Goal: Communication & Community: Connect with others

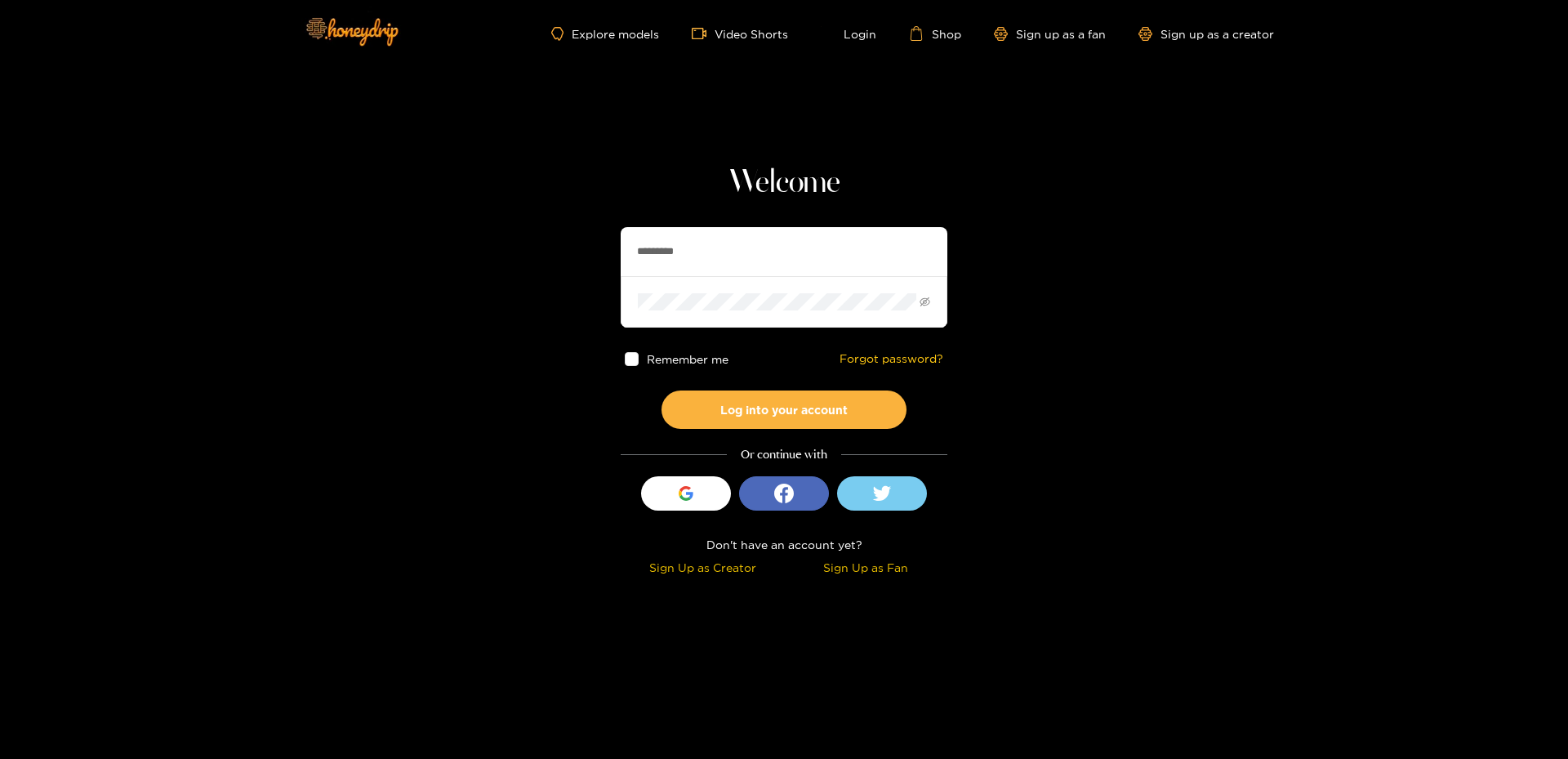
type input "*********"
click at [662, 391] on button "Log into your account" at bounding box center [784, 410] width 245 height 38
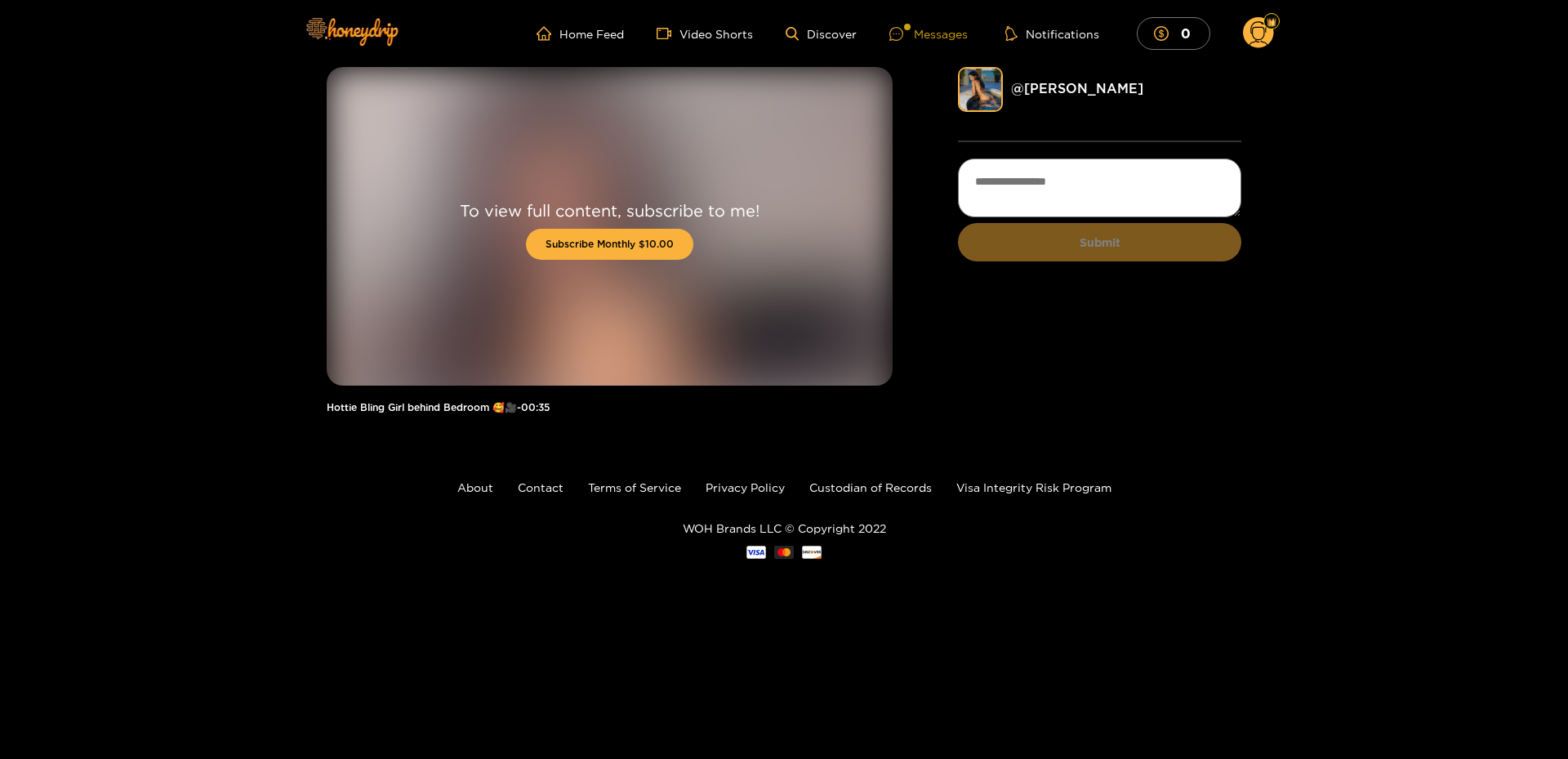
click at [945, 33] on div "Messages" at bounding box center [928, 34] width 79 height 19
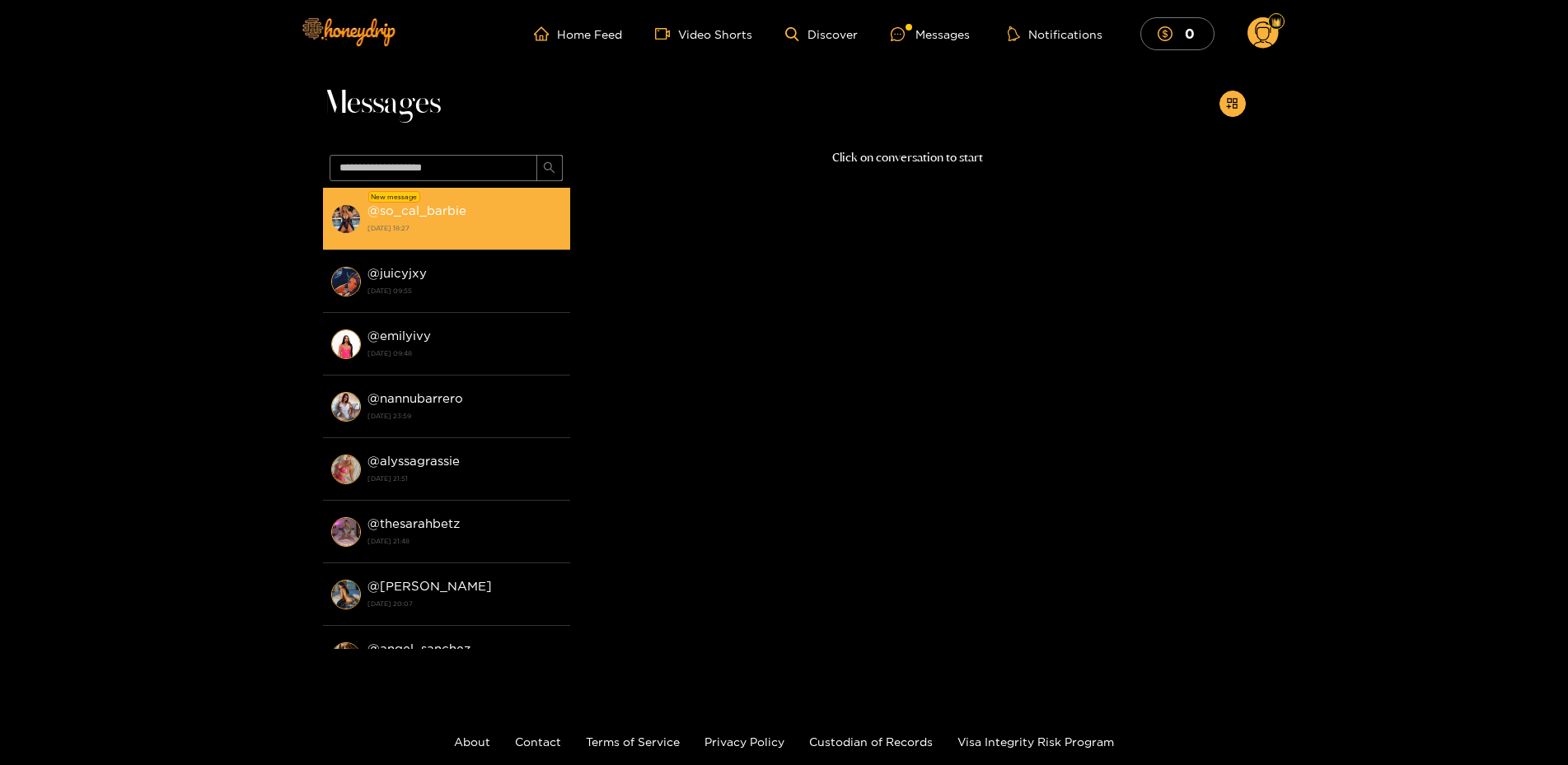
click at [382, 203] on div "@ so_cal_barbie 17 September 2025 18:27" at bounding box center [464, 218] width 195 height 37
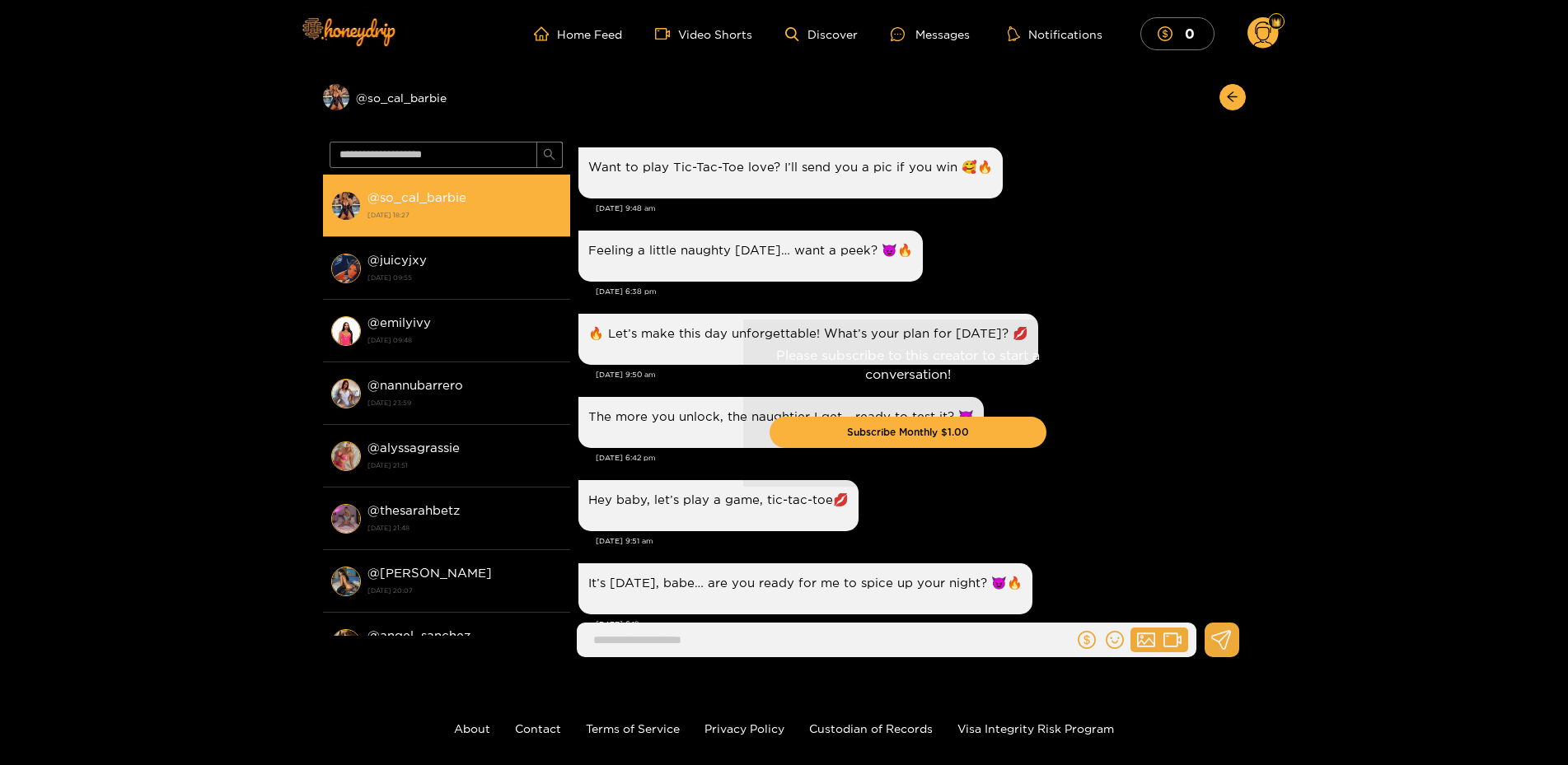
scroll to position [2361, 0]
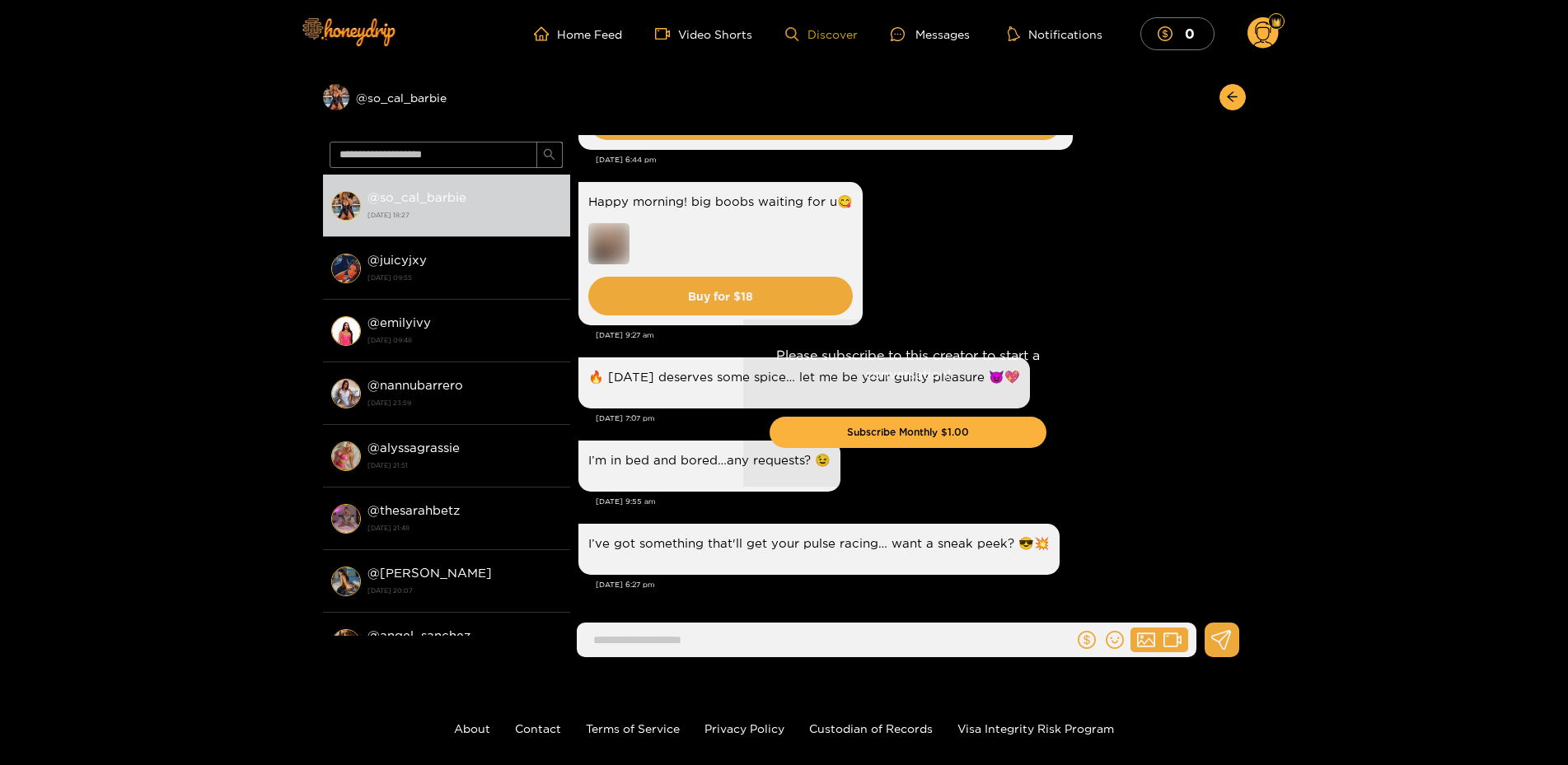
click at [818, 27] on link "Discover" at bounding box center [821, 34] width 71 height 14
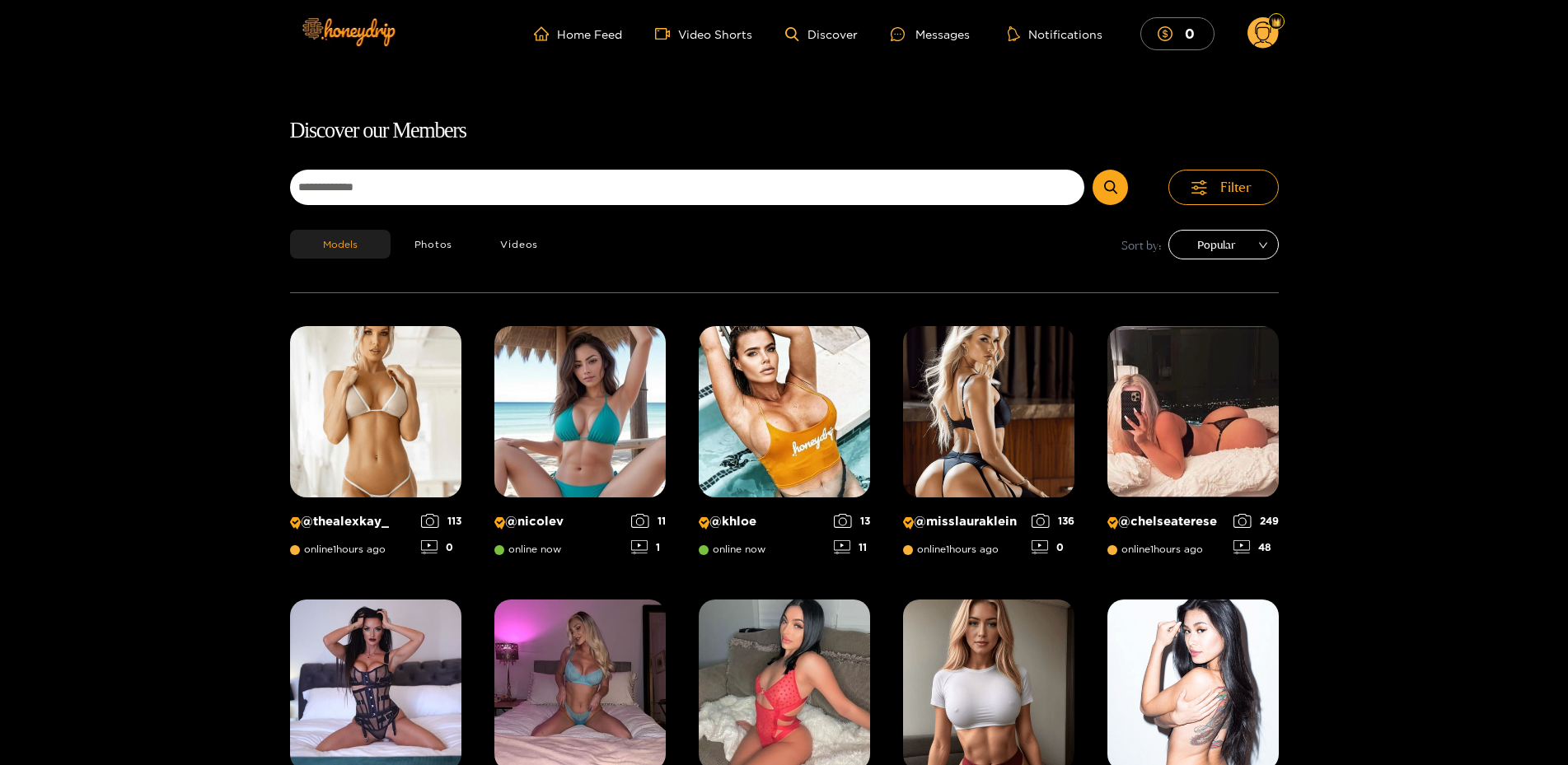
click at [1246, 243] on span "Popular" at bounding box center [1223, 244] width 86 height 25
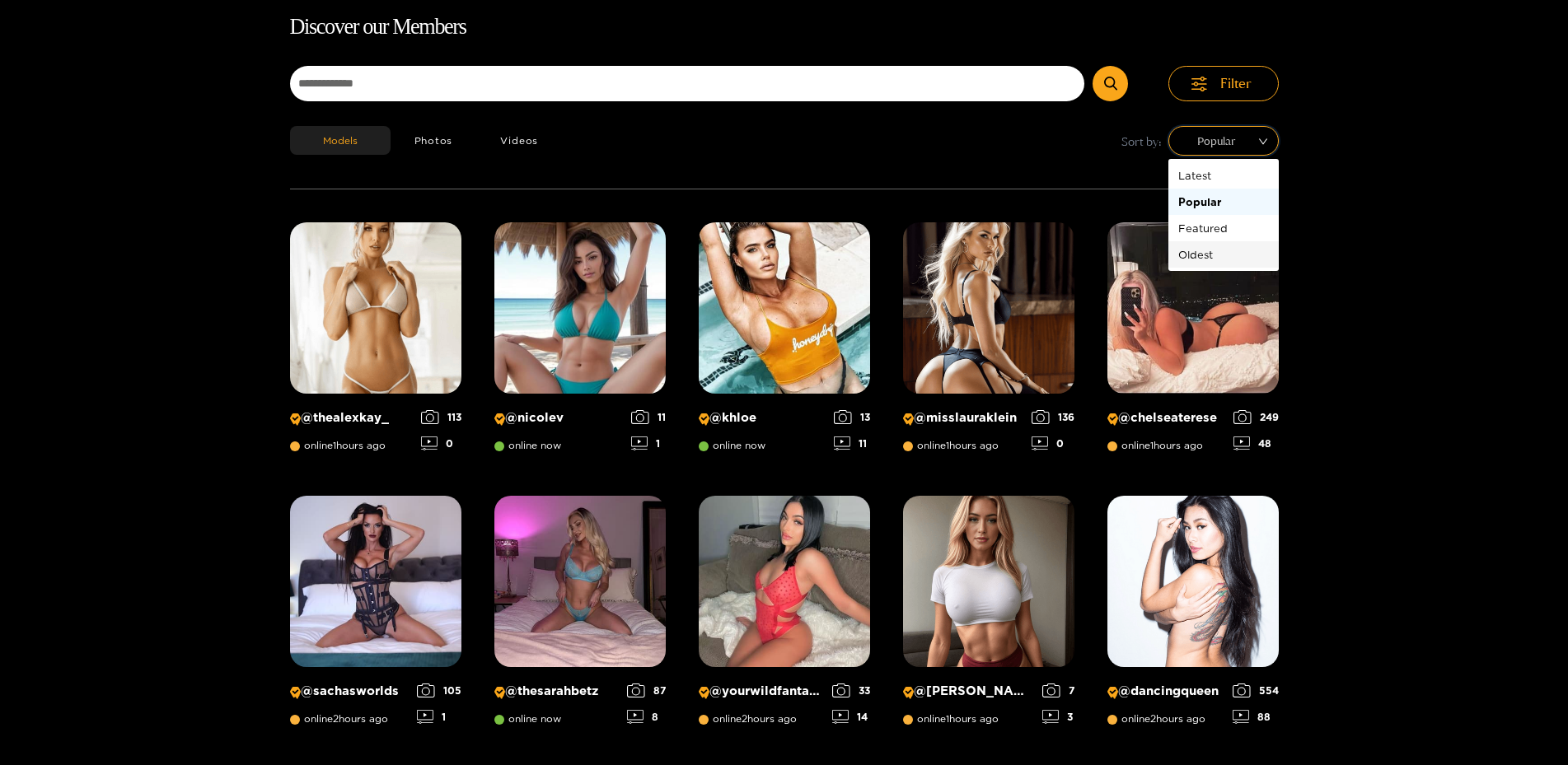
scroll to position [105, 0]
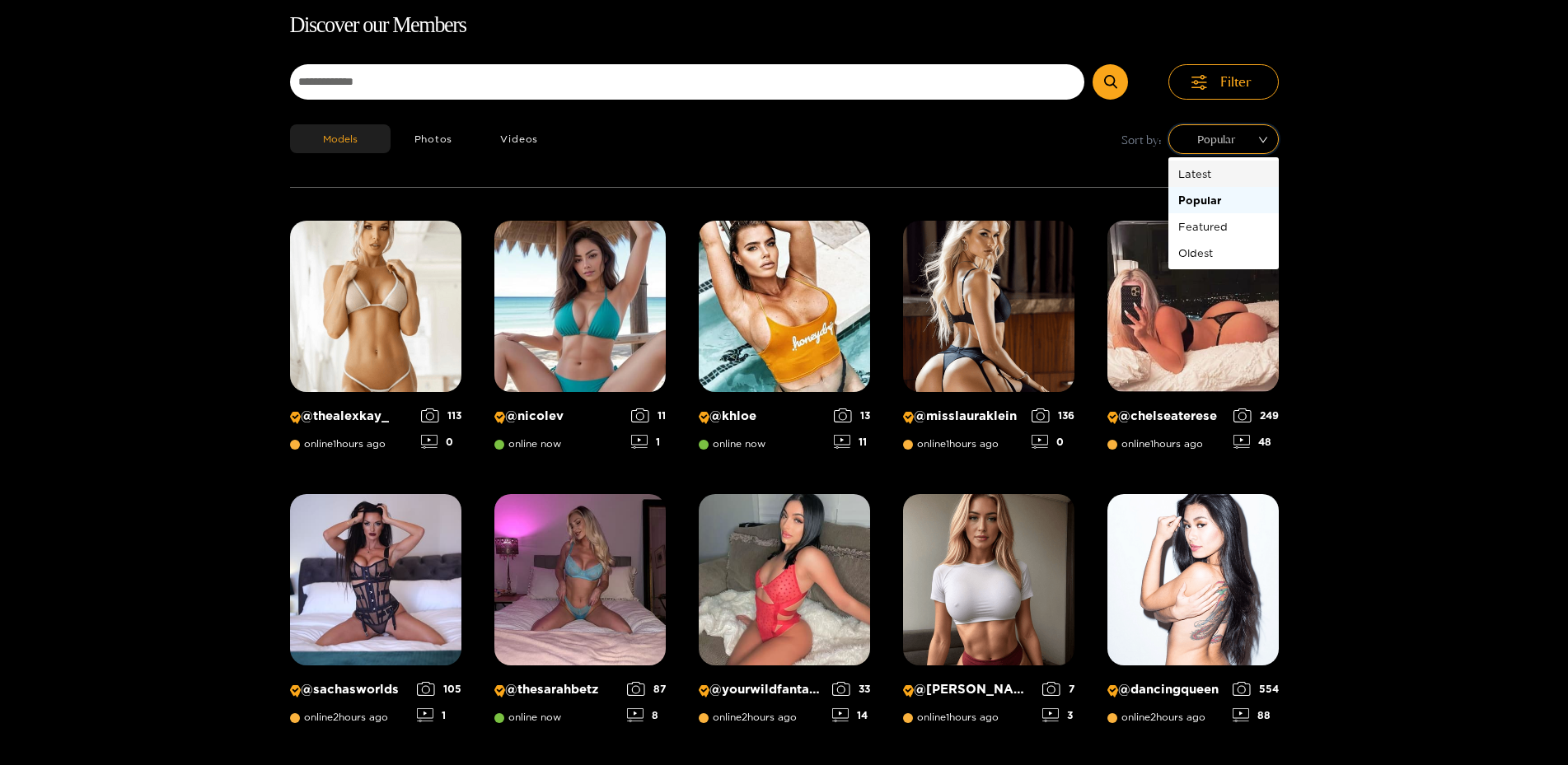
click at [1211, 175] on div "Latest" at bounding box center [1223, 174] width 91 height 18
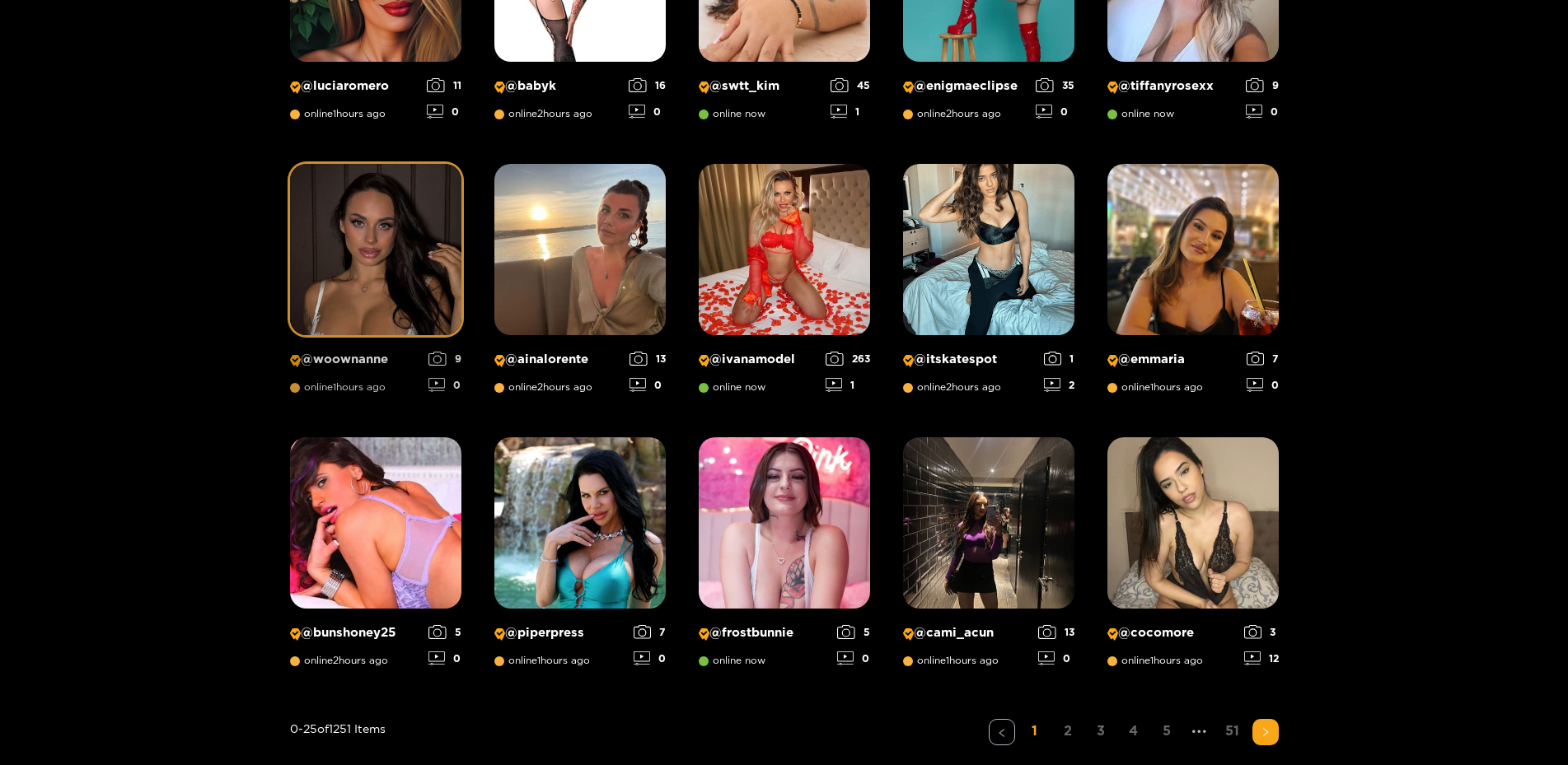
scroll to position [1030, 0]
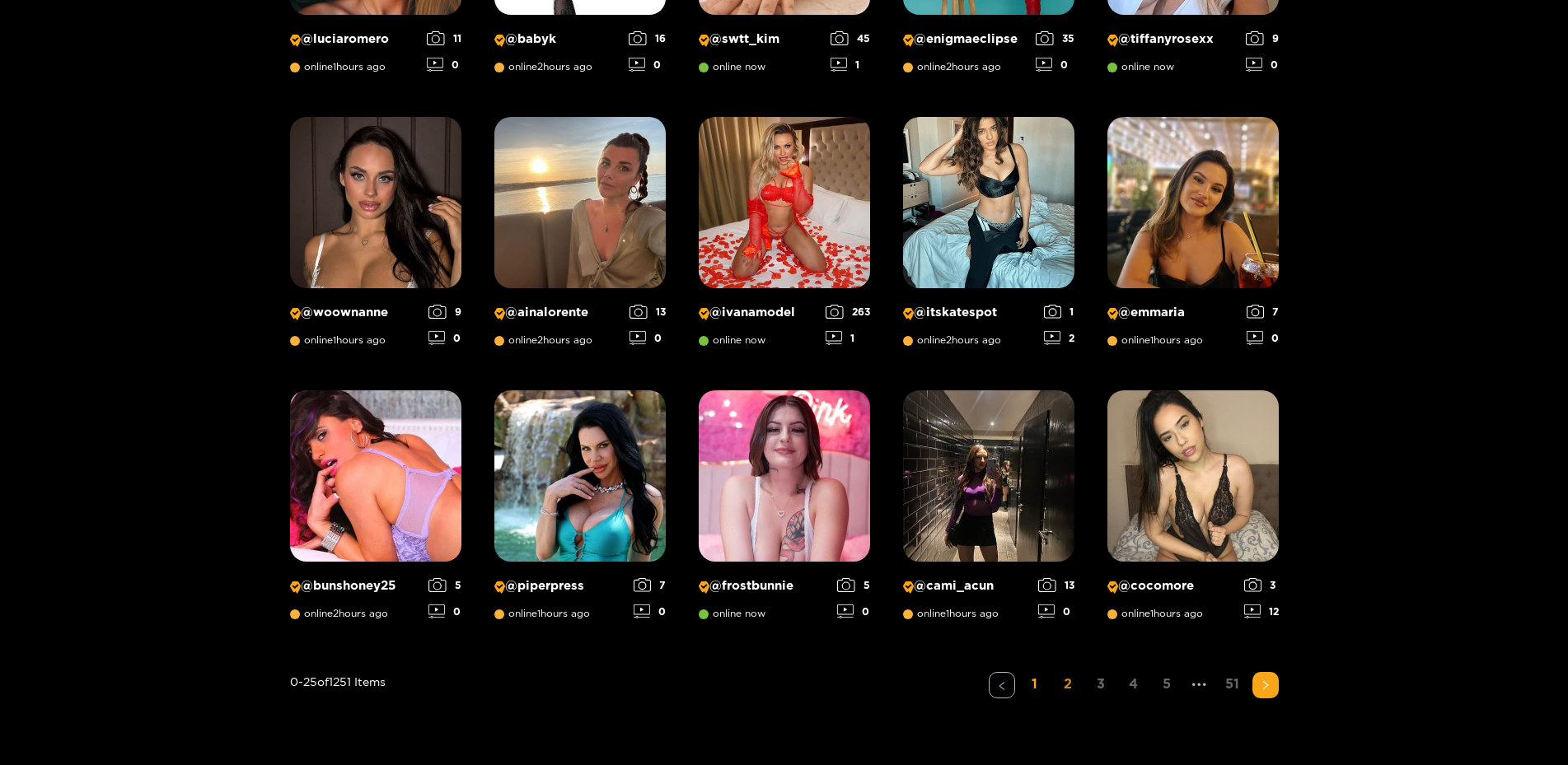
click at [1077, 683] on link "2" at bounding box center [1068, 684] width 27 height 24
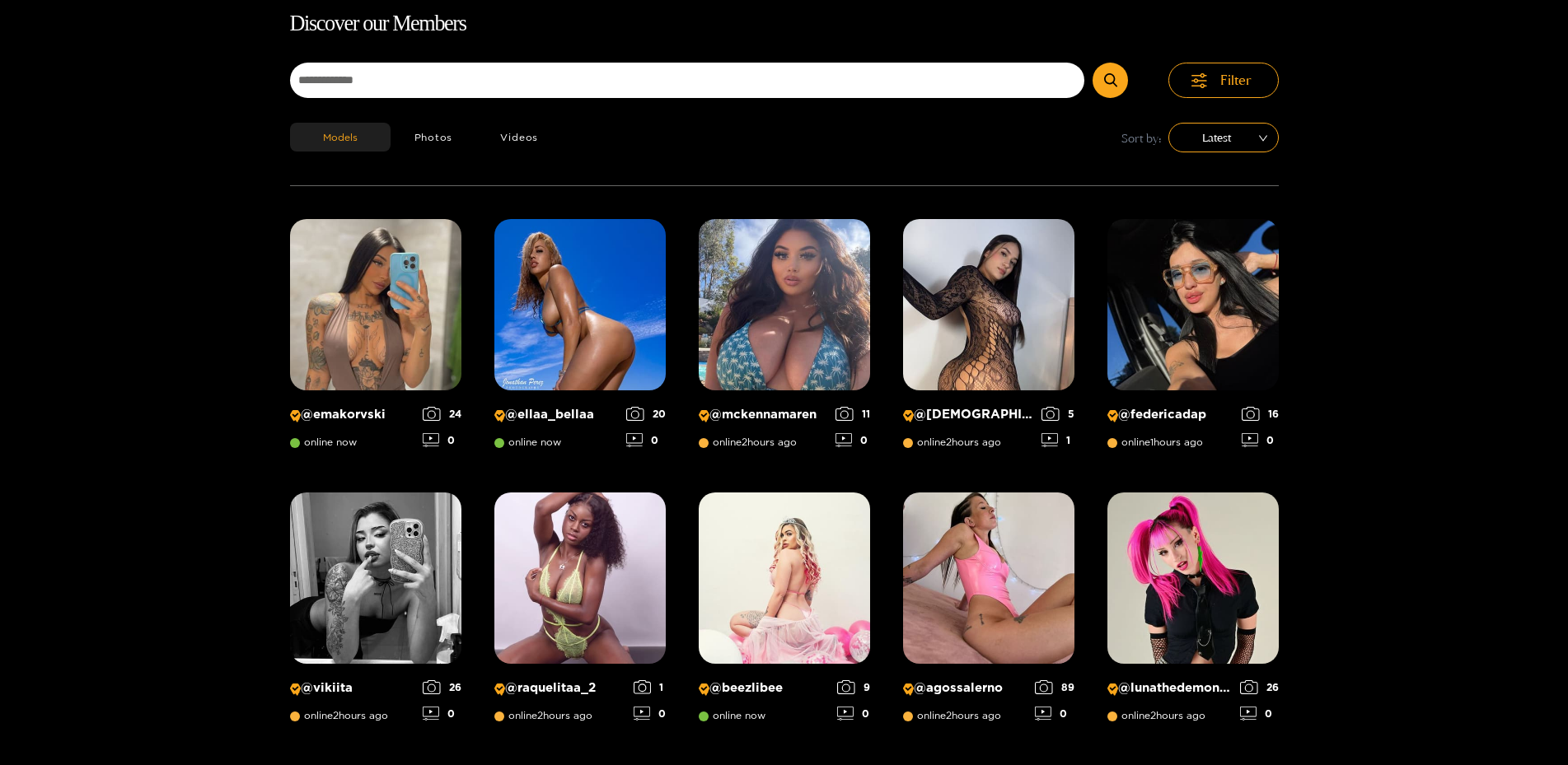
scroll to position [105, 0]
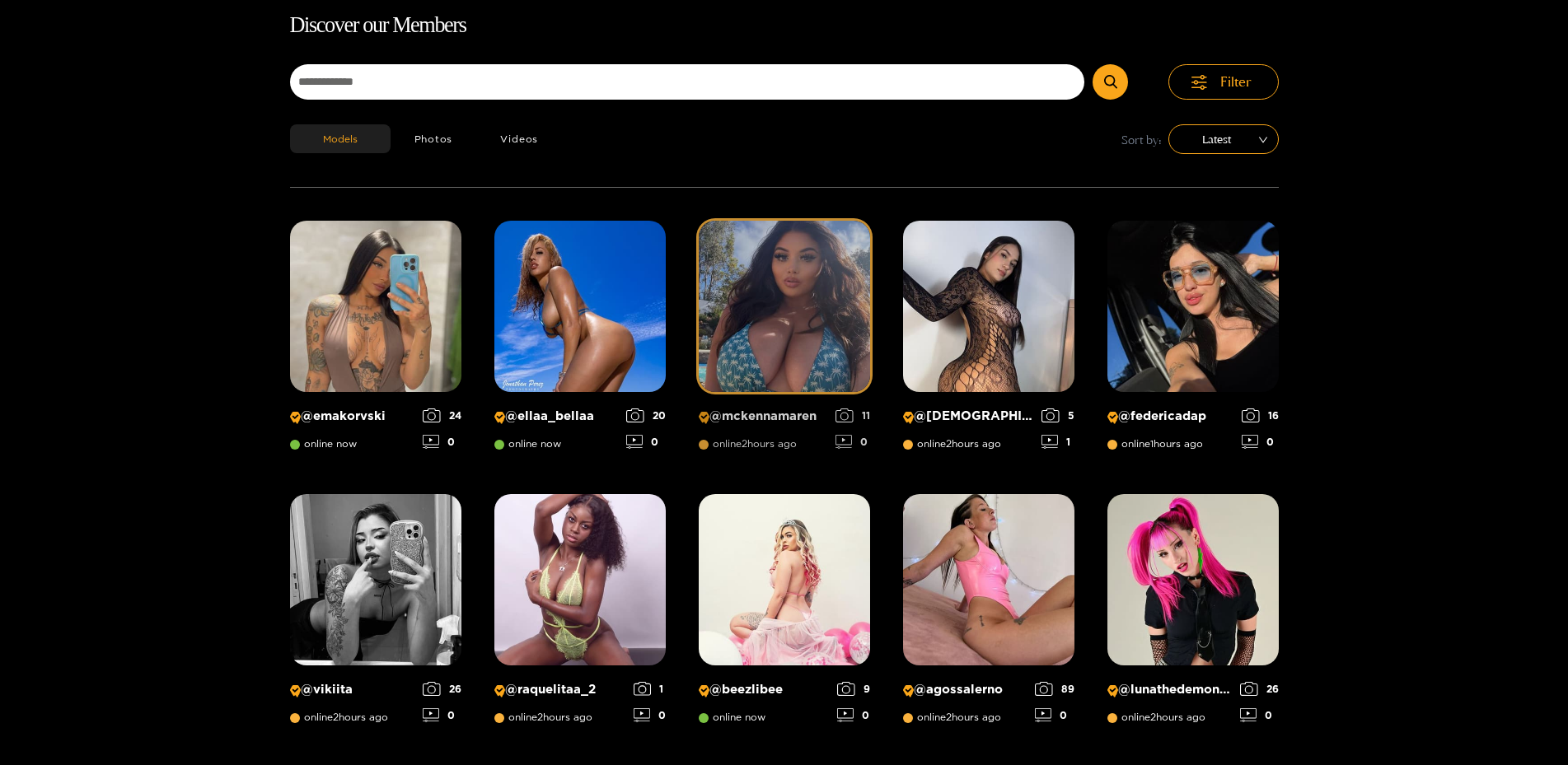
click at [741, 267] on img at bounding box center [784, 306] width 171 height 171
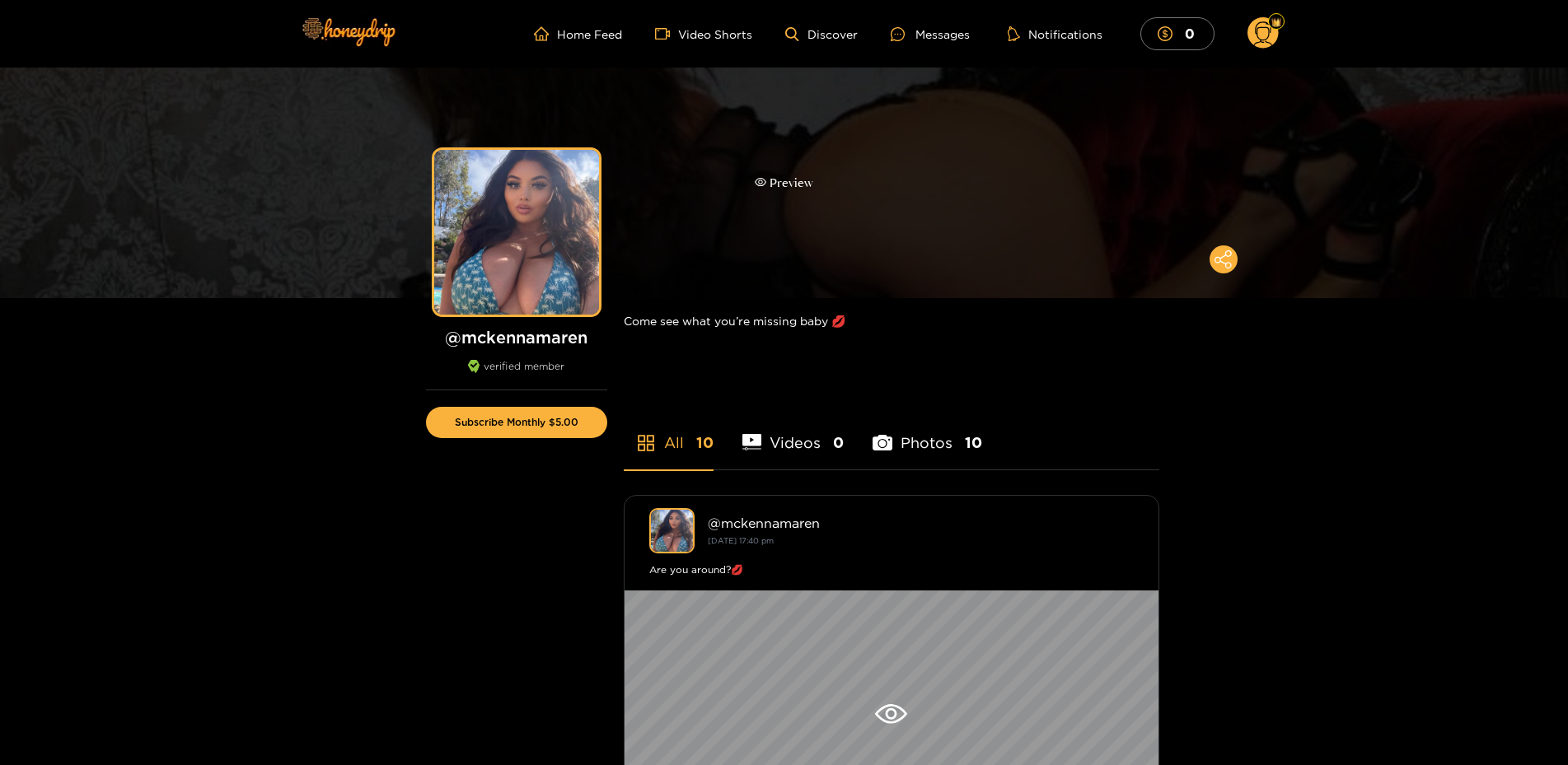
click at [669, 154] on div "Preview" at bounding box center [784, 183] width 1568 height 230
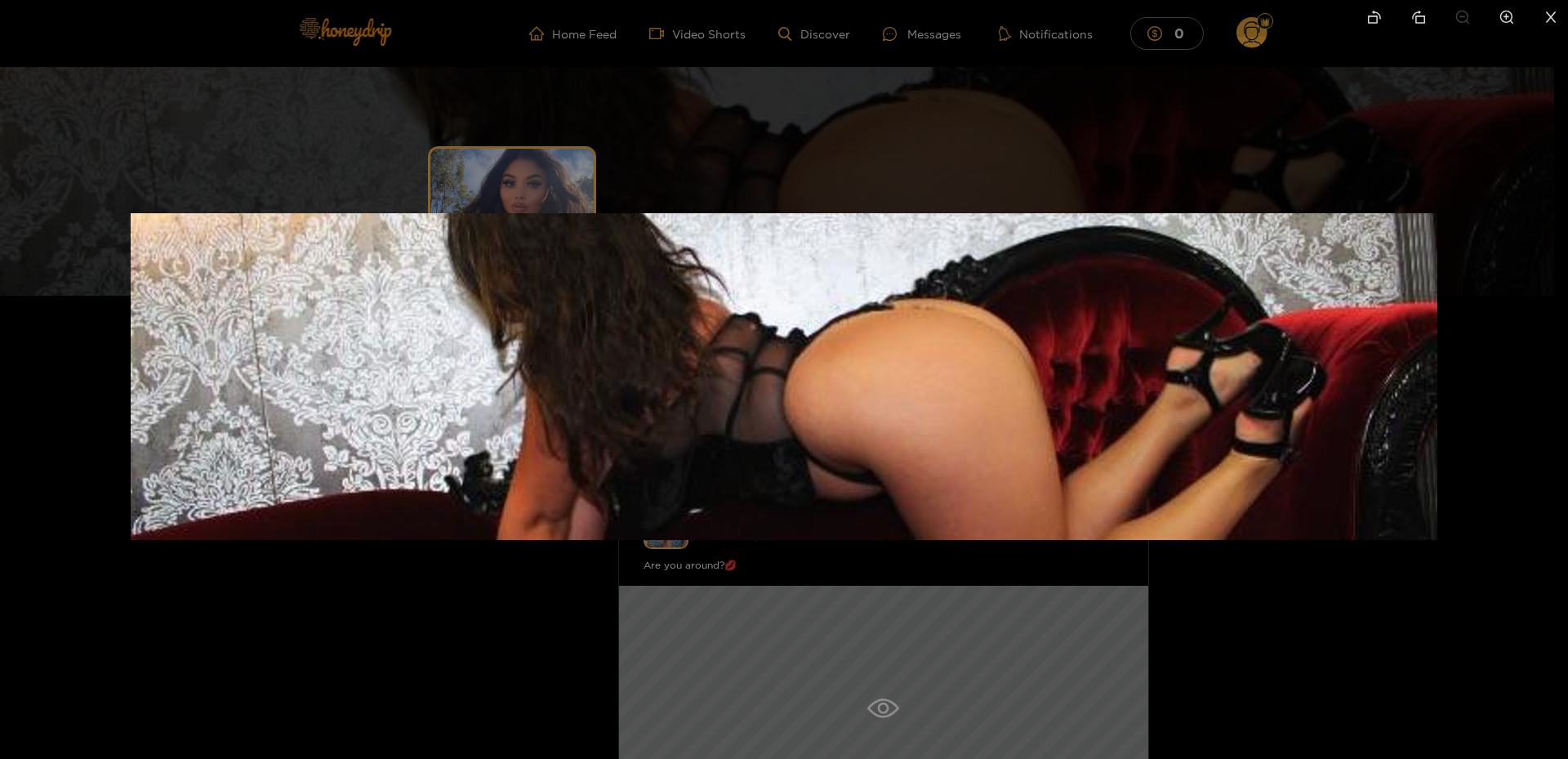
click at [673, 135] on div at bounding box center [784, 379] width 1568 height 759
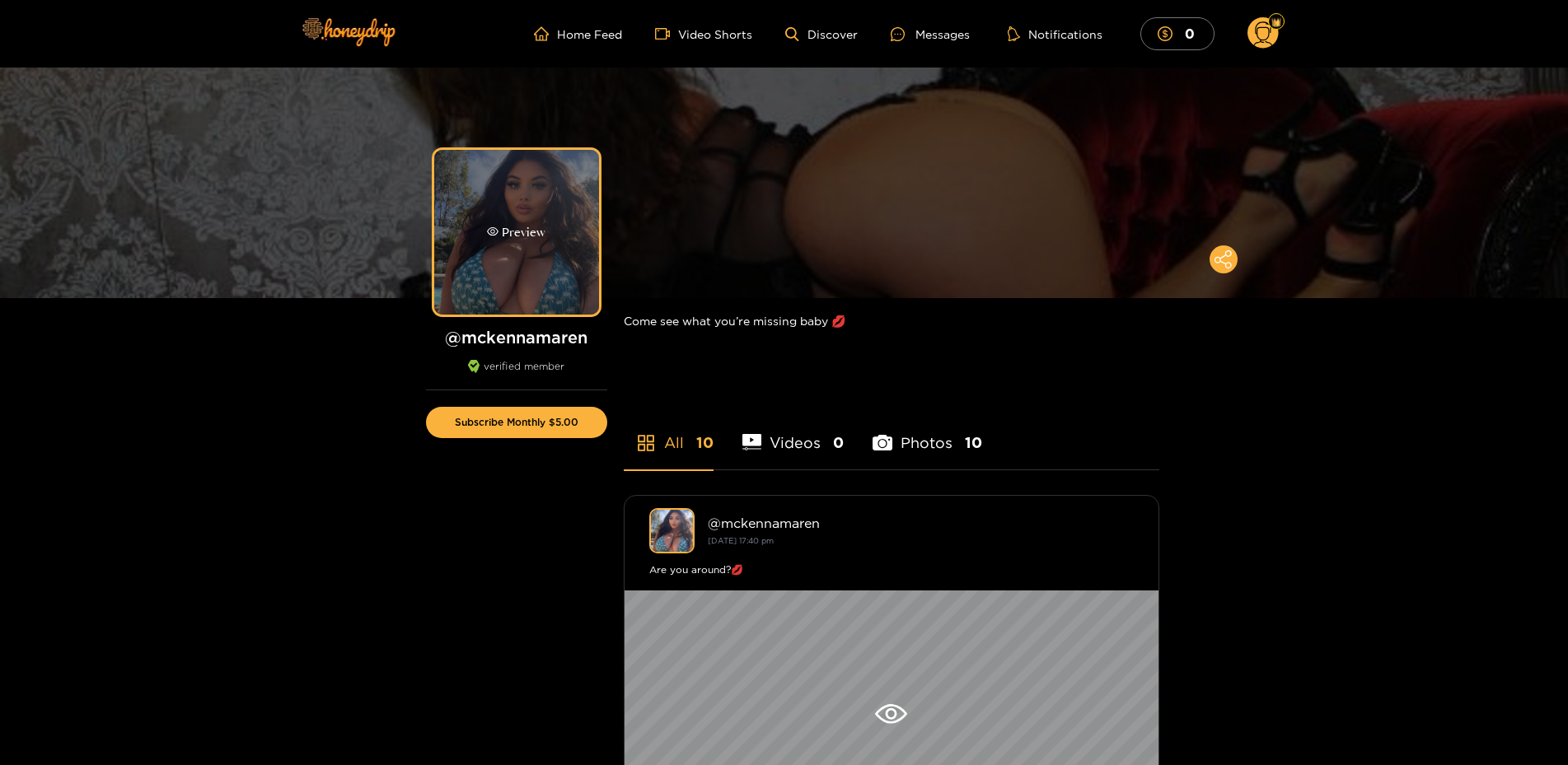
click at [563, 230] on div "Preview" at bounding box center [517, 232] width 165 height 165
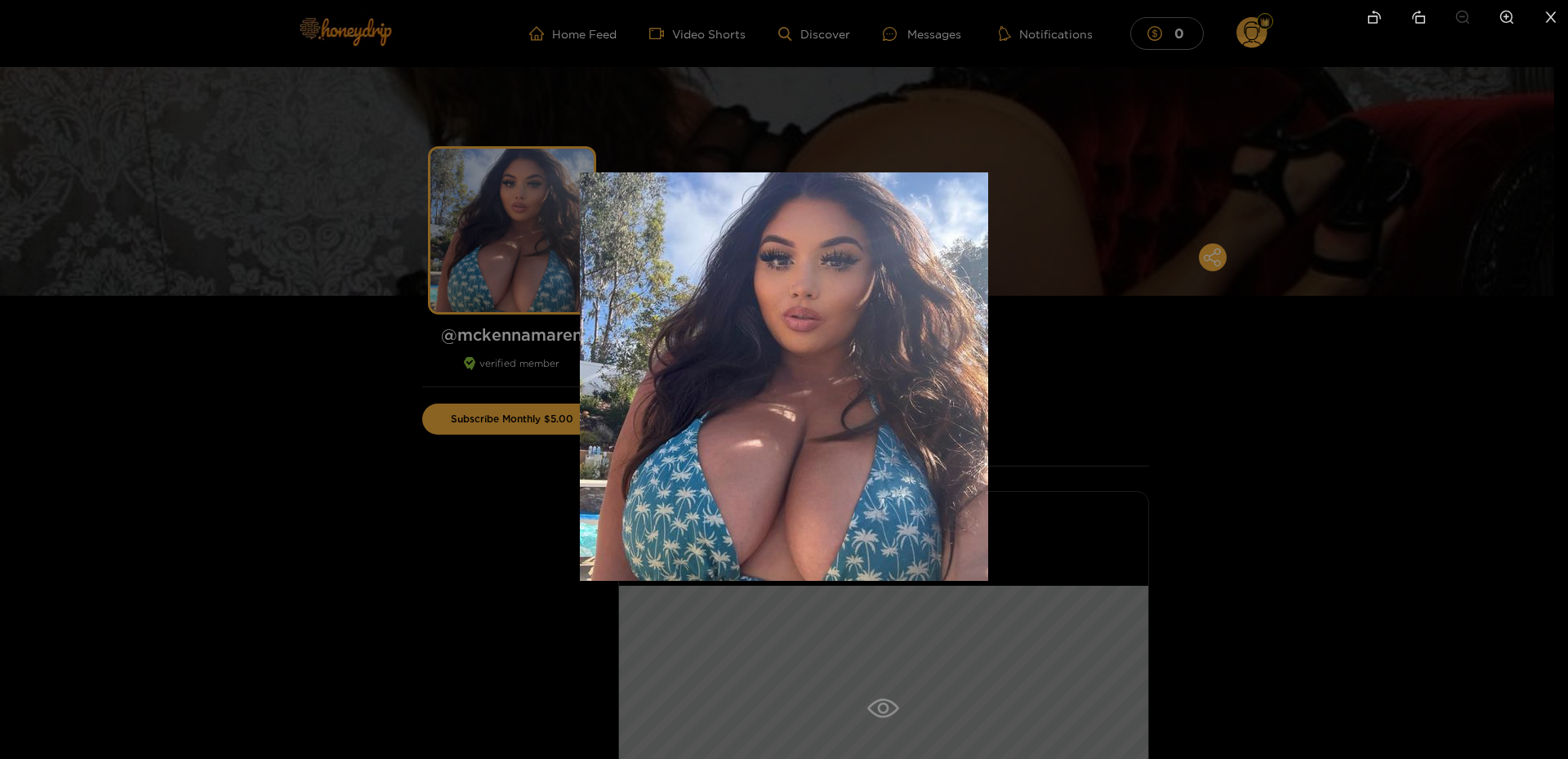
click at [757, 141] on div at bounding box center [784, 379] width 1568 height 759
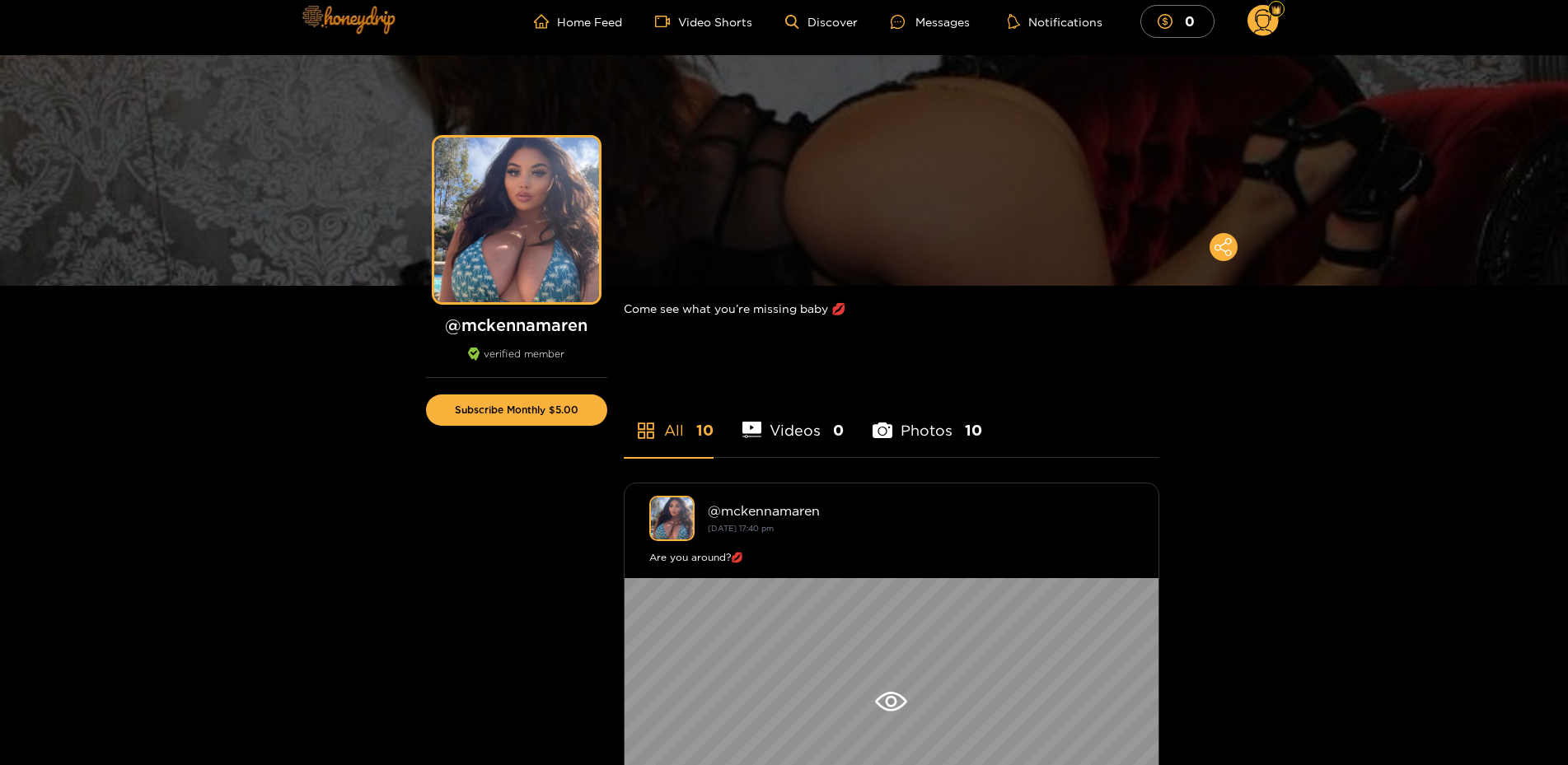
scroll to position [13, 0]
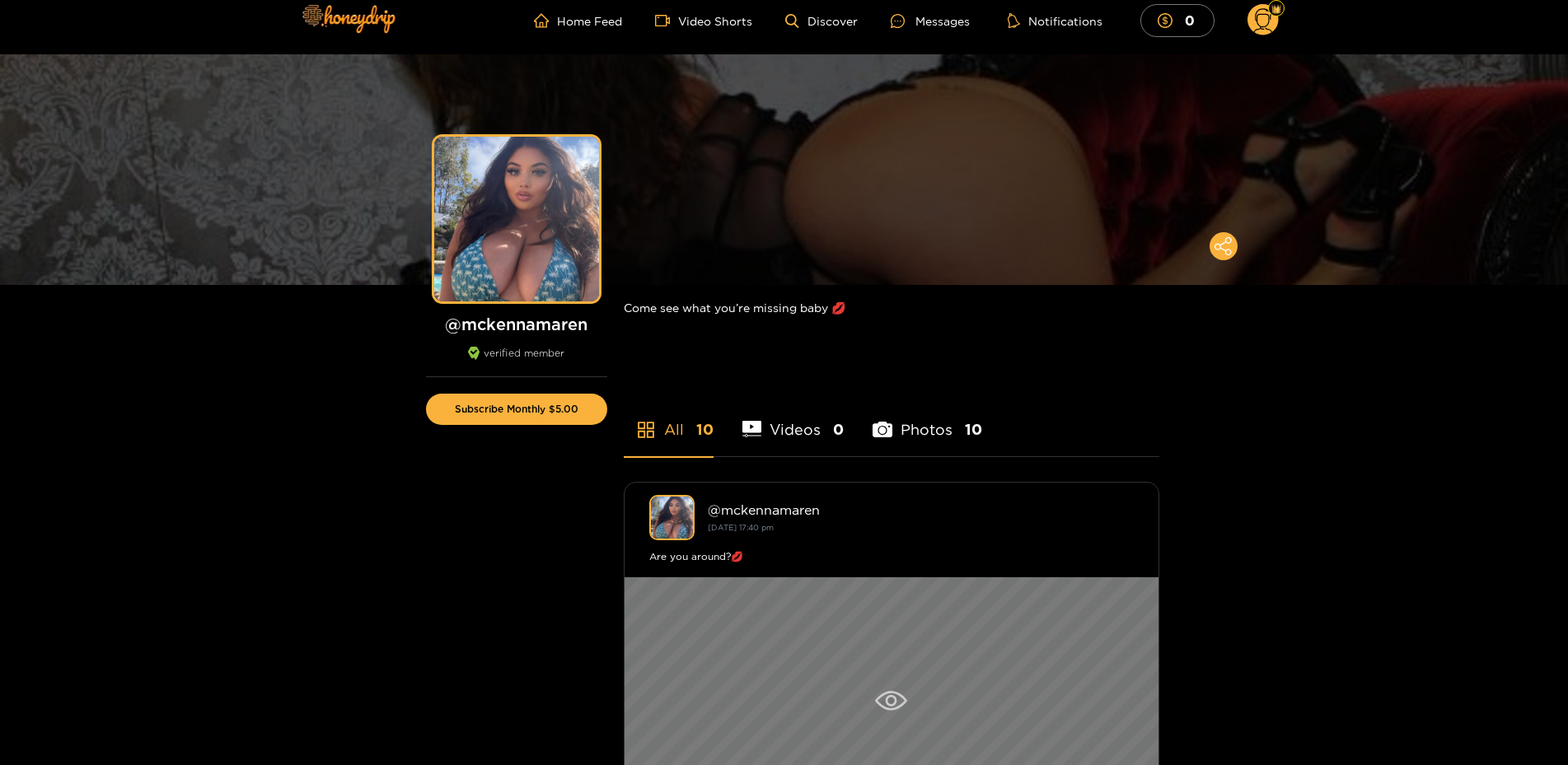
click at [831, 596] on div at bounding box center [891, 701] width 534 height 247
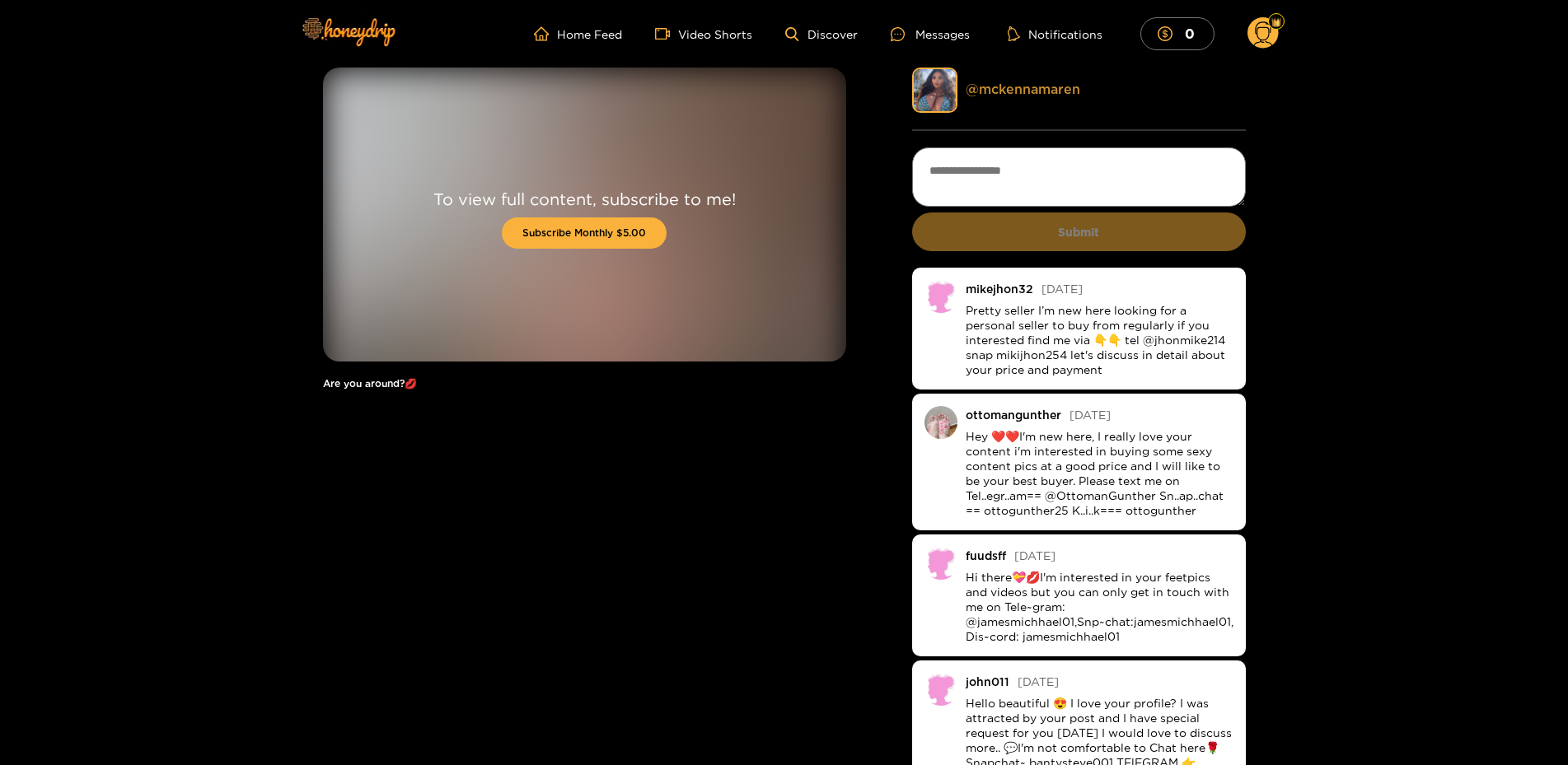
click at [1015, 91] on link "@ mckennamaren" at bounding box center [1022, 89] width 114 height 15
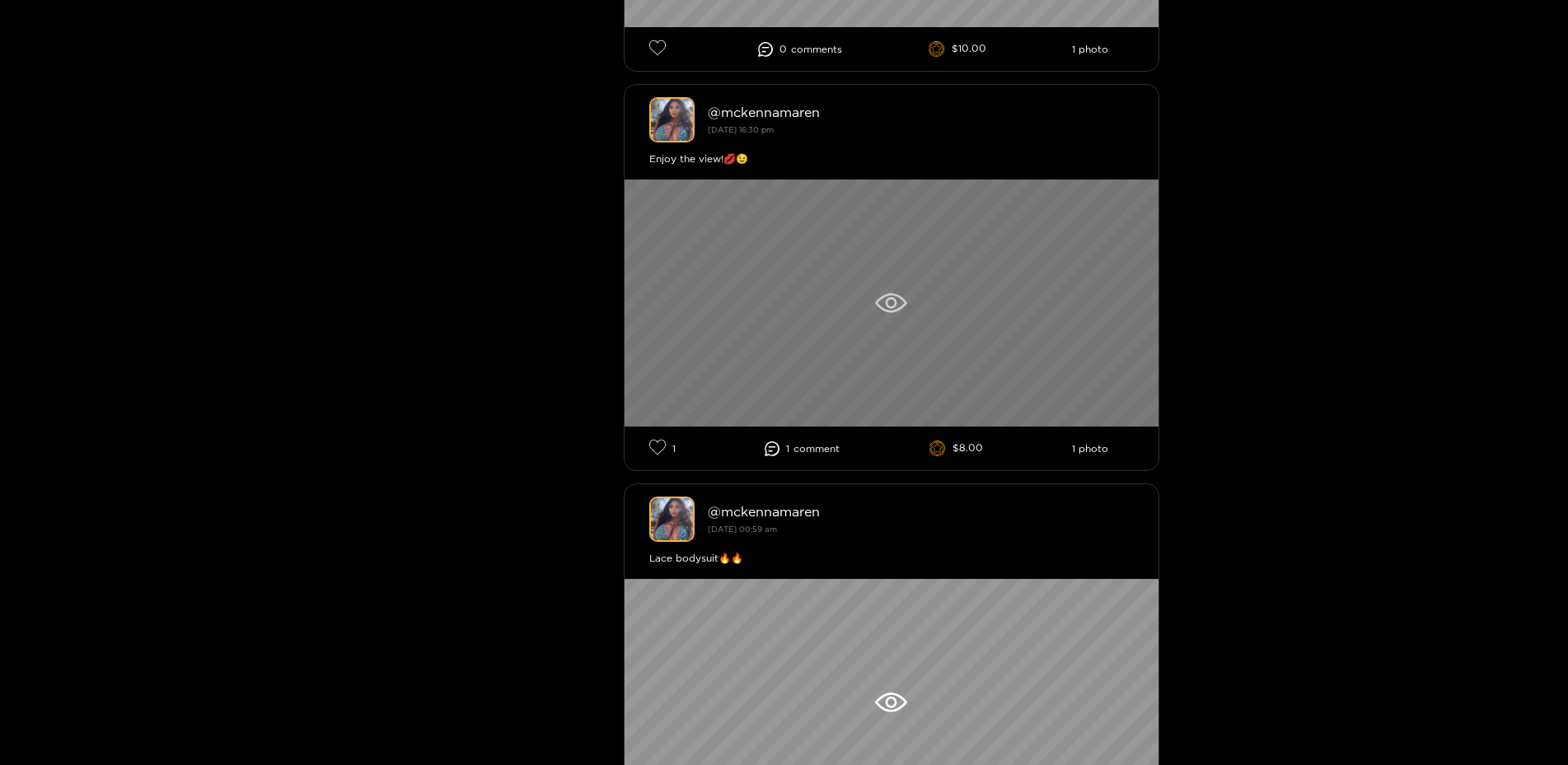
scroll to position [2016, 0]
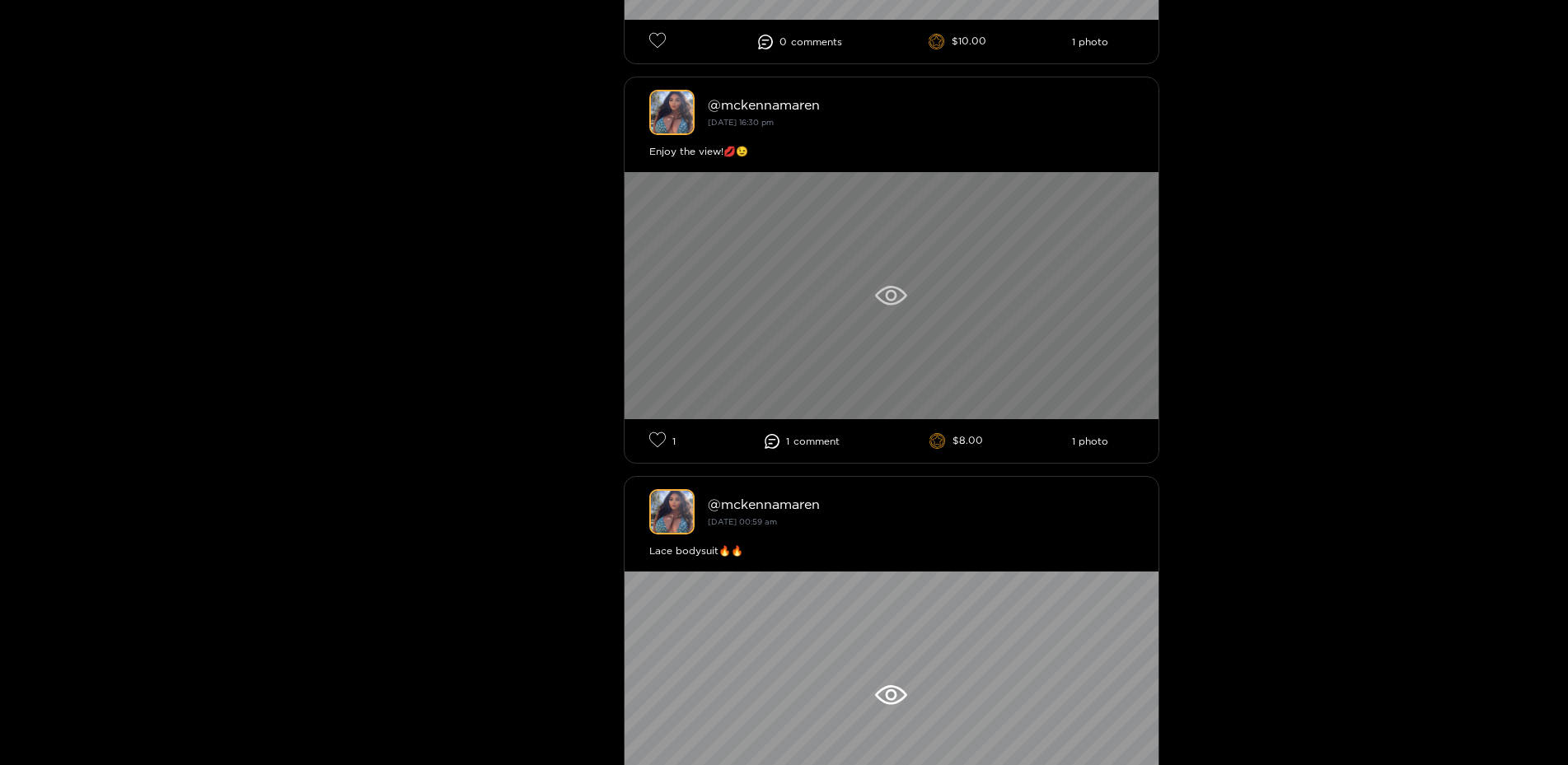
click at [731, 282] on div at bounding box center [891, 295] width 534 height 247
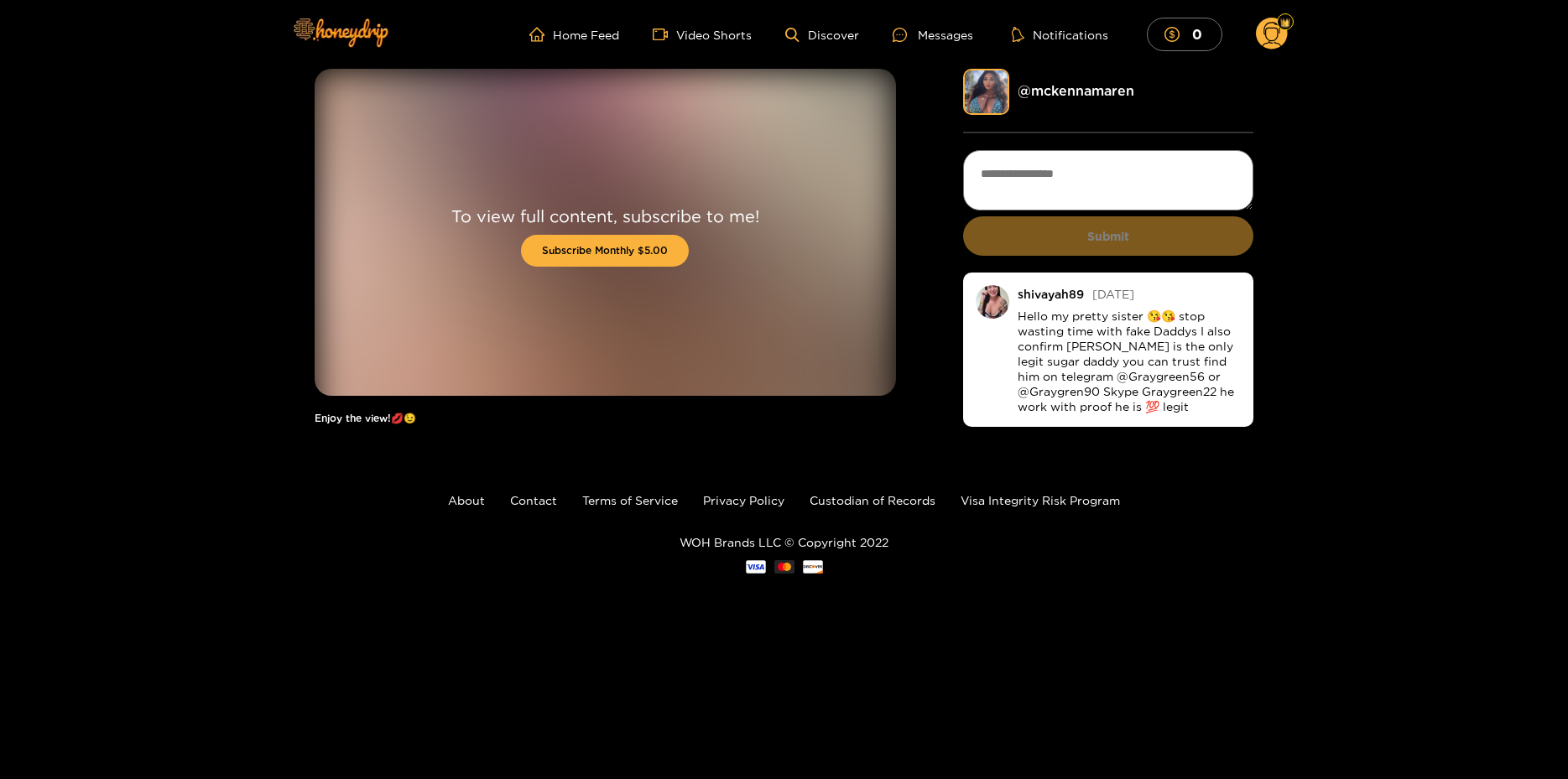
click at [115, 47] on header "Home Feed Video Shorts Discover Messages Notifications 0 0 0" at bounding box center [784, 34] width 1568 height 69
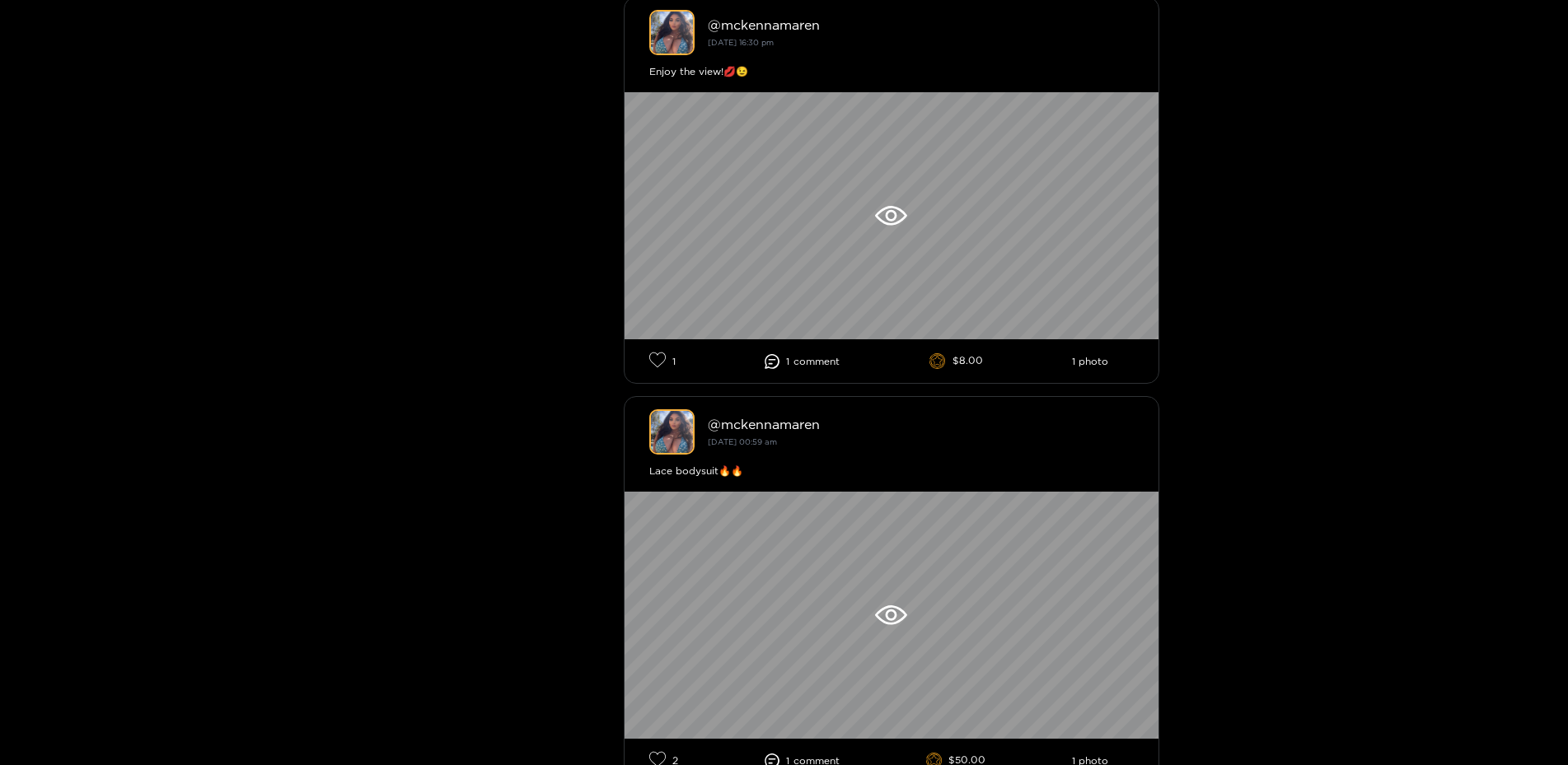
scroll to position [2100, 0]
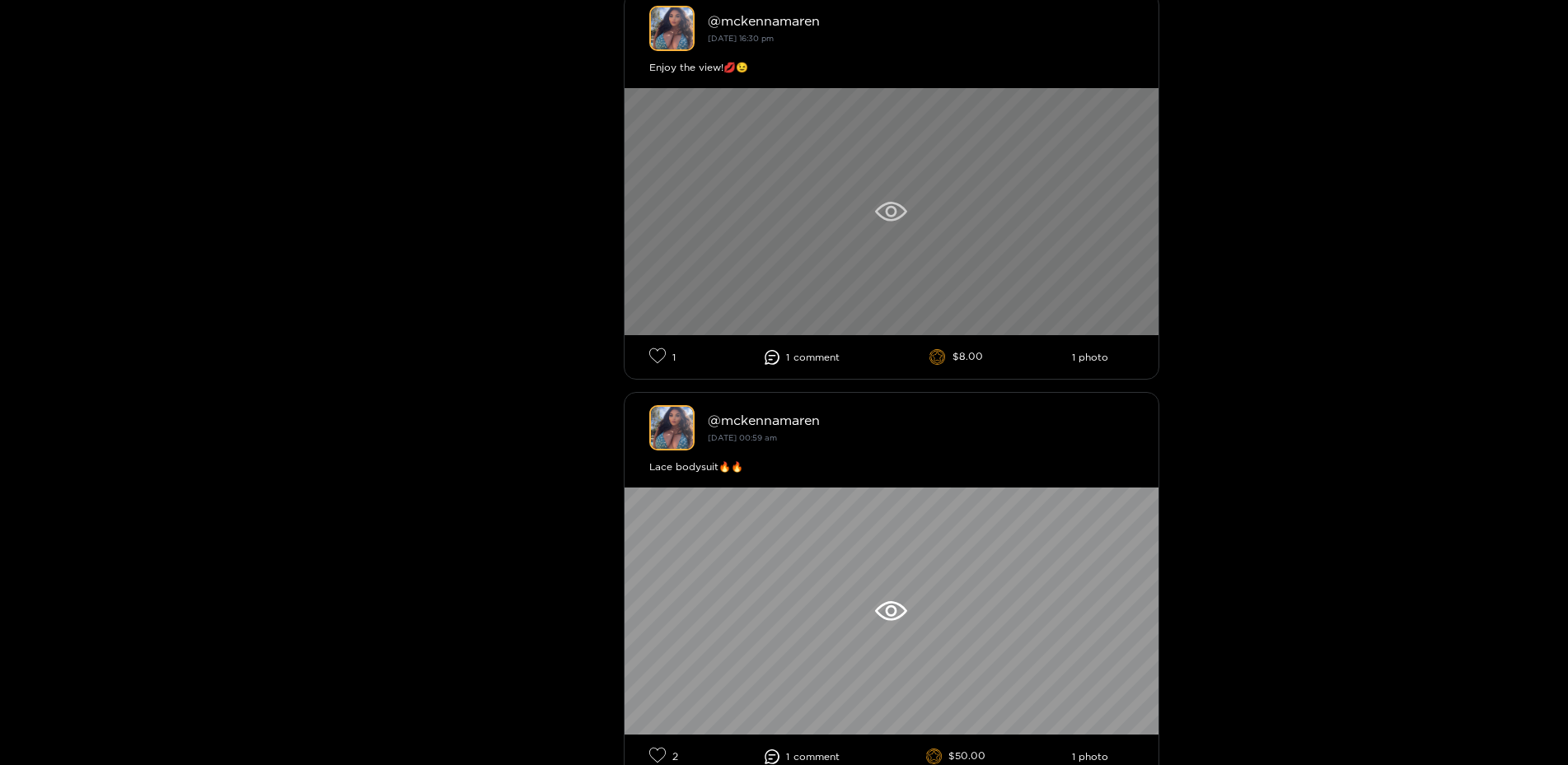
click at [909, 249] on div at bounding box center [891, 211] width 534 height 247
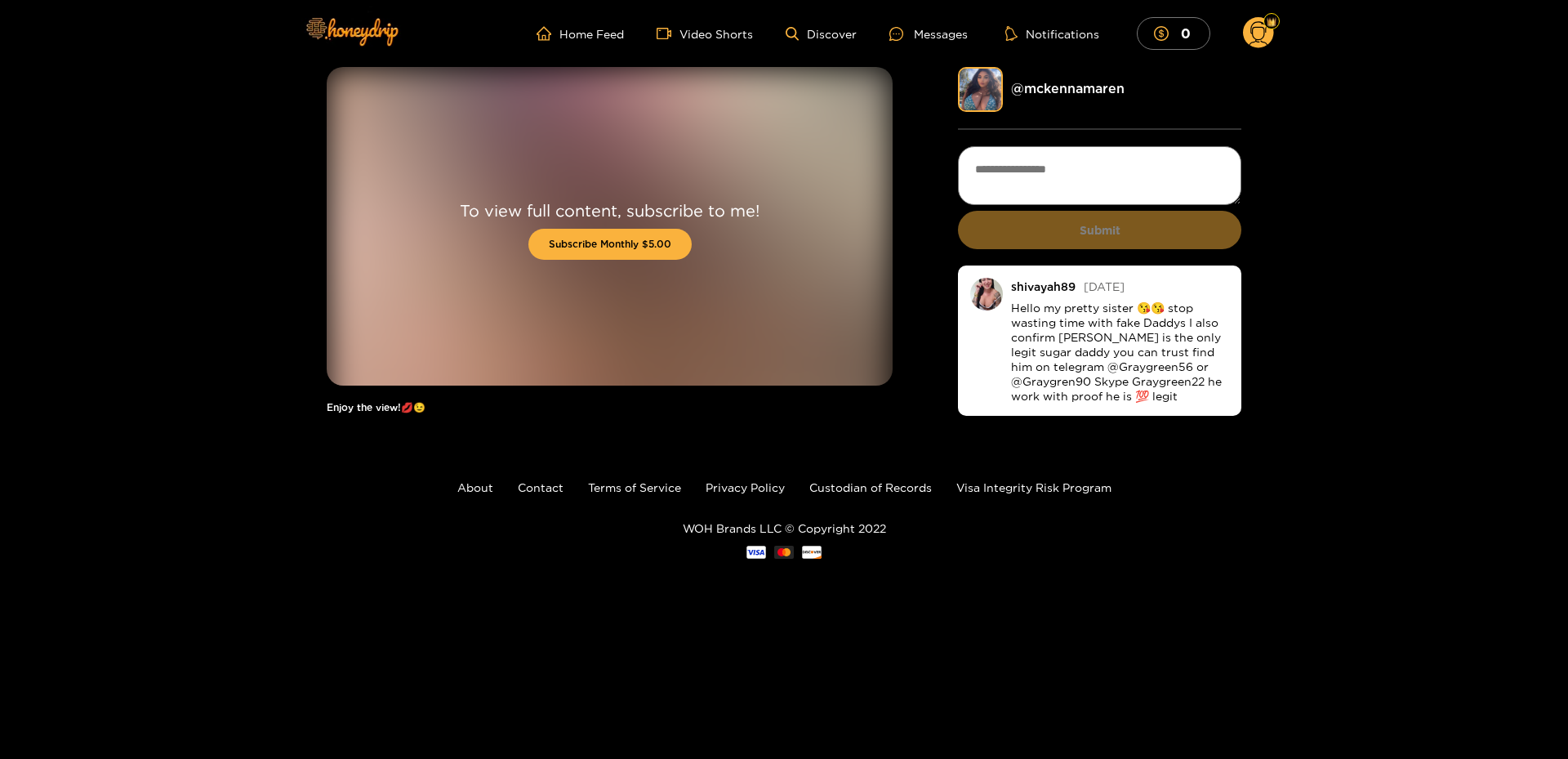
click at [1062, 97] on div "@ mckennamaren" at bounding box center [1127, 89] width 230 height 19
click at [1062, 95] on link "@ mckennamaren" at bounding box center [1068, 88] width 113 height 15
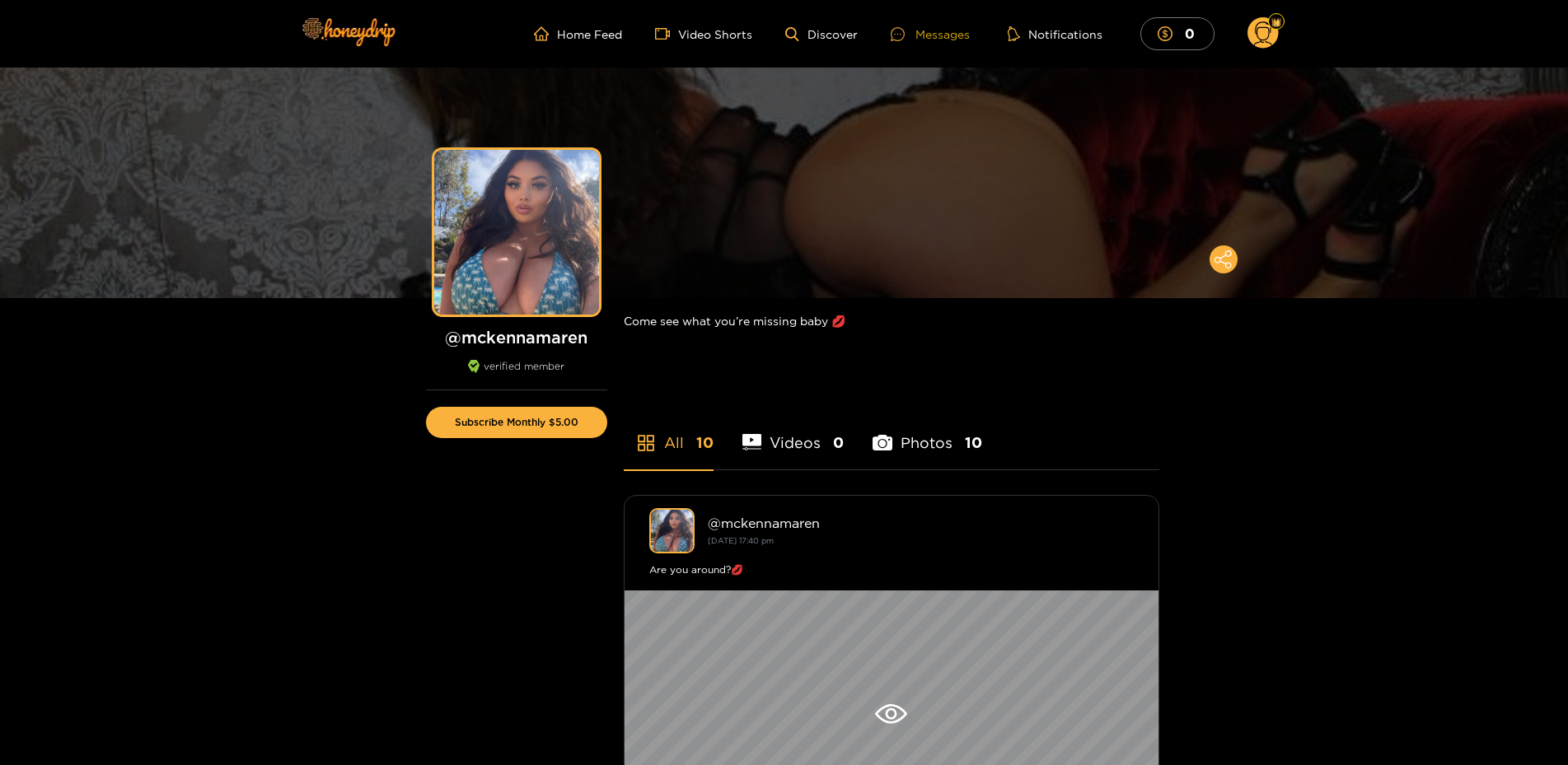
click at [935, 37] on div "Messages" at bounding box center [930, 34] width 80 height 19
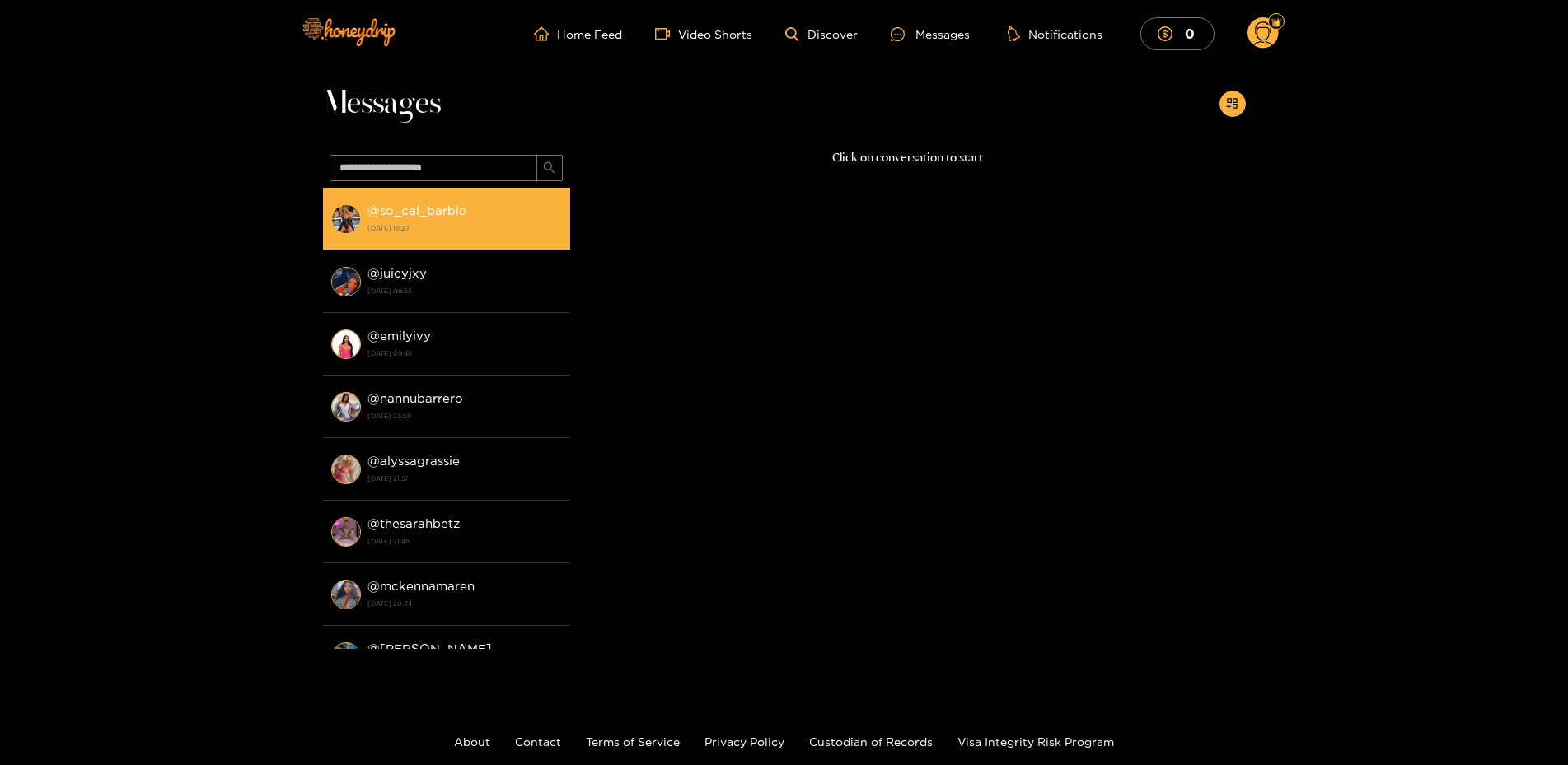
click at [443, 214] on strong "@ so_cal_barbie" at bounding box center [417, 210] width 99 height 14
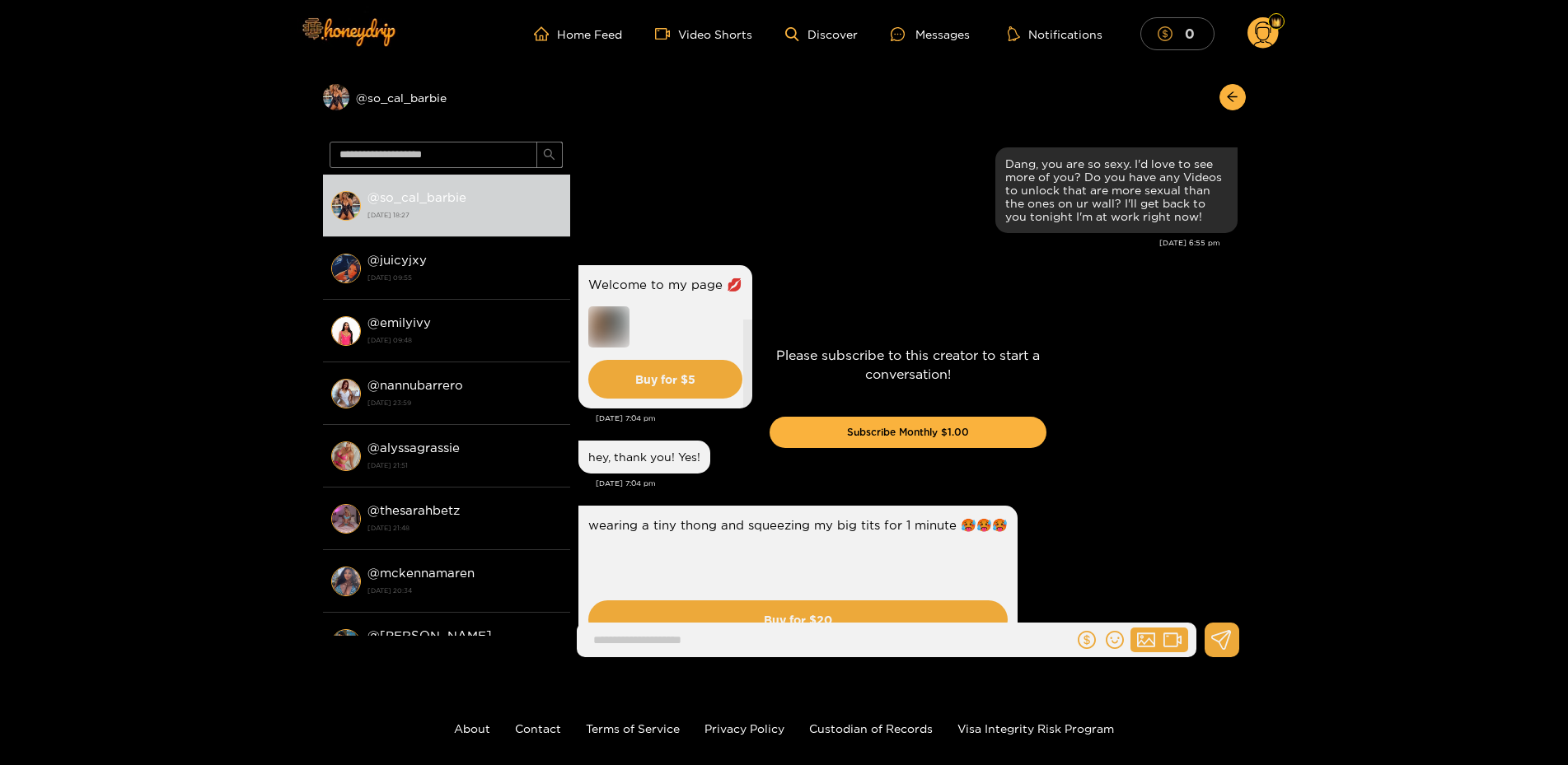
drag, startPoint x: 1021, startPoint y: 430, endPoint x: 1216, endPoint y: -16, distance: 486.8
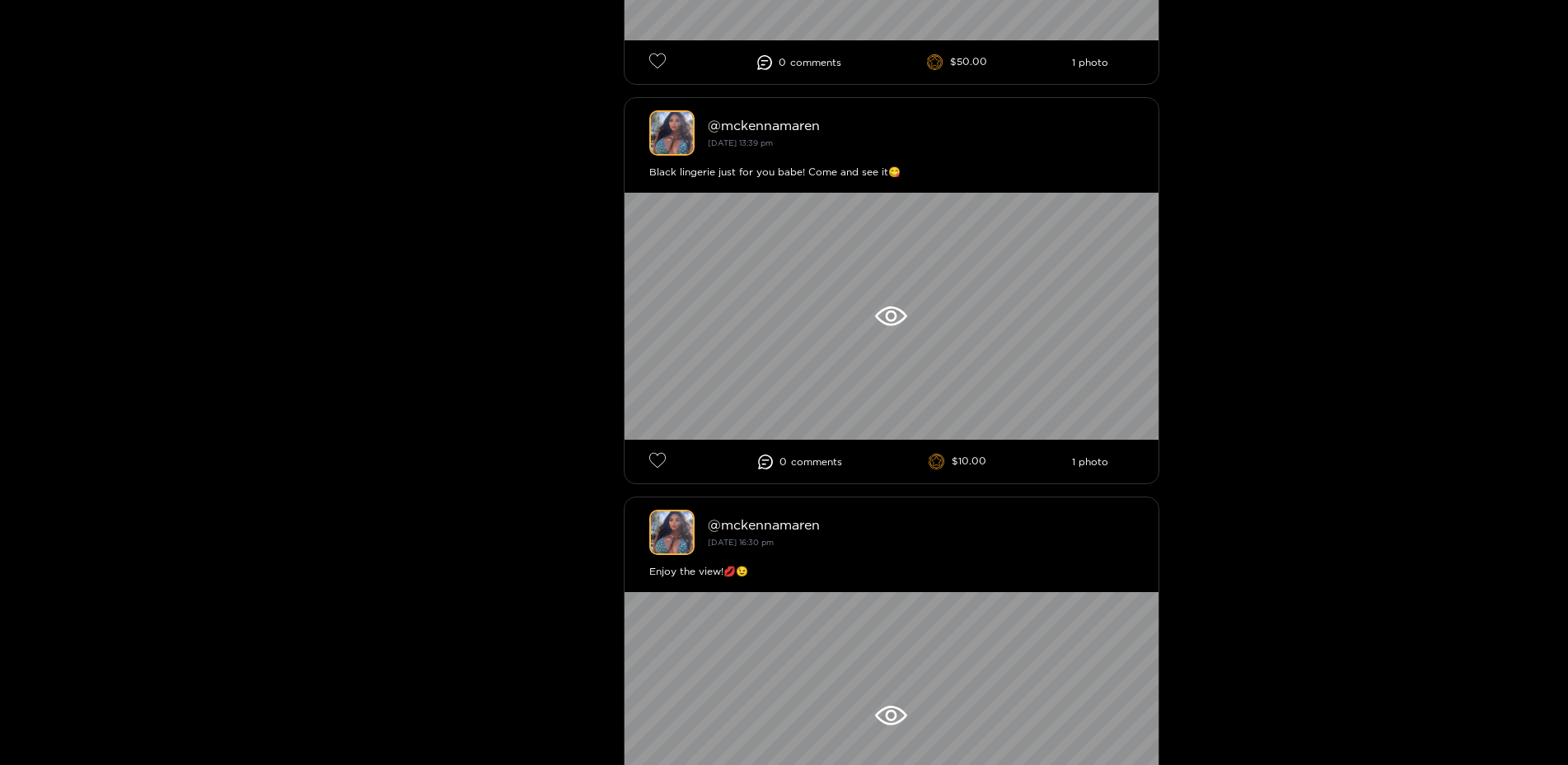
scroll to position [2016, 0]
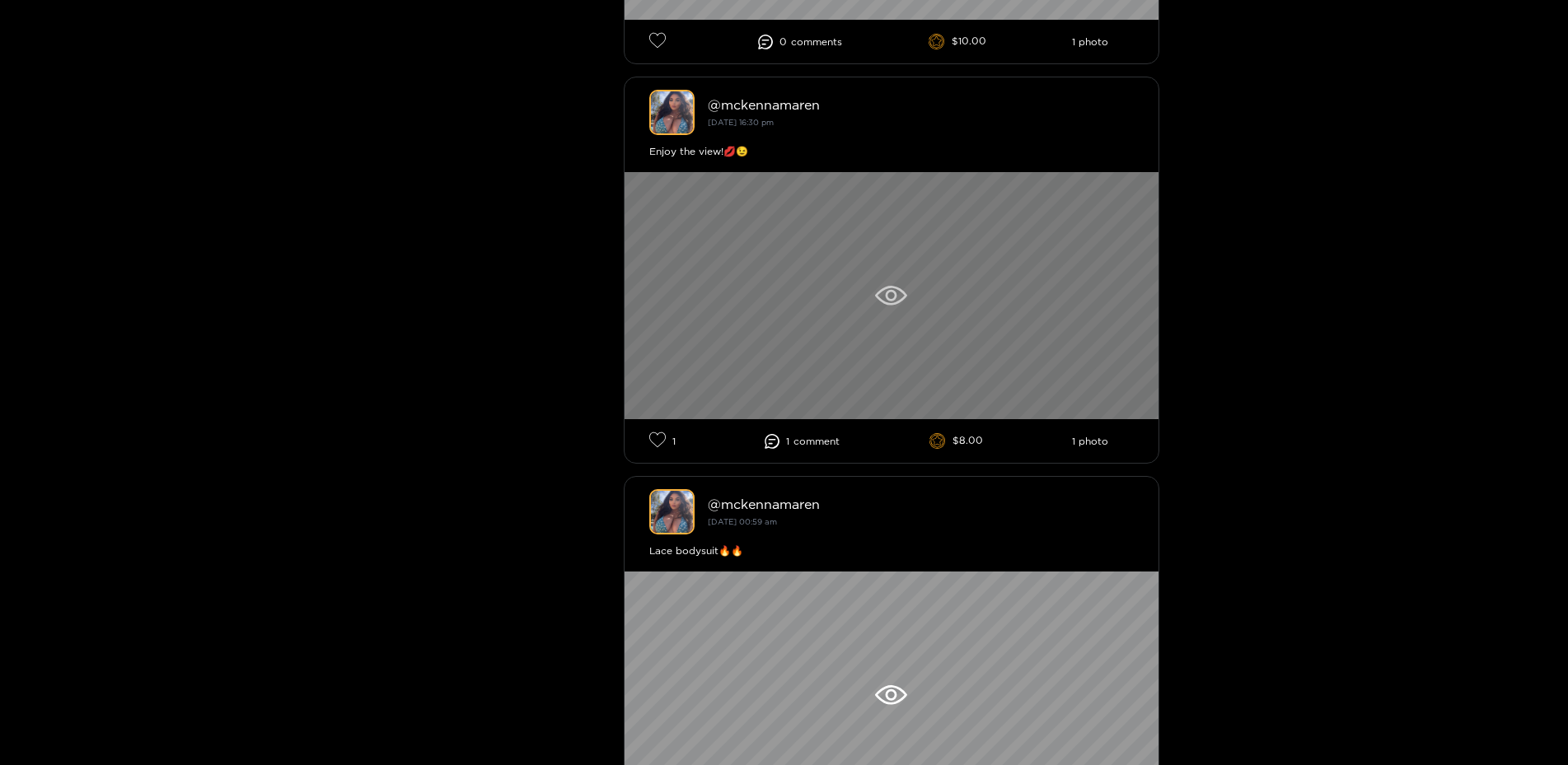
click at [852, 345] on div at bounding box center [891, 295] width 534 height 247
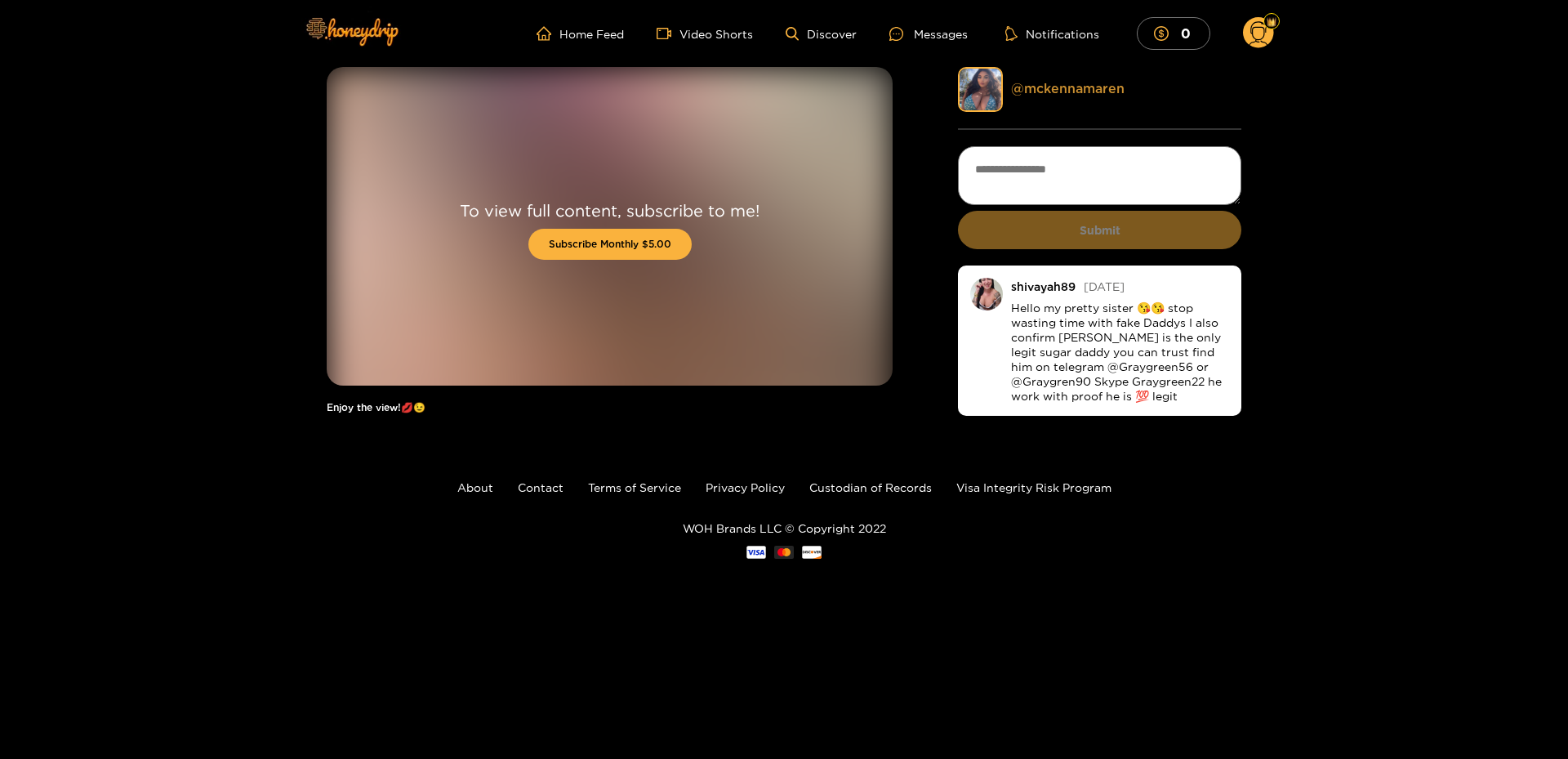
click at [1077, 87] on link "@ mckennamaren" at bounding box center [1068, 88] width 113 height 15
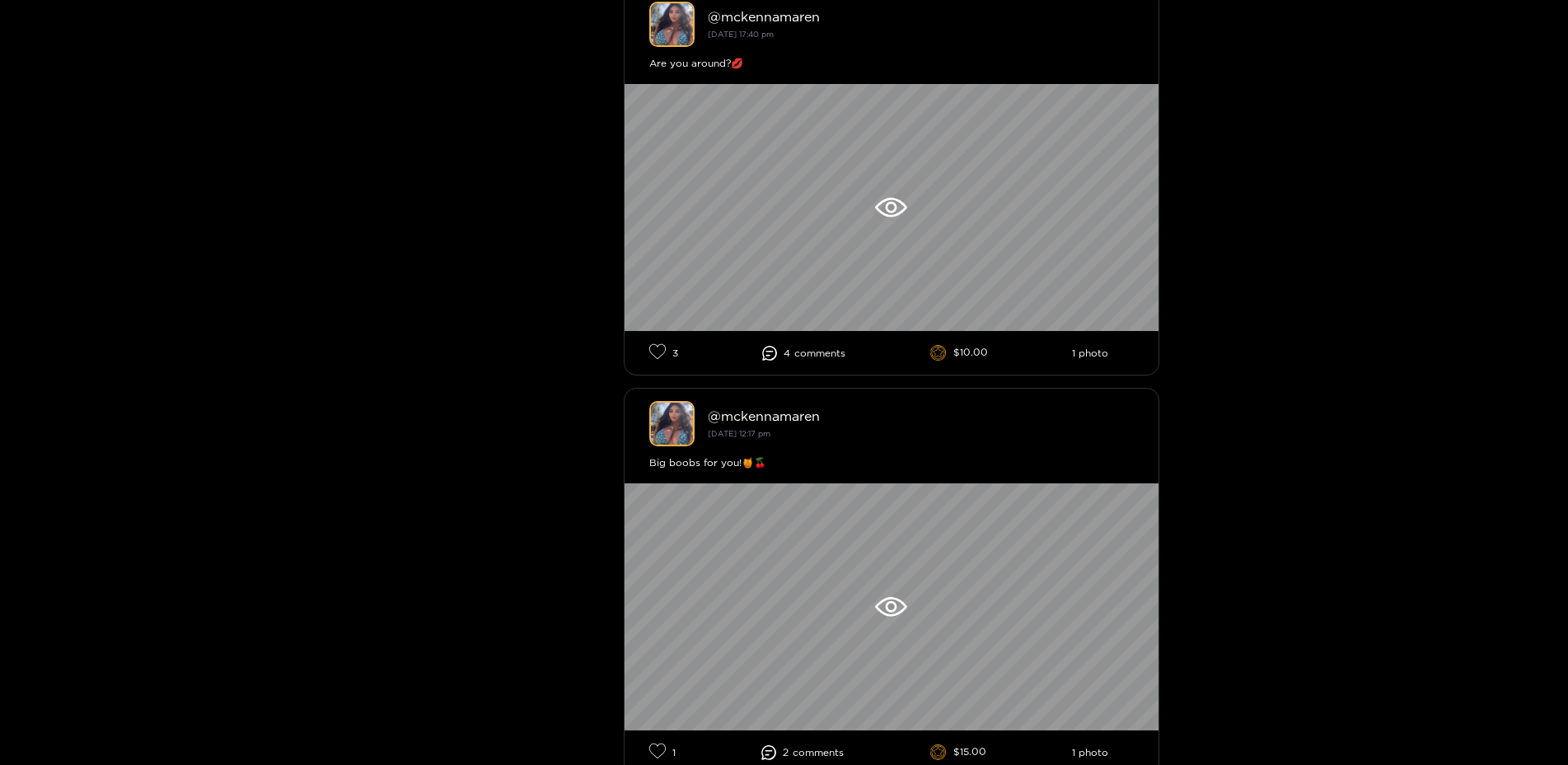
scroll to position [505, 0]
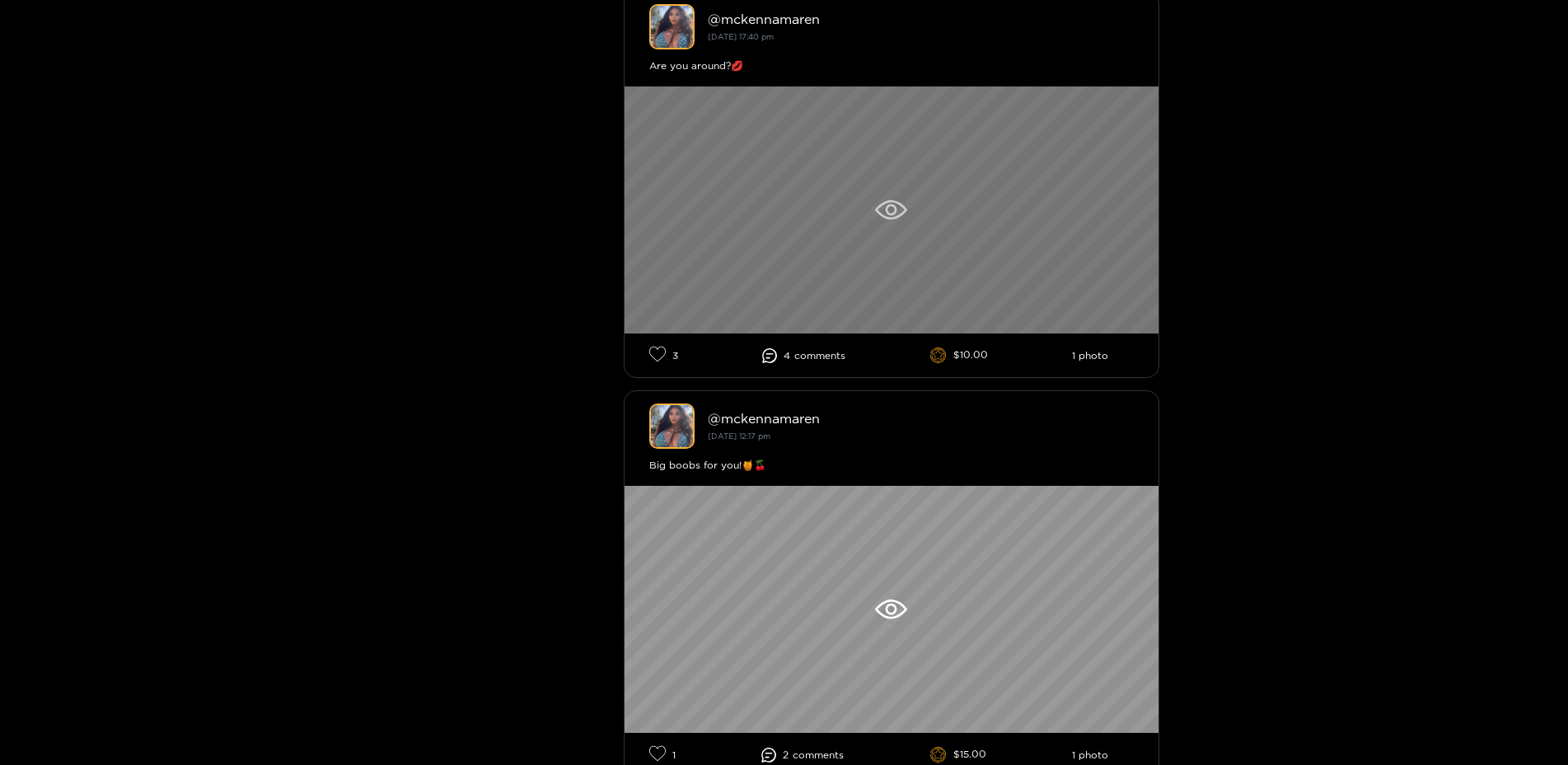
click at [996, 225] on div at bounding box center [891, 210] width 534 height 247
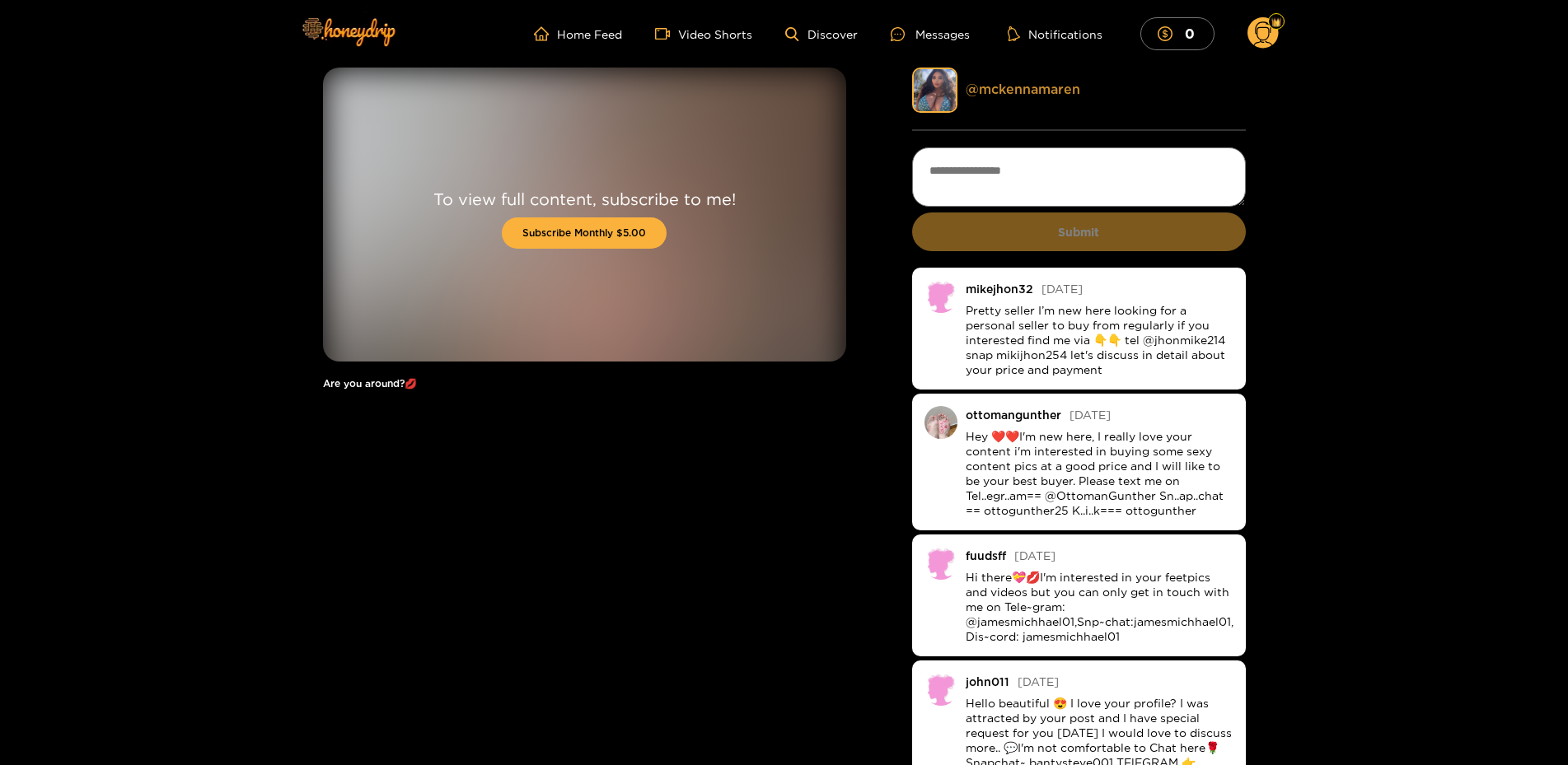
click at [1025, 83] on link "@ mckennamaren" at bounding box center [1022, 89] width 114 height 15
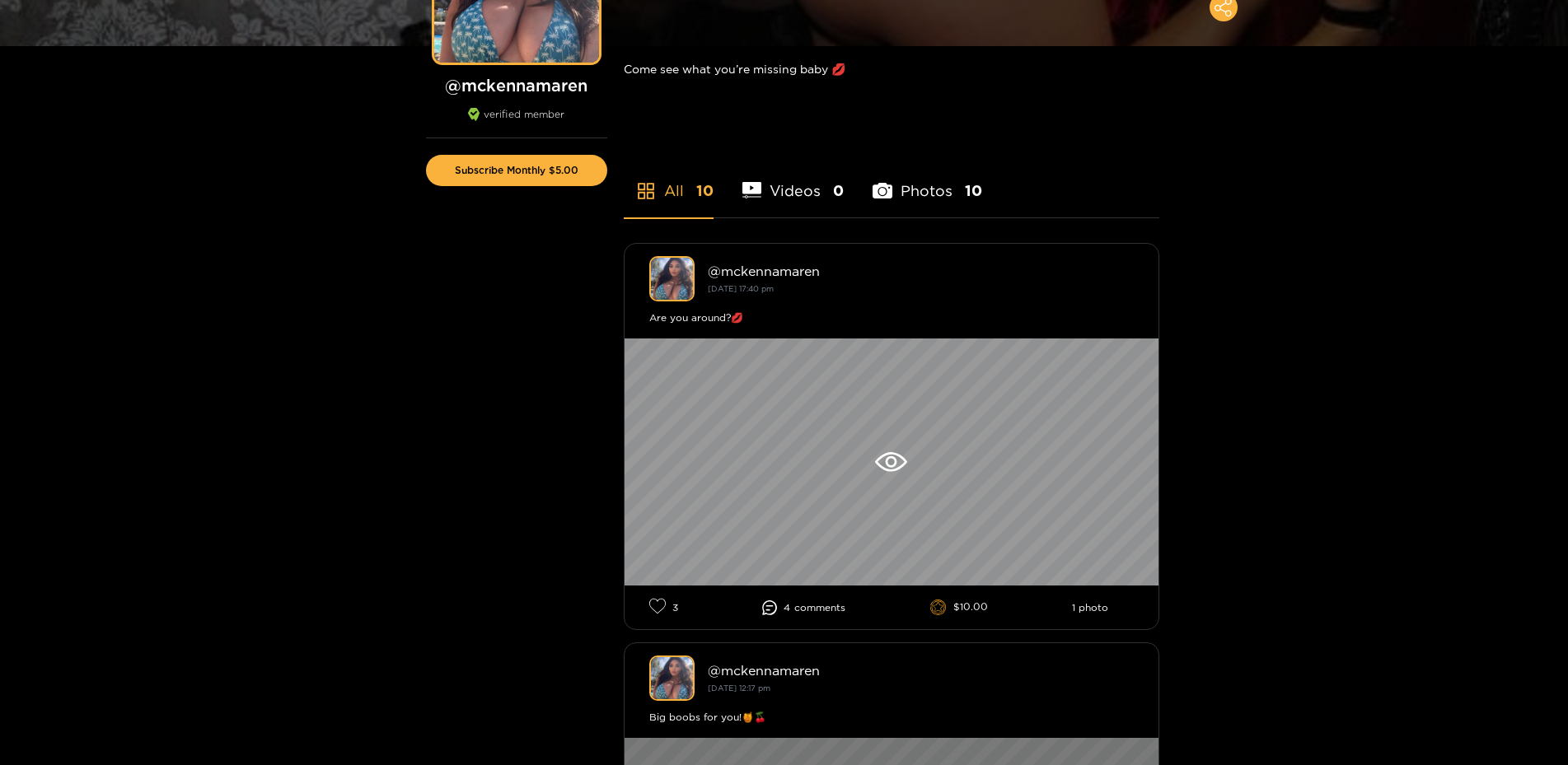
scroll to position [588, 0]
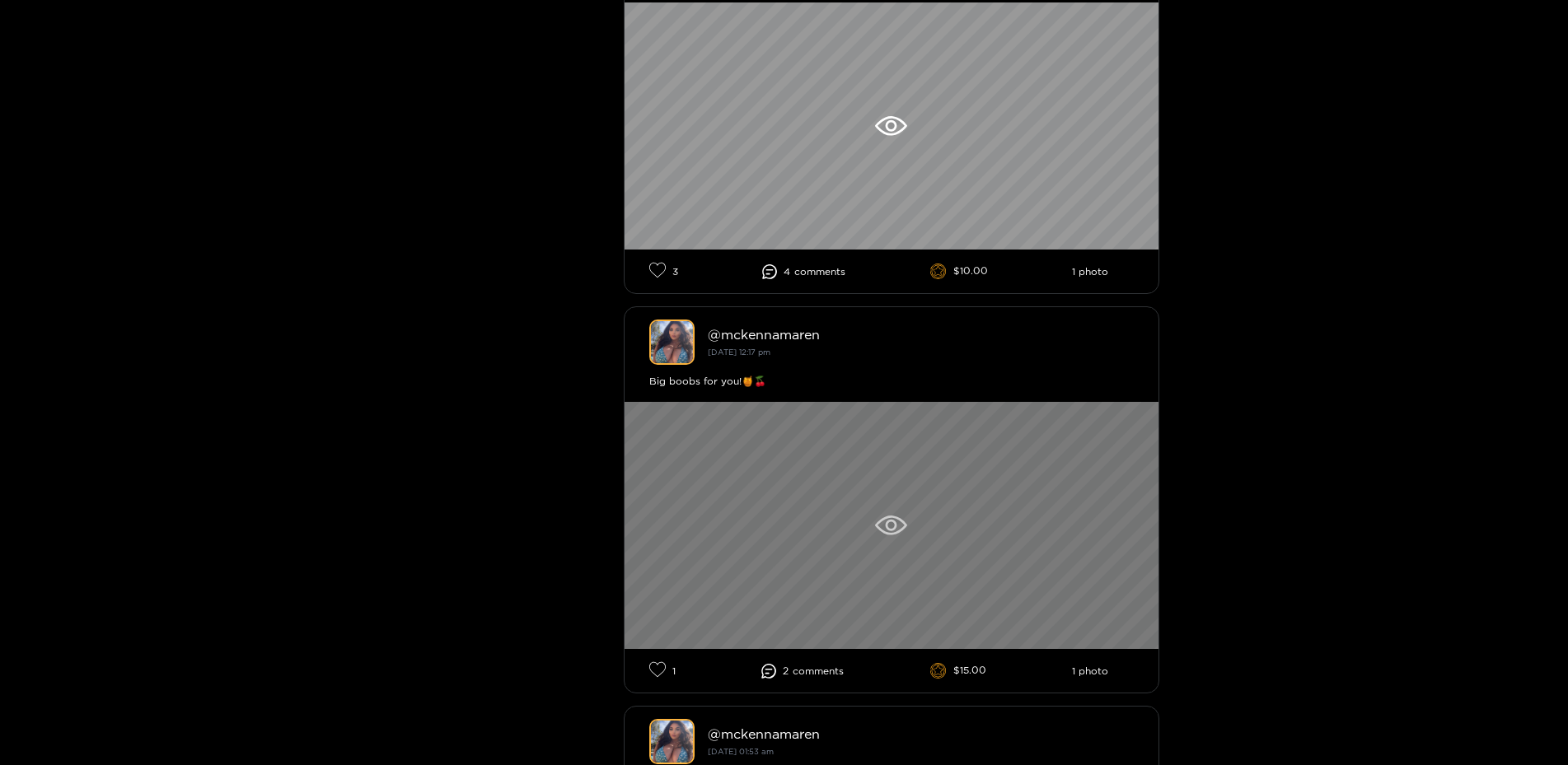
click at [937, 470] on div at bounding box center [891, 526] width 534 height 247
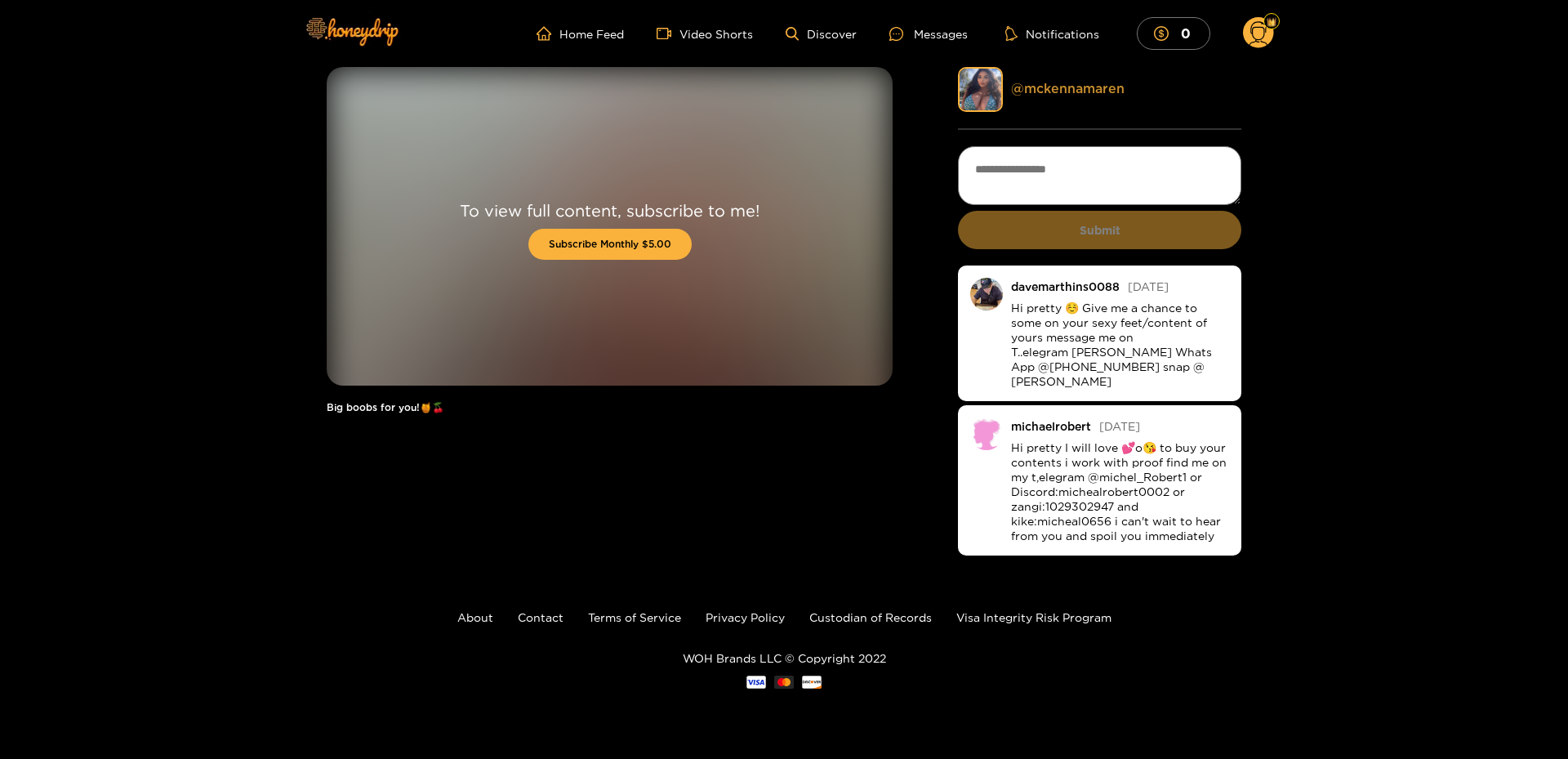
click at [1050, 92] on link "@ mckennamaren" at bounding box center [1068, 88] width 113 height 15
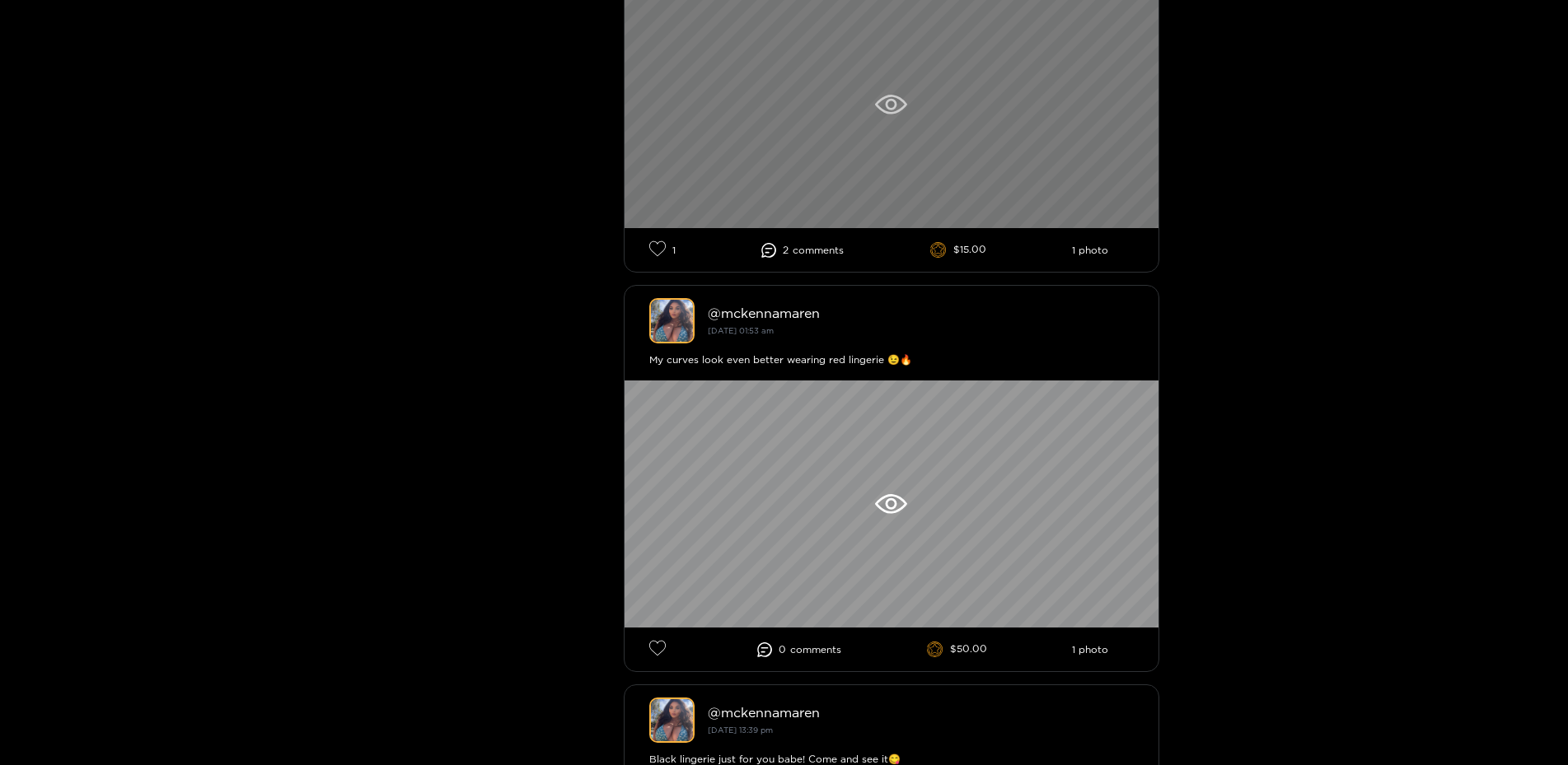
scroll to position [1088, 0]
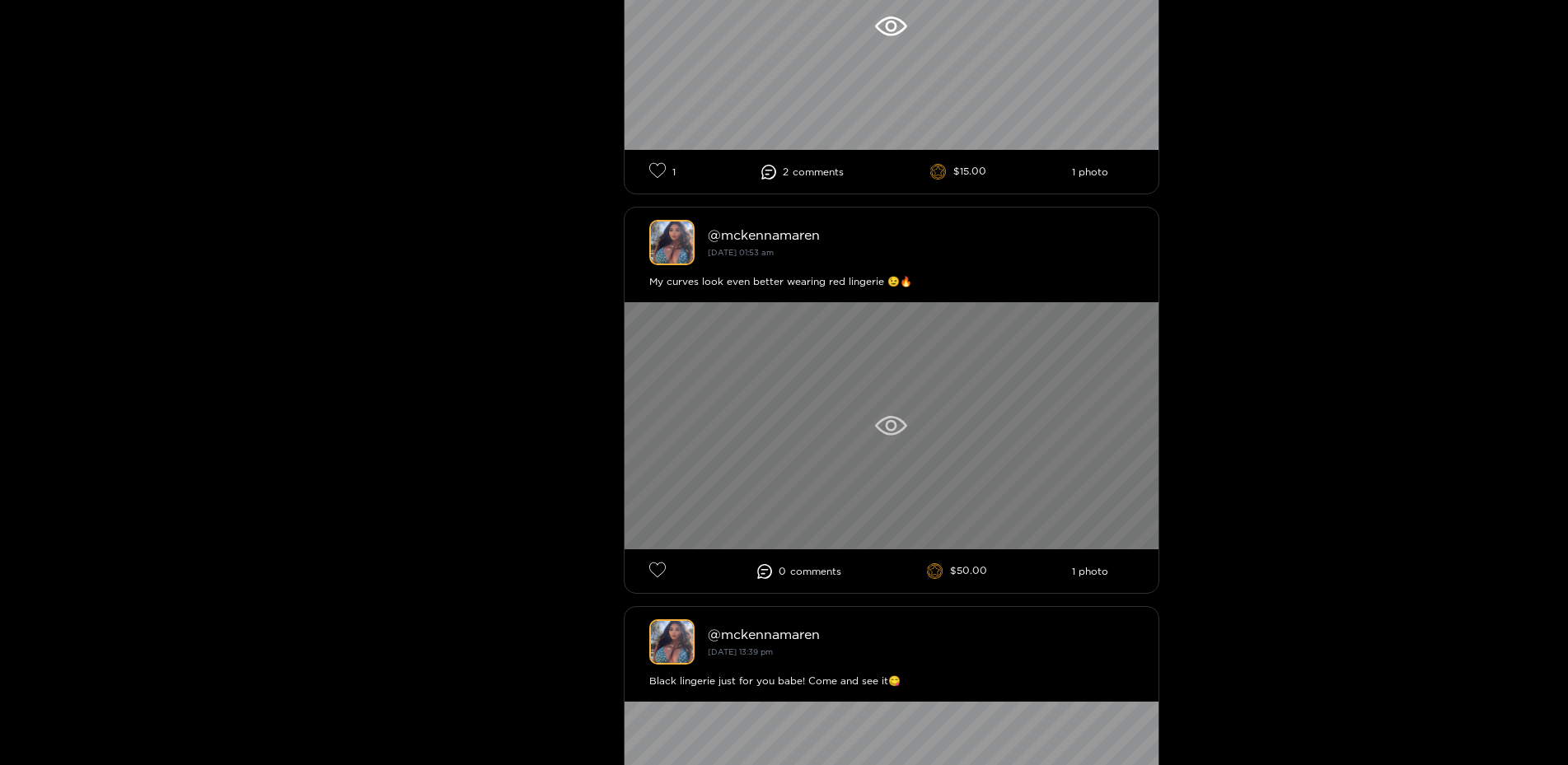
click at [901, 374] on div at bounding box center [891, 426] width 534 height 247
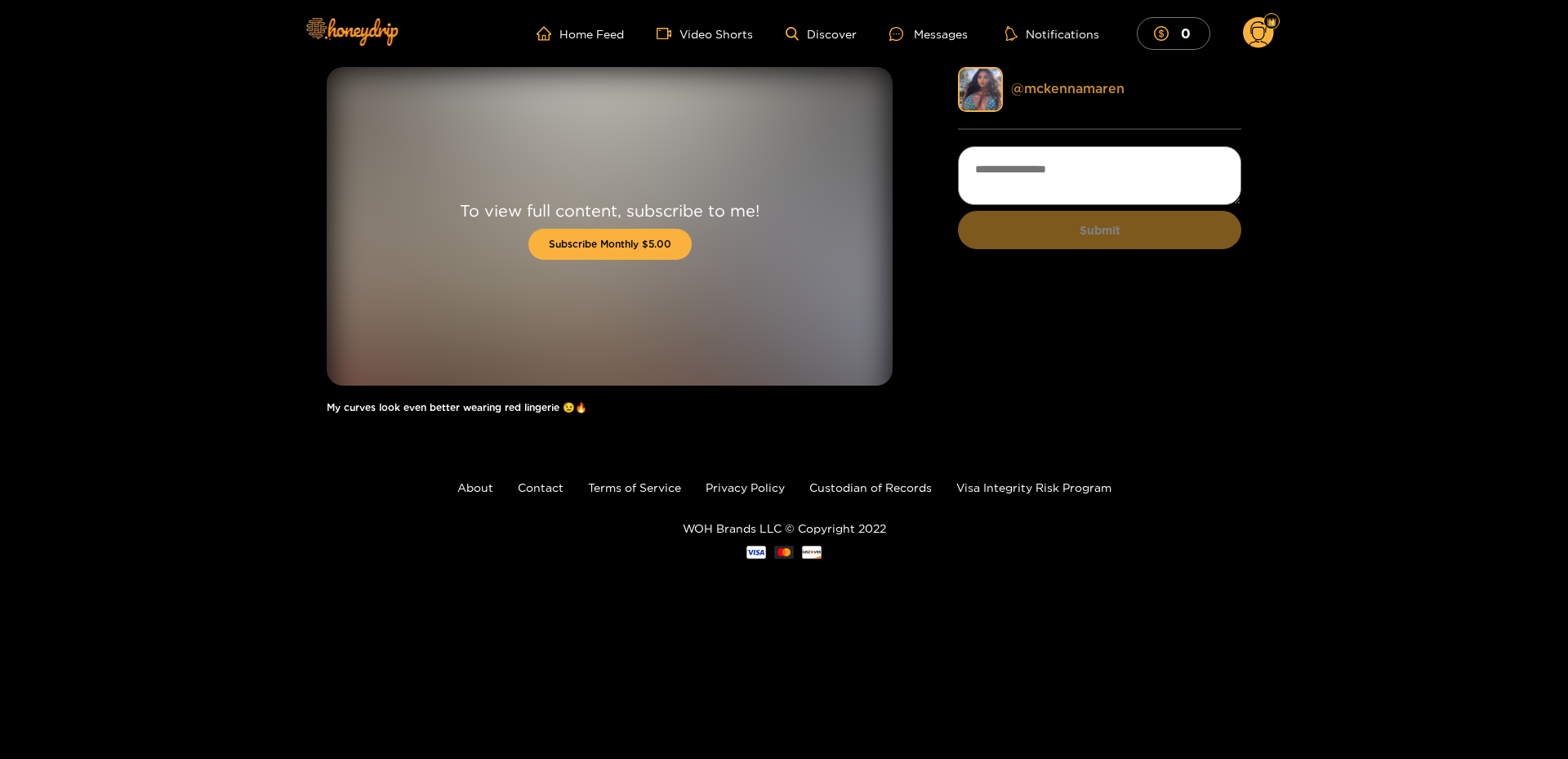
click at [1079, 84] on link "@ mckennamaren" at bounding box center [1068, 88] width 113 height 15
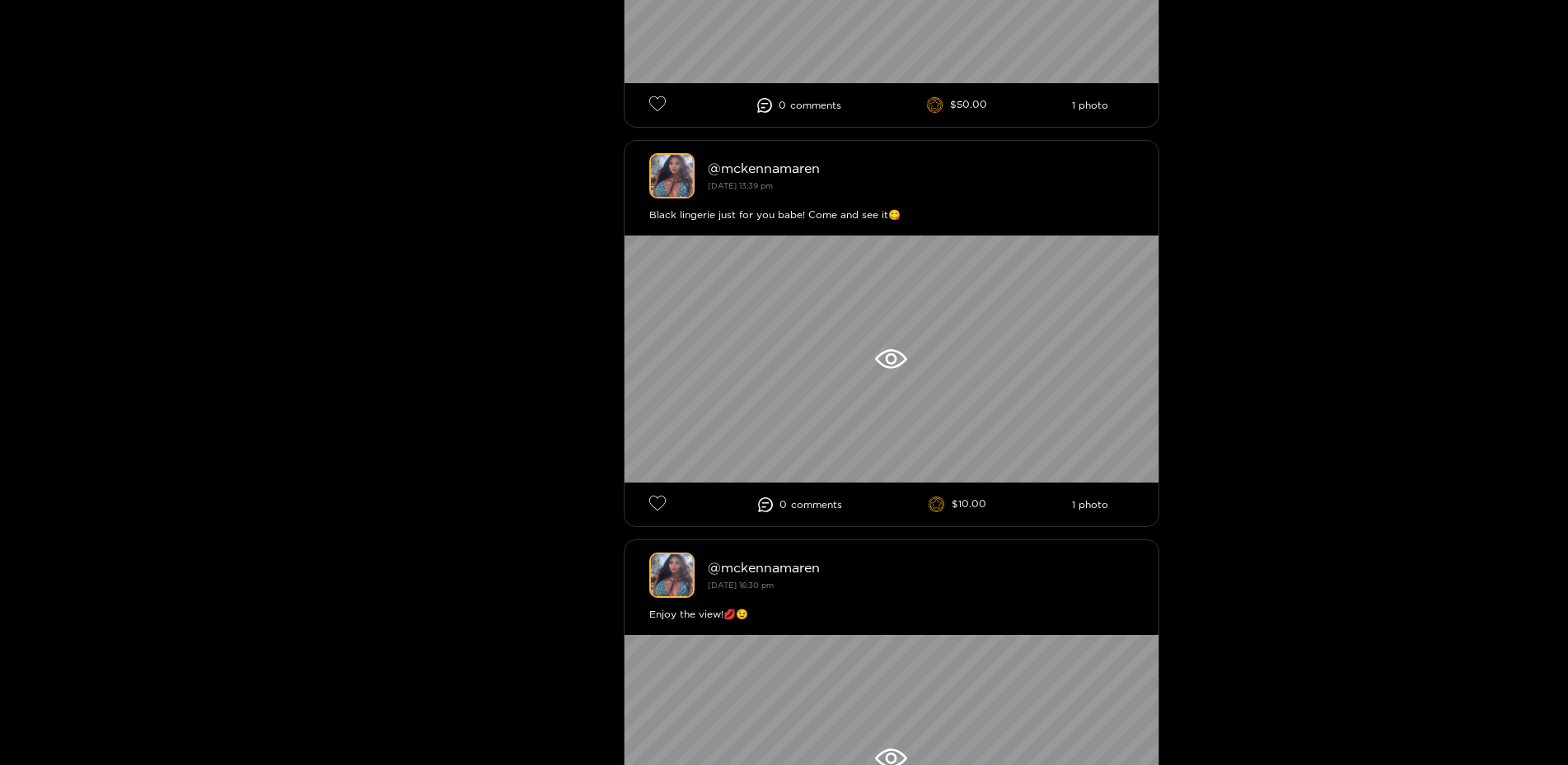
scroll to position [1597, 0]
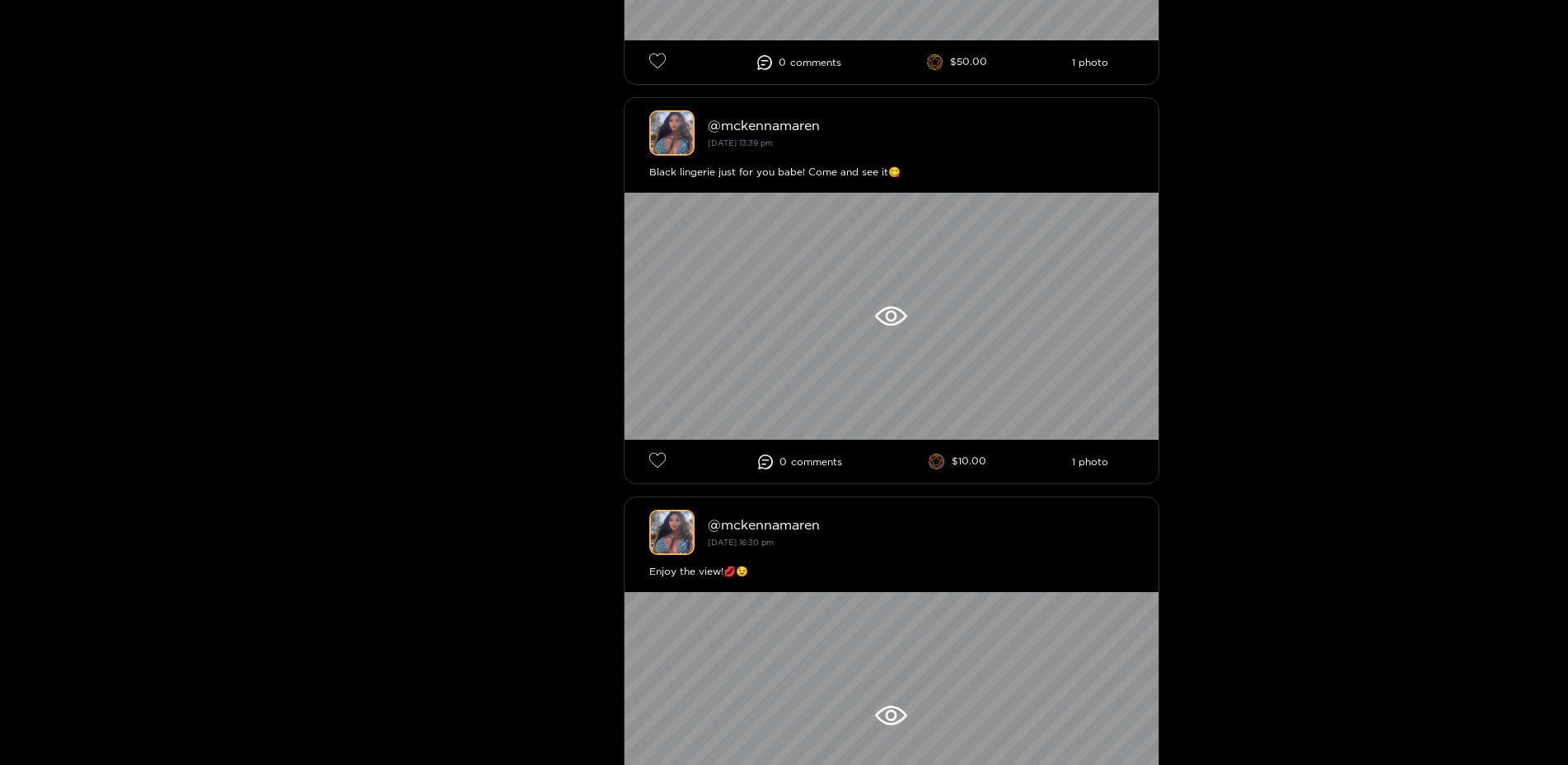
click at [903, 326] on div at bounding box center [891, 316] width 534 height 247
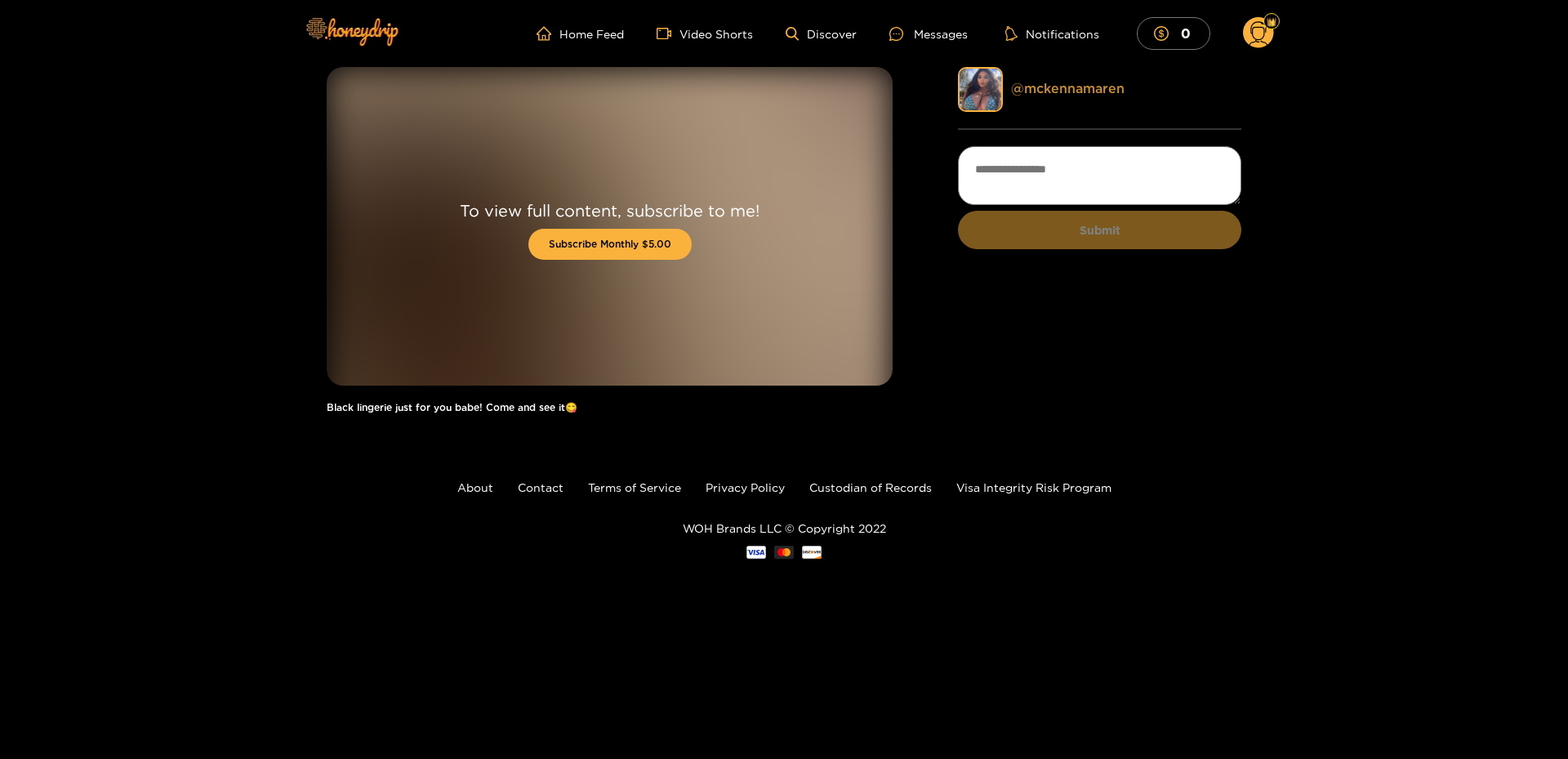
click at [1056, 82] on div "@ mckennamaren" at bounding box center [1127, 89] width 230 height 19
click at [1056, 83] on link "@ mckennamaren" at bounding box center [1068, 88] width 113 height 15
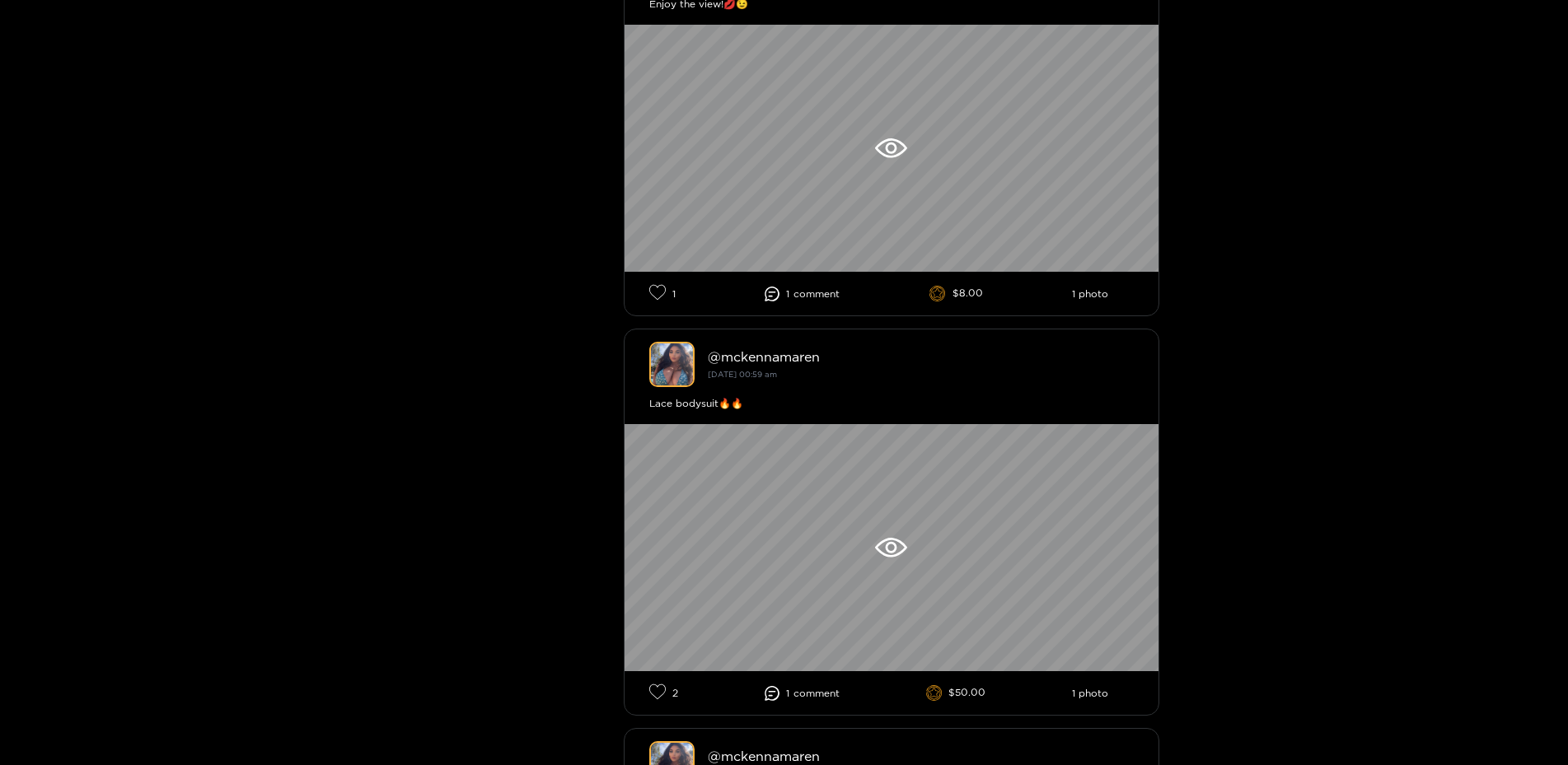
scroll to position [2268, 0]
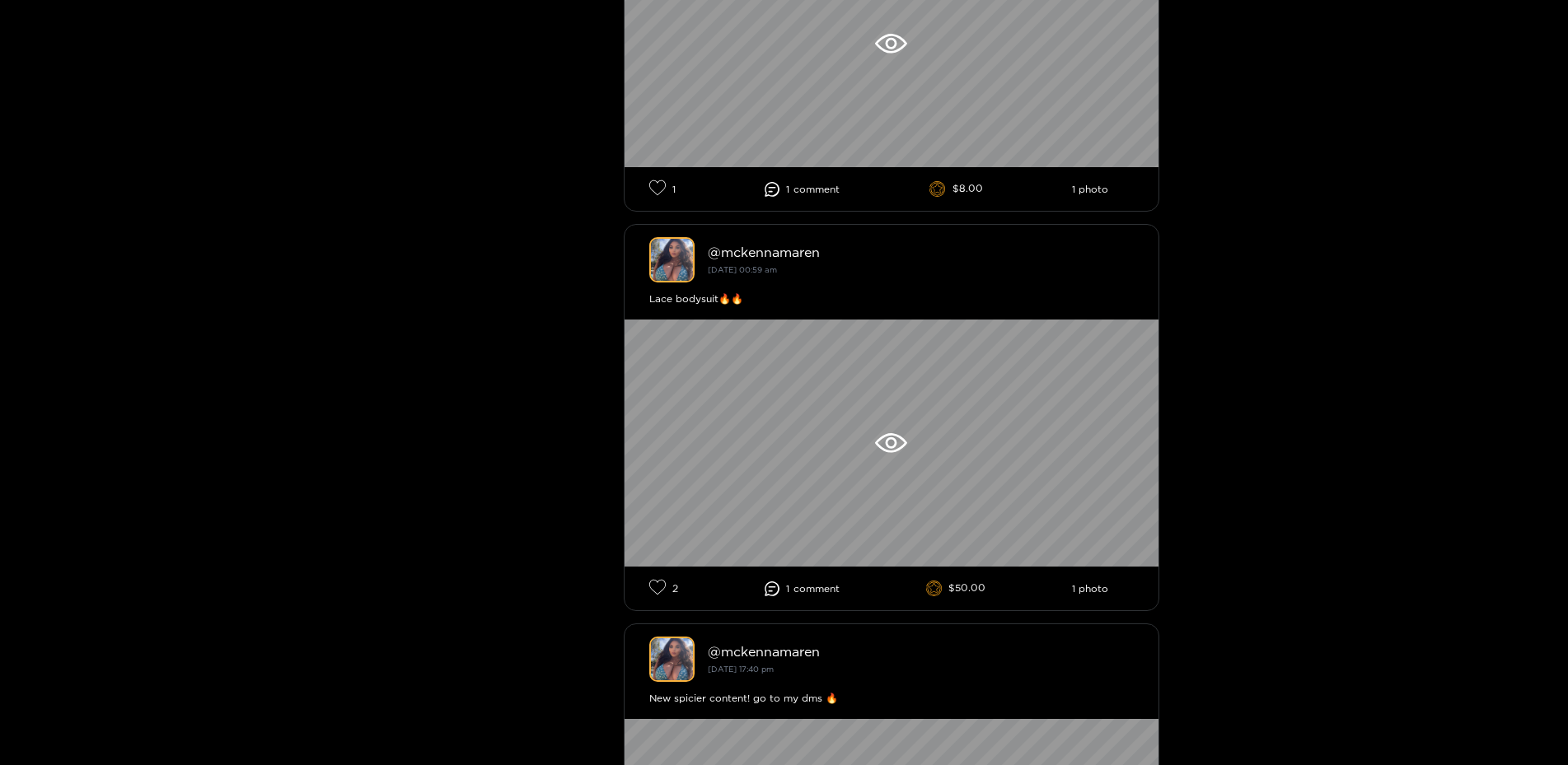
click at [826, 471] on div at bounding box center [891, 443] width 534 height 247
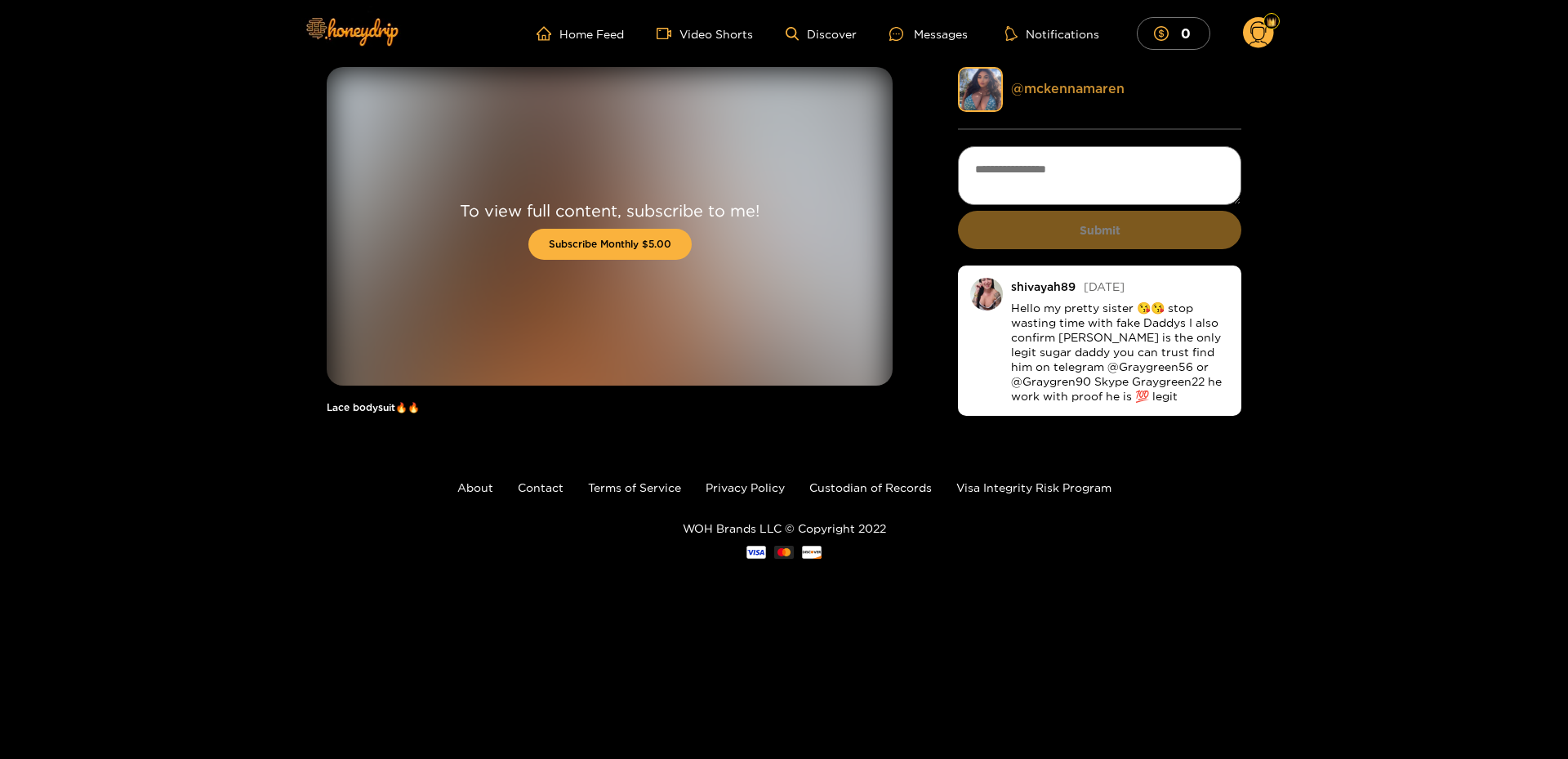
click at [1086, 85] on link "@ mckennamaren" at bounding box center [1068, 88] width 113 height 15
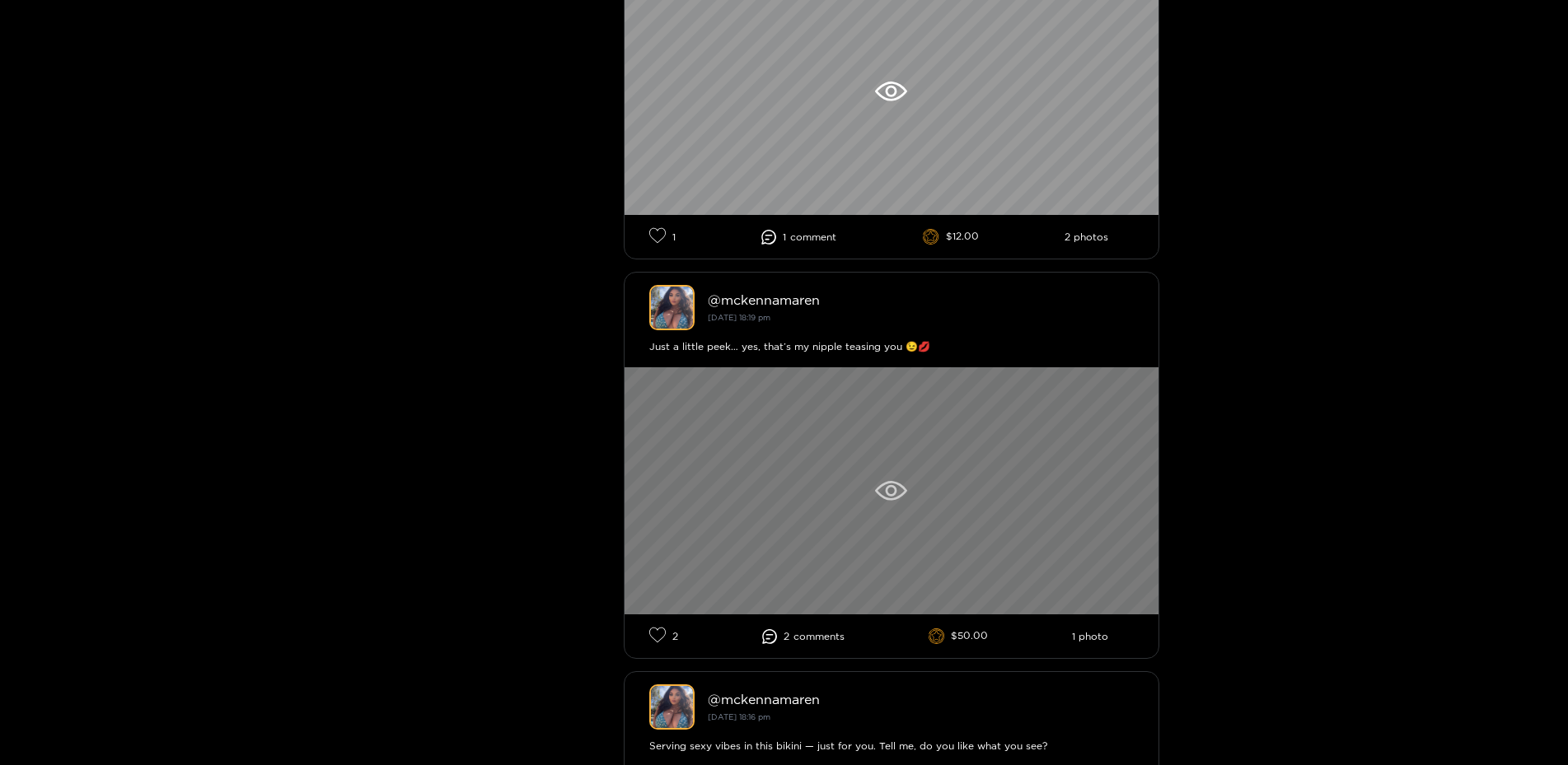
scroll to position [2683, 0]
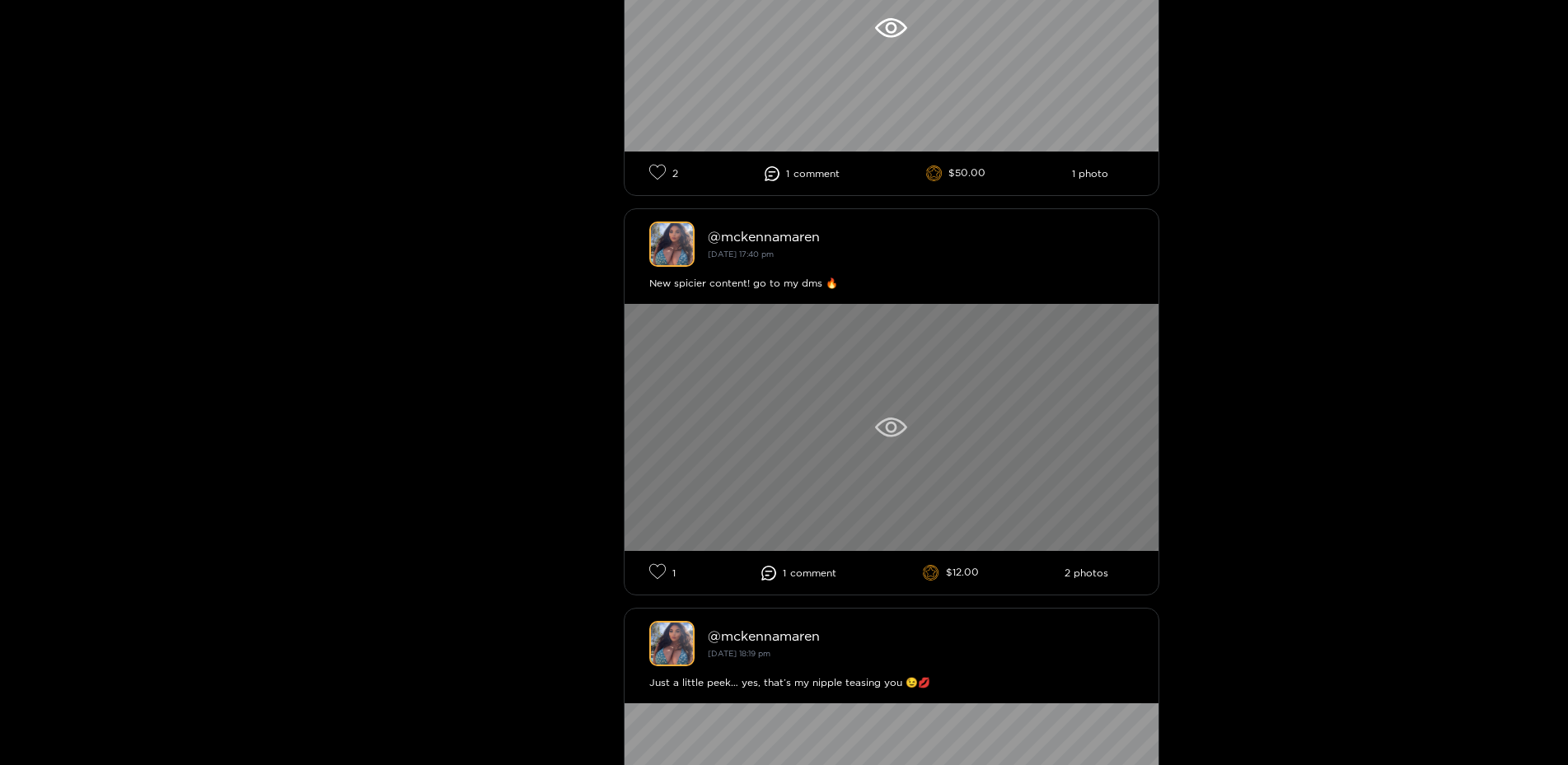
click at [883, 436] on div at bounding box center [891, 428] width 534 height 247
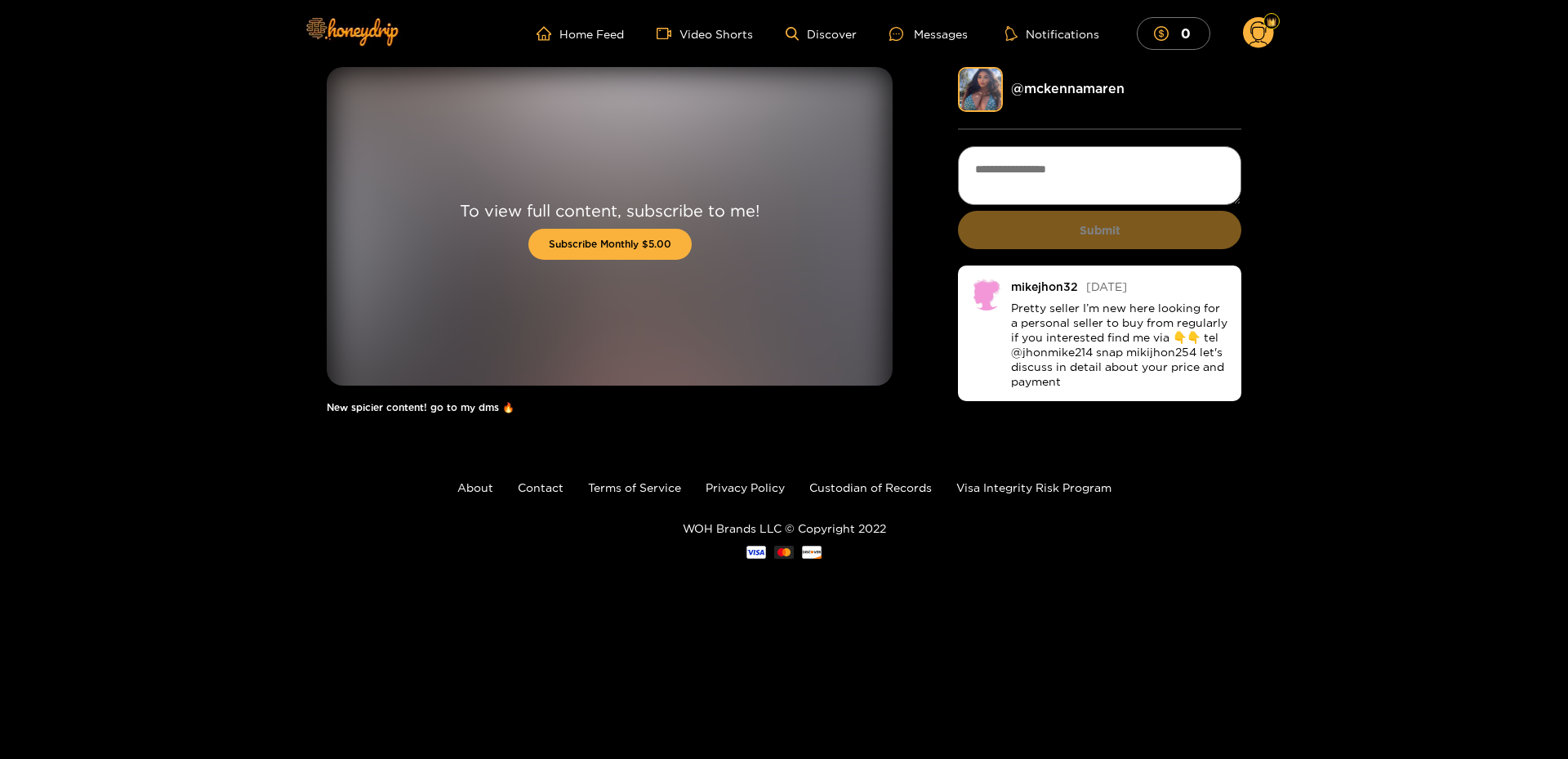
click at [1080, 75] on div "@ mckennamaren" at bounding box center [1099, 90] width 284 height 45
click at [1079, 83] on link "@ mckennamaren" at bounding box center [1068, 88] width 113 height 15
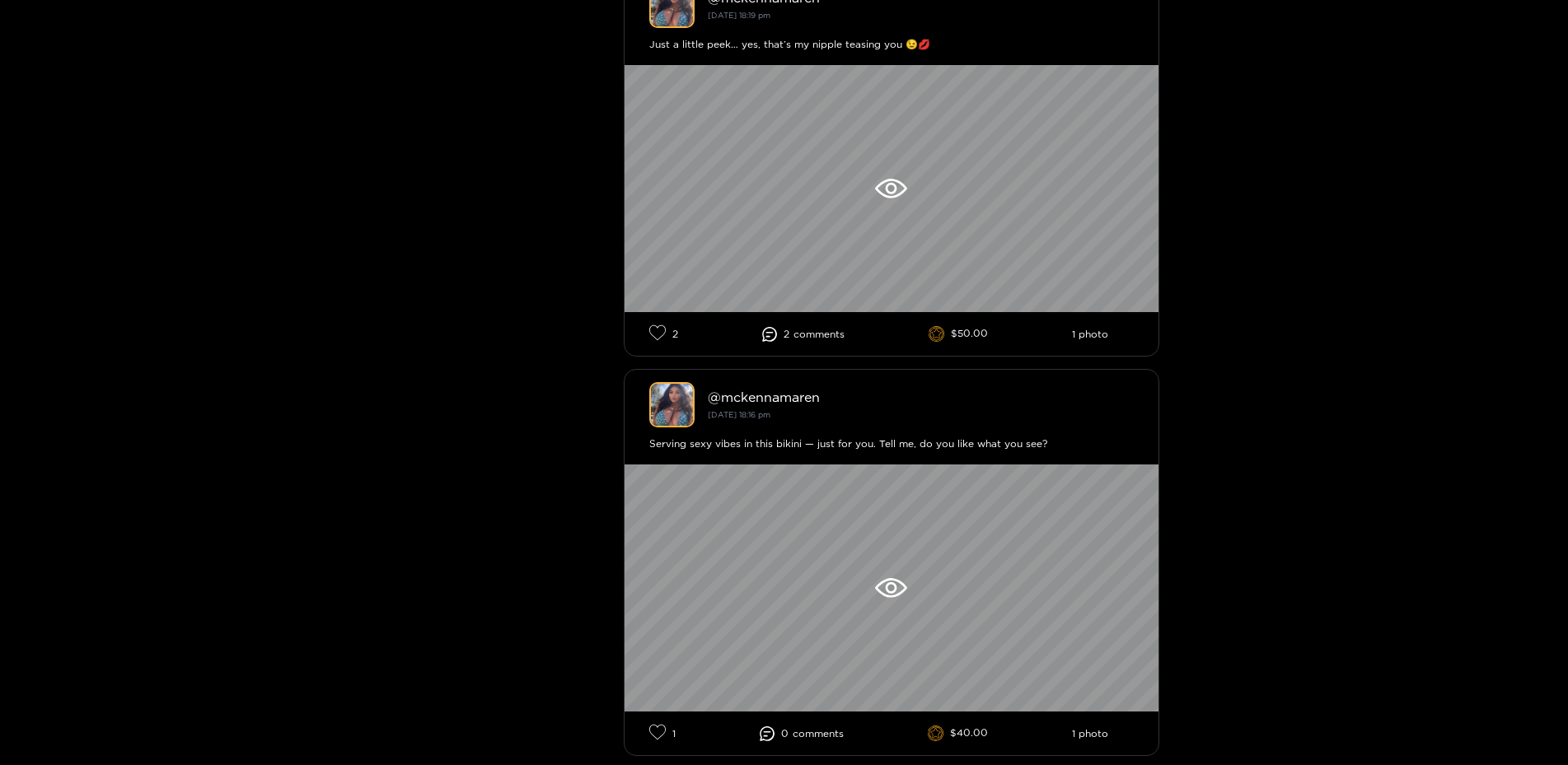
scroll to position [3253, 0]
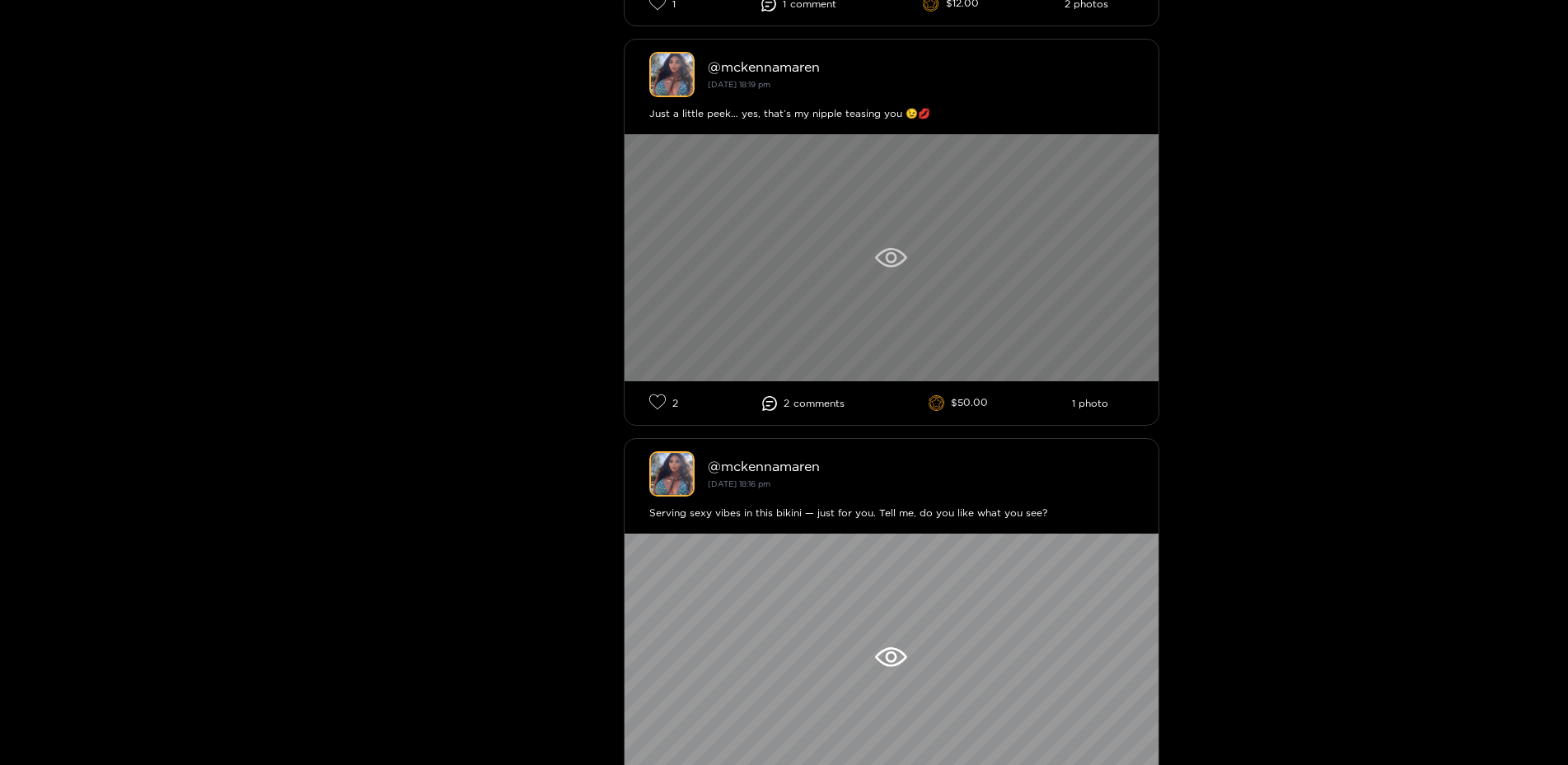
click at [901, 305] on div at bounding box center [891, 258] width 534 height 247
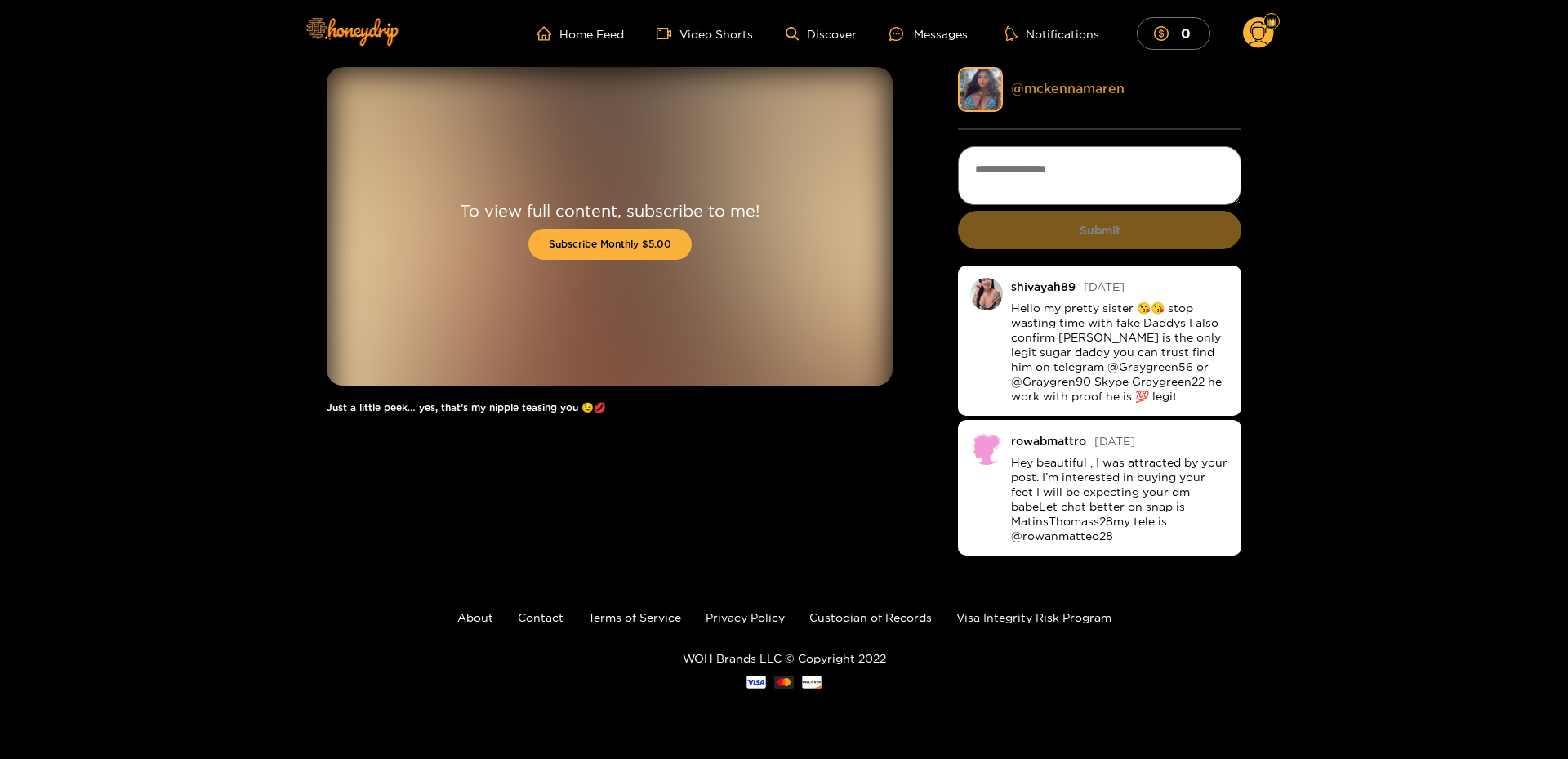
click at [1071, 86] on link "@ mckennamaren" at bounding box center [1068, 88] width 113 height 15
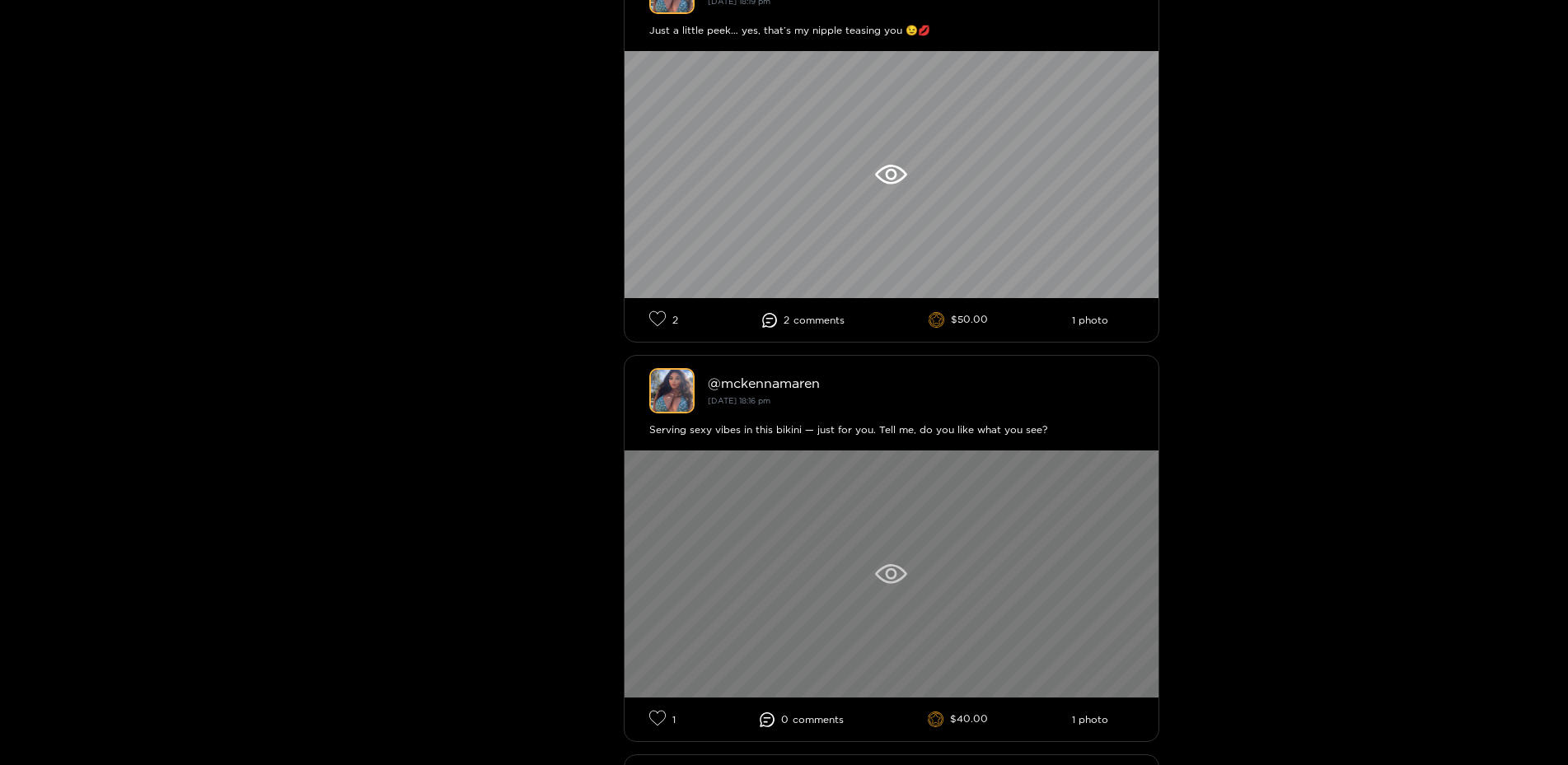
scroll to position [3529, 0]
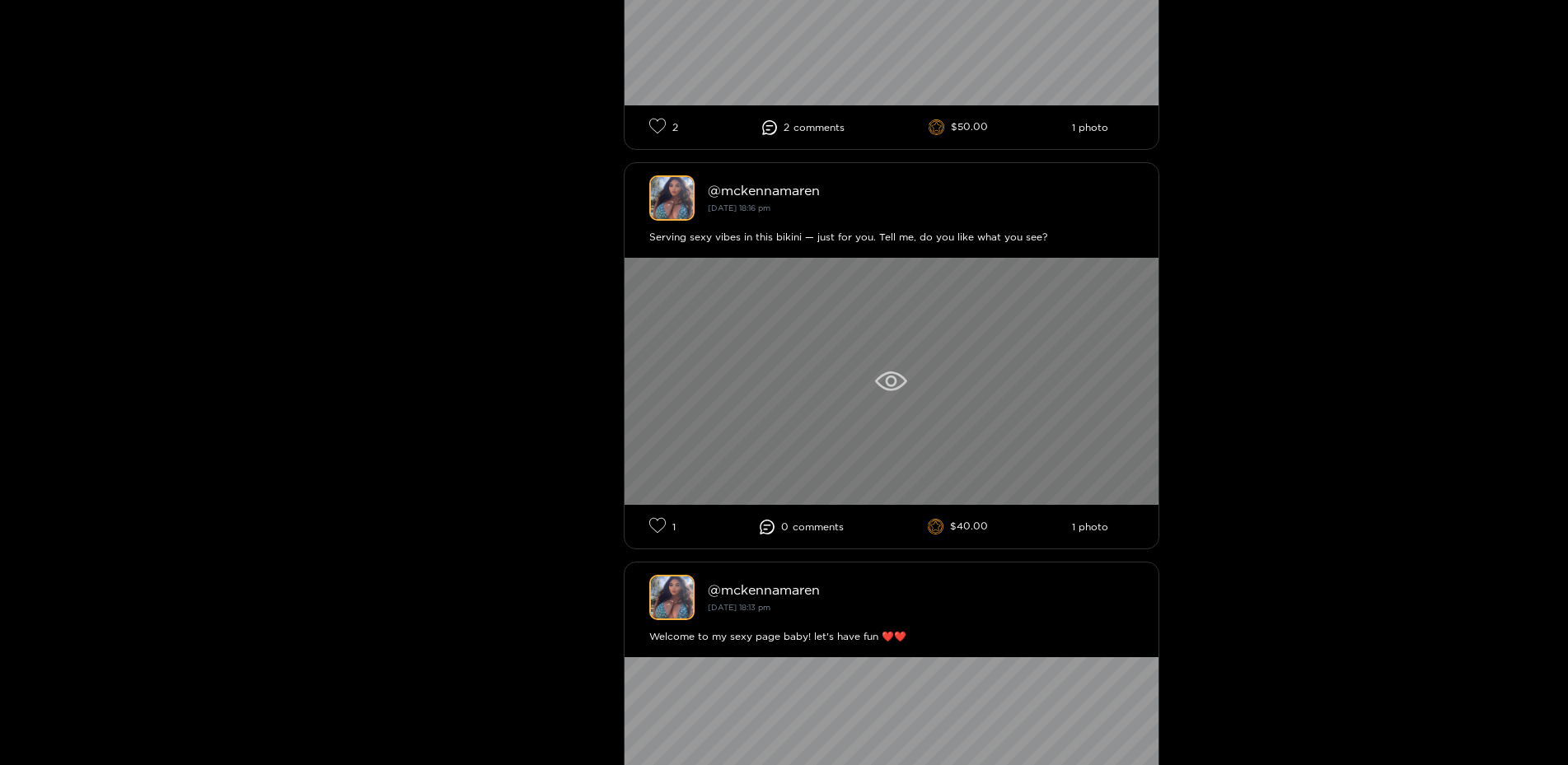
click at [1013, 332] on div at bounding box center [891, 381] width 534 height 247
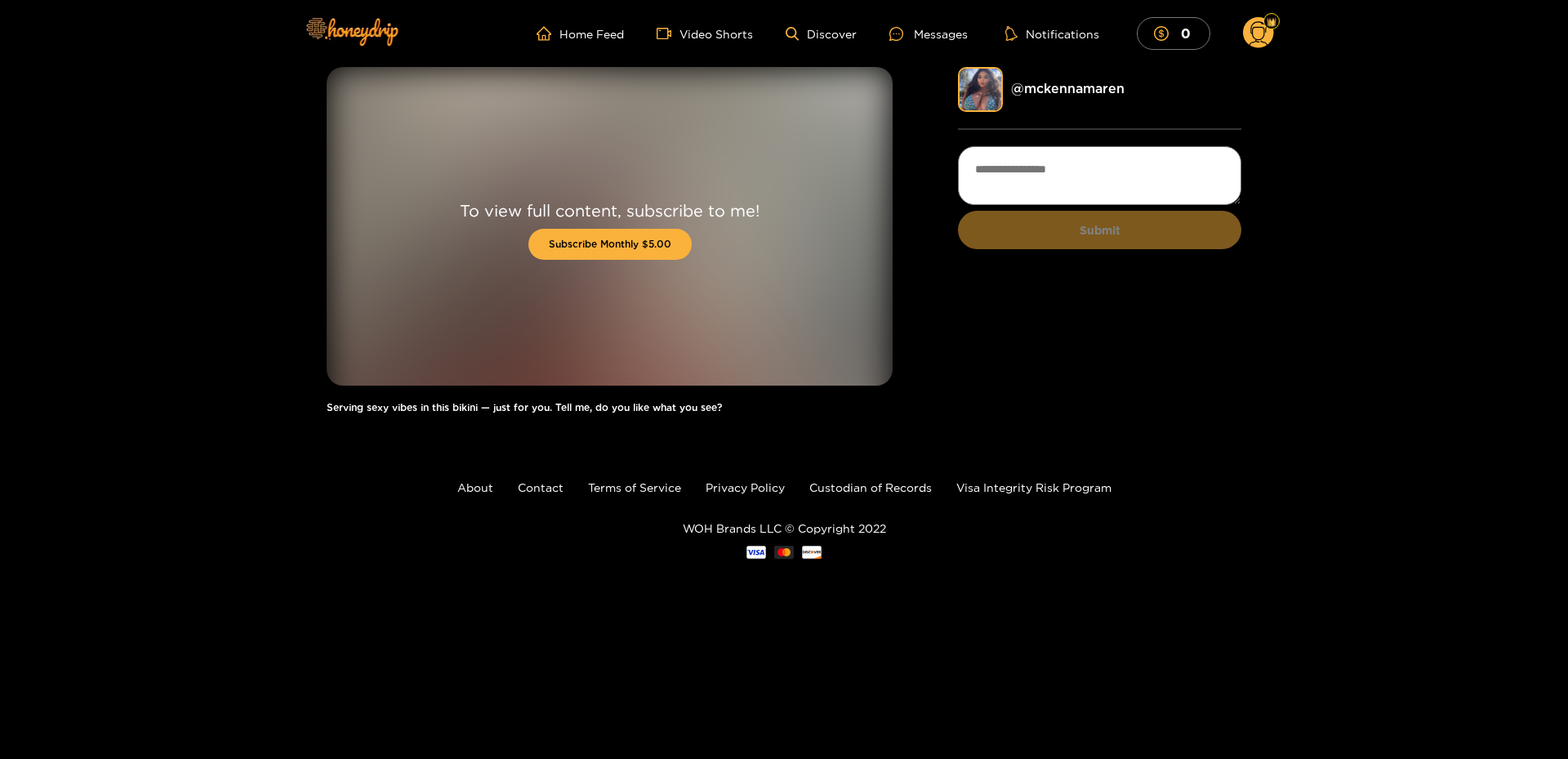
click at [1075, 102] on div "@ mckennamaren" at bounding box center [1099, 90] width 284 height 45
click at [1074, 95] on link "@ mckennamaren" at bounding box center [1068, 88] width 113 height 15
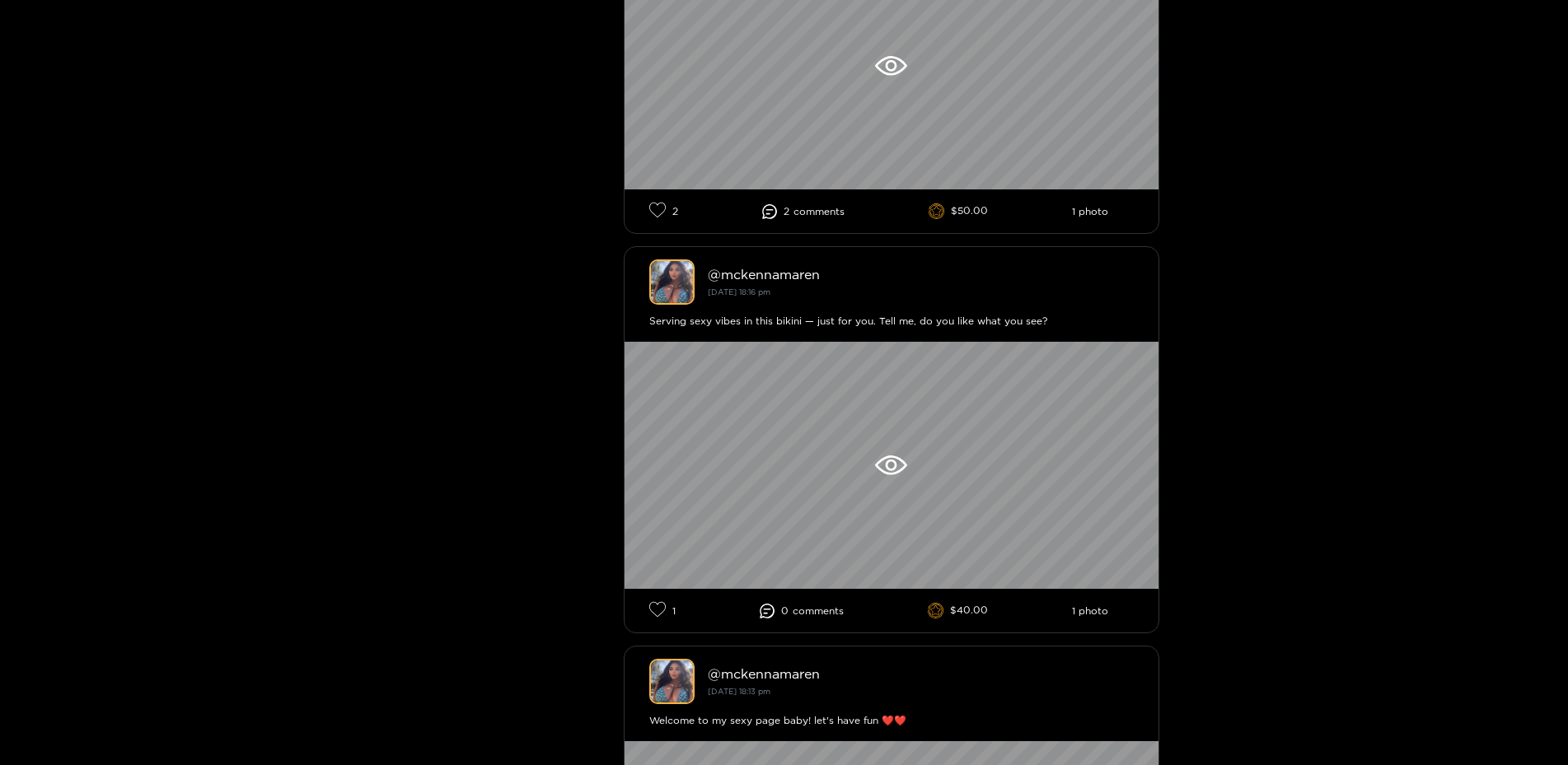
scroll to position [3864, 0]
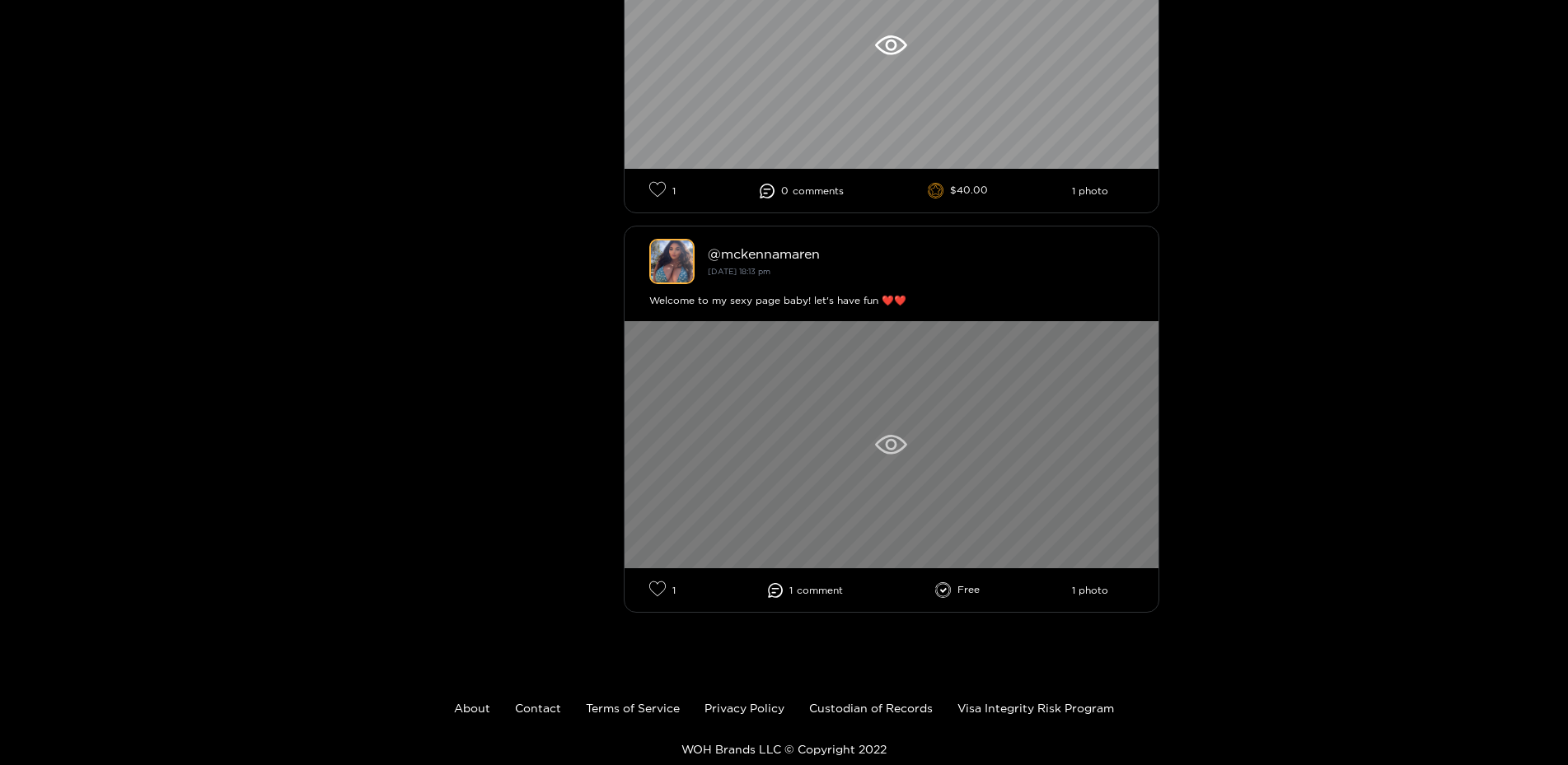
click at [949, 483] on div at bounding box center [891, 444] width 534 height 247
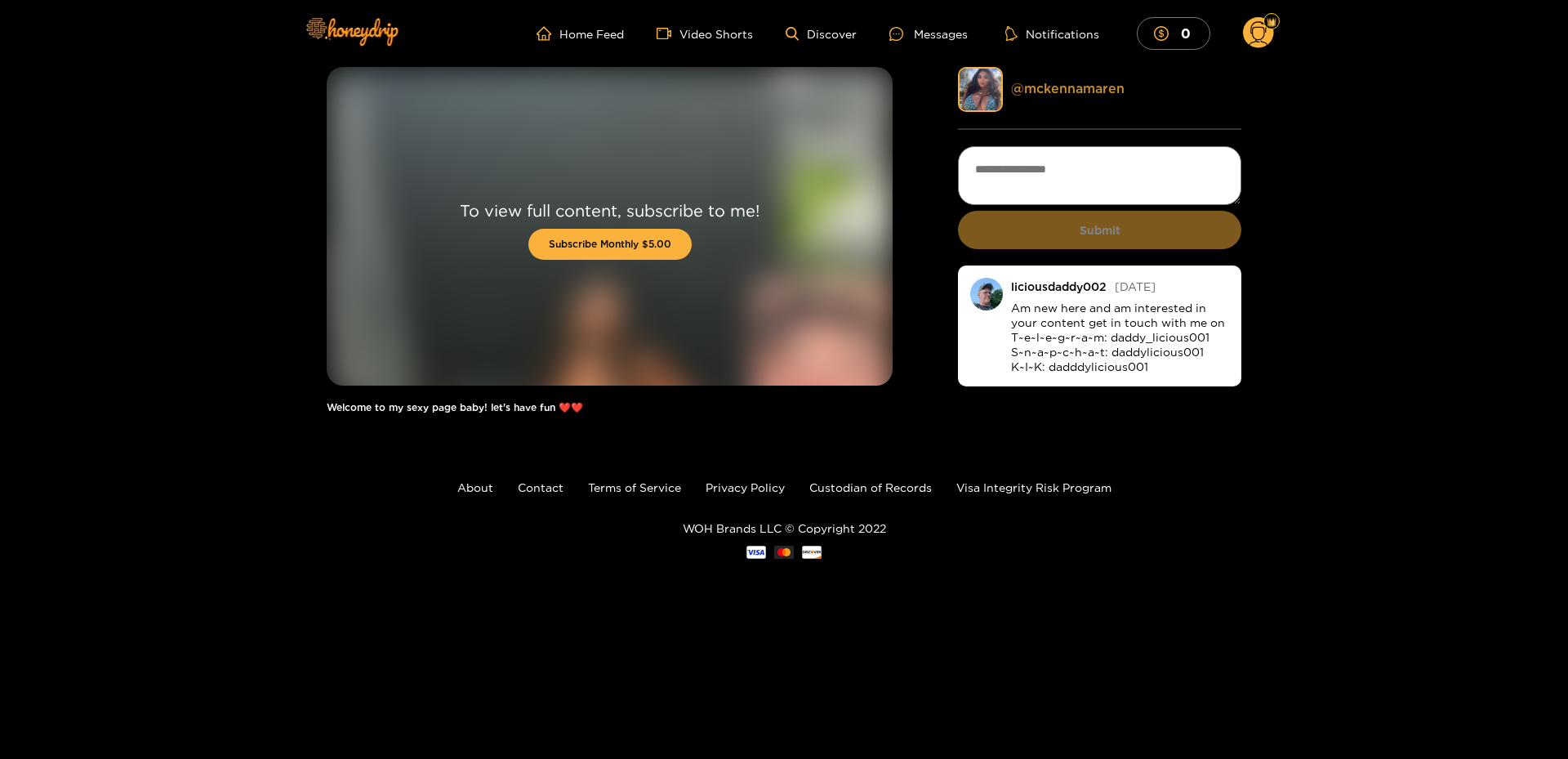
click at [1041, 83] on link "@ mckennamaren" at bounding box center [1068, 88] width 113 height 15
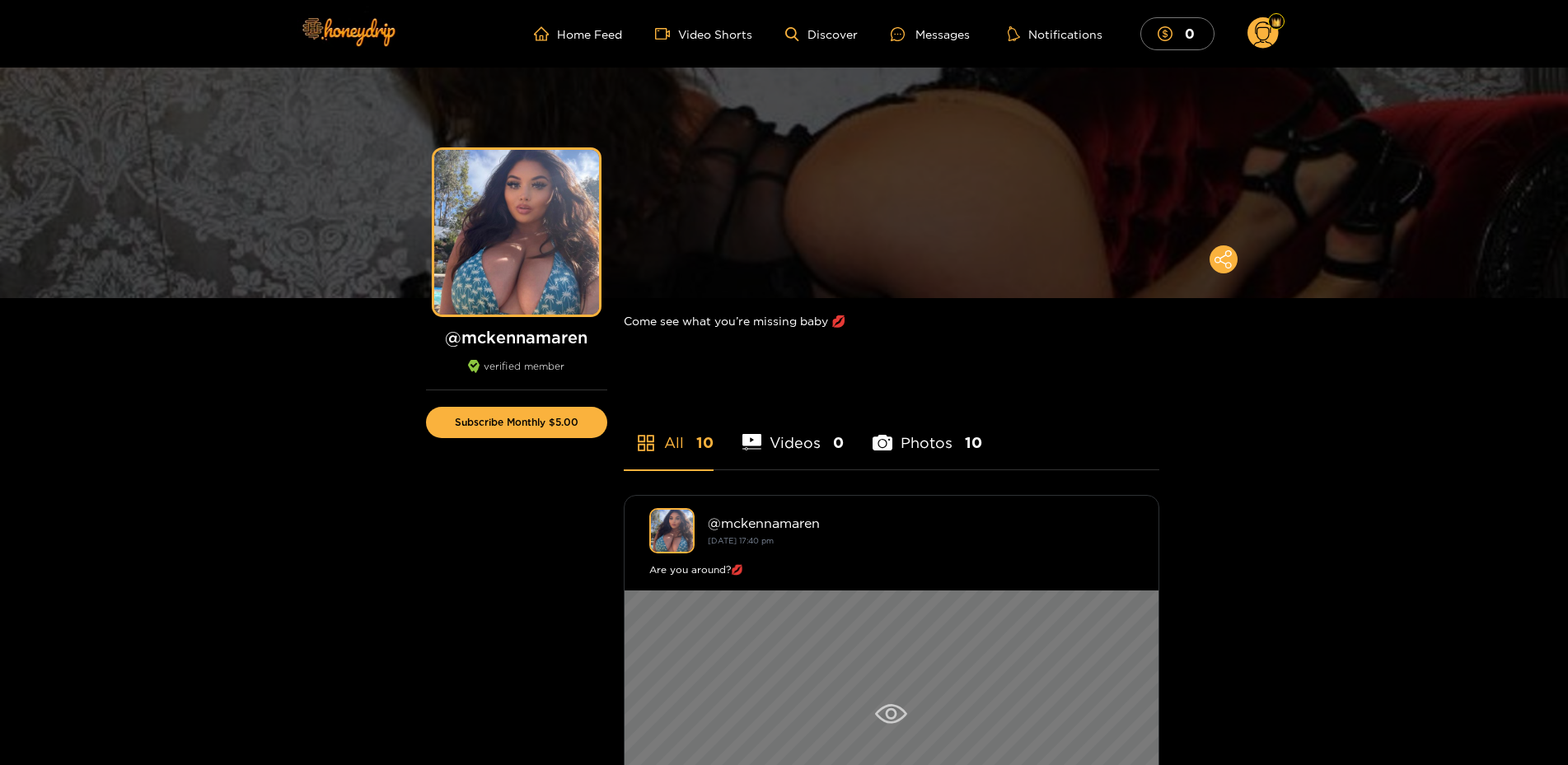
click at [914, 627] on div at bounding box center [891, 714] width 534 height 247
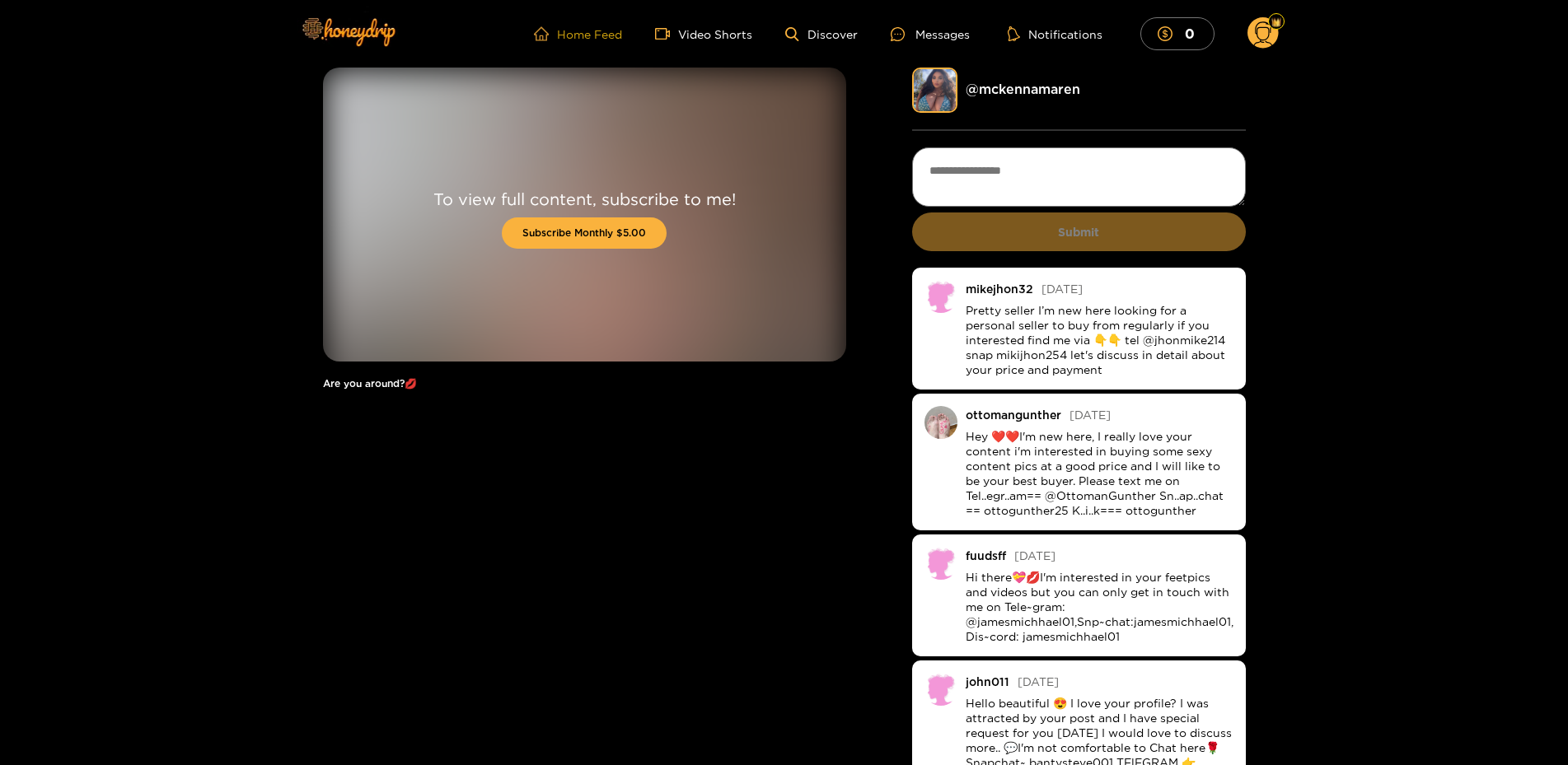
click at [609, 39] on link "Home Feed" at bounding box center [578, 34] width 88 height 15
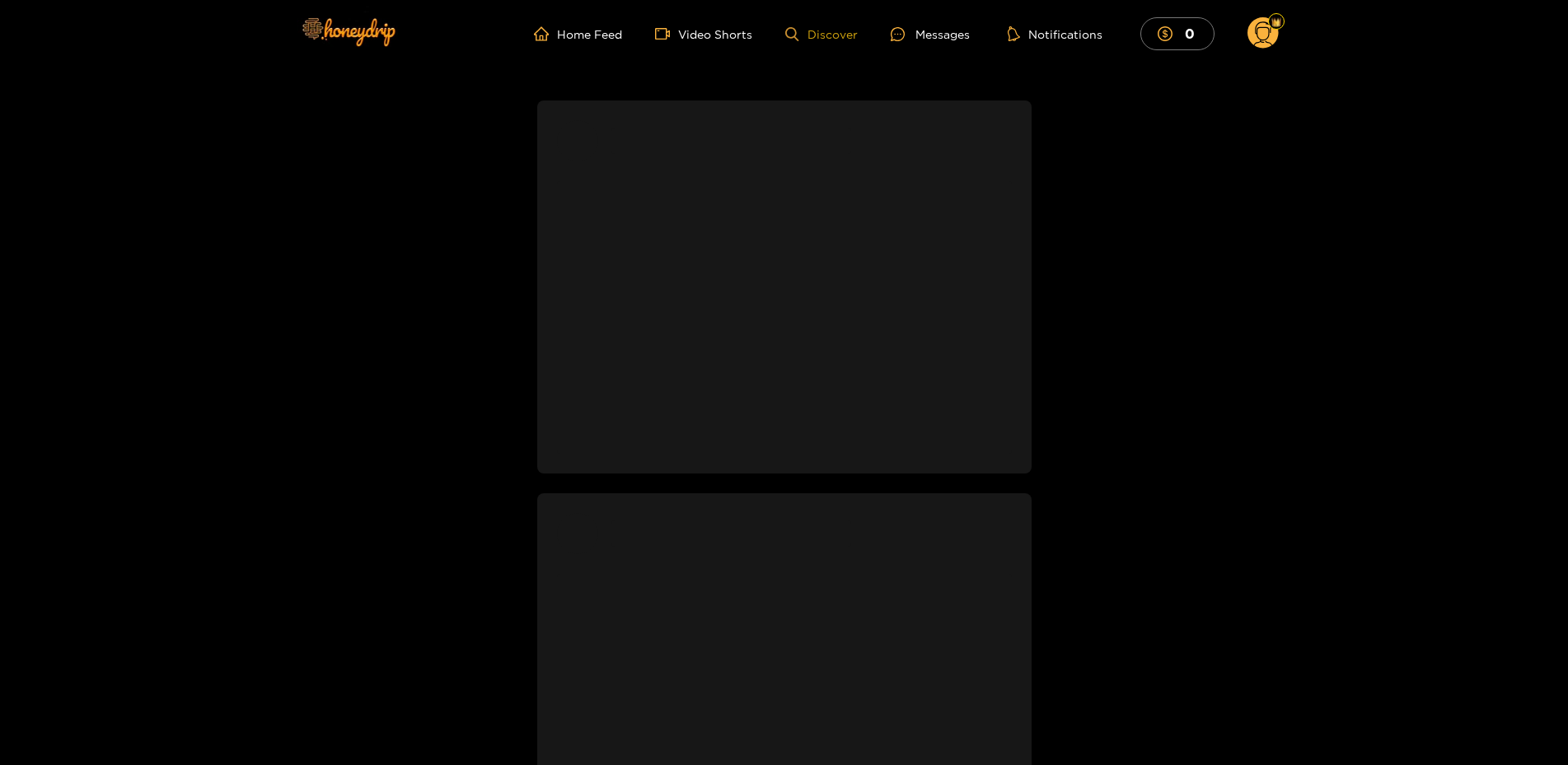
click at [822, 30] on link "Discover" at bounding box center [821, 34] width 71 height 14
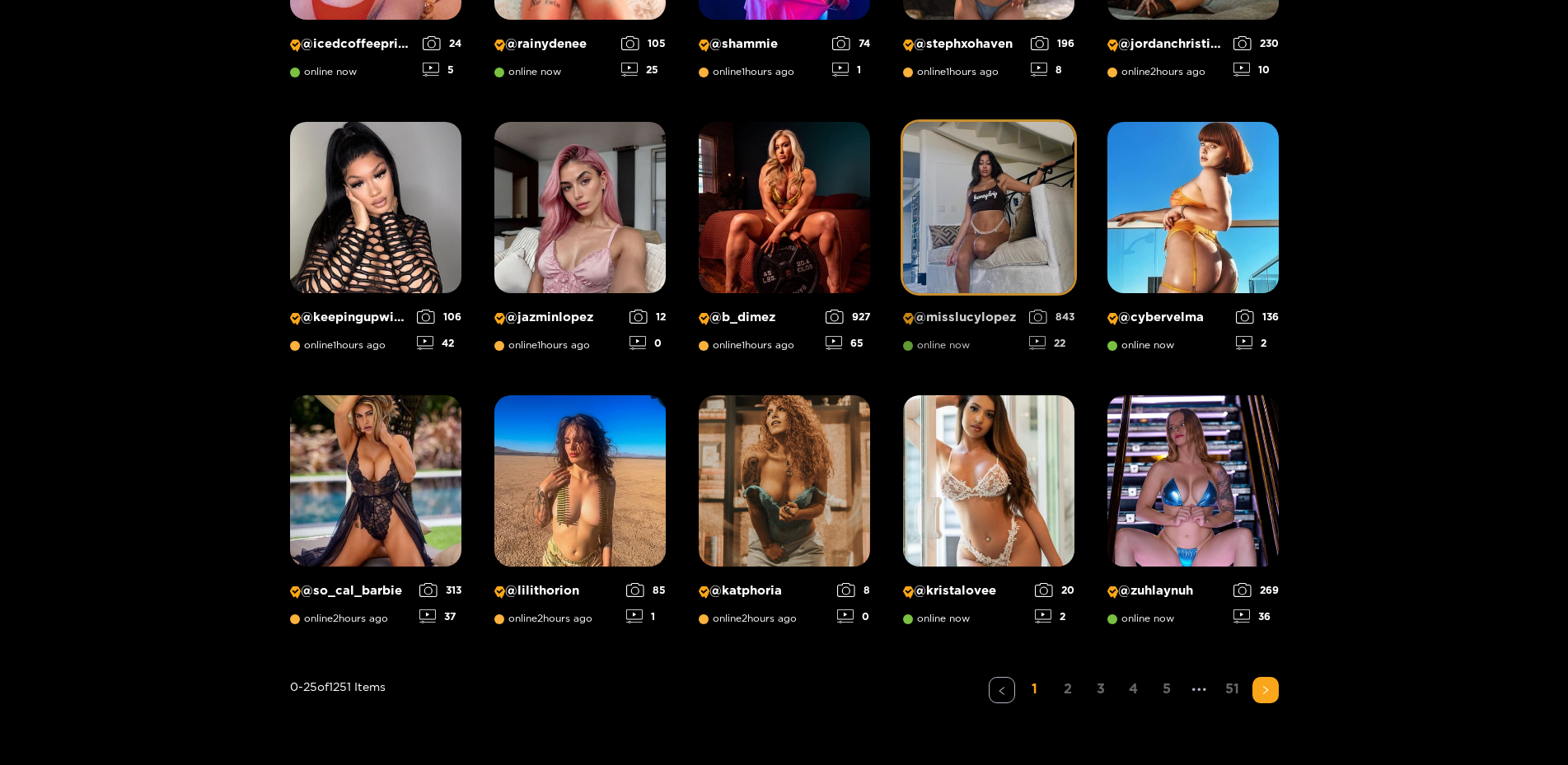
scroll to position [1176, 0]
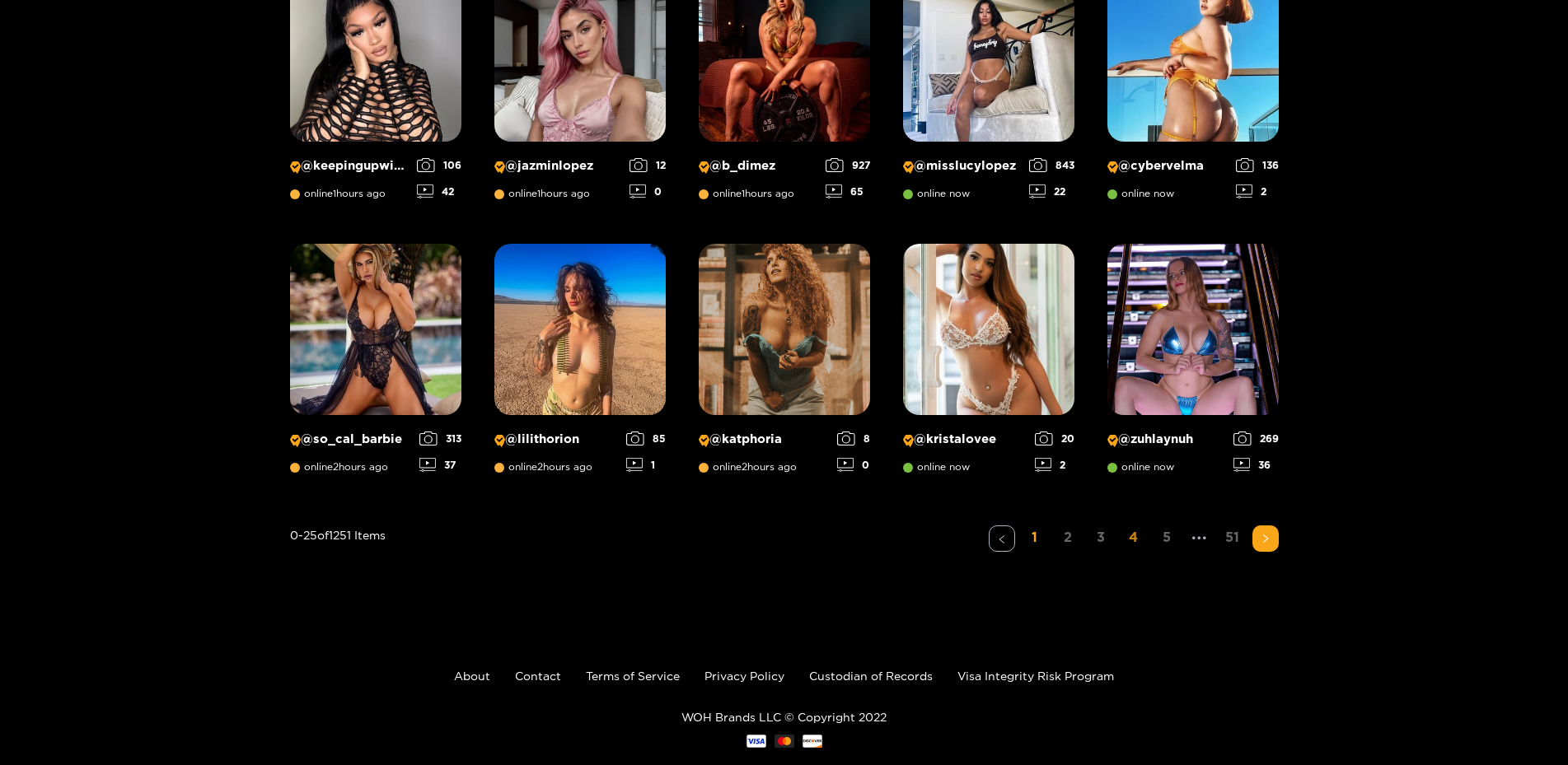
click at [1131, 540] on link "4" at bounding box center [1134, 537] width 27 height 24
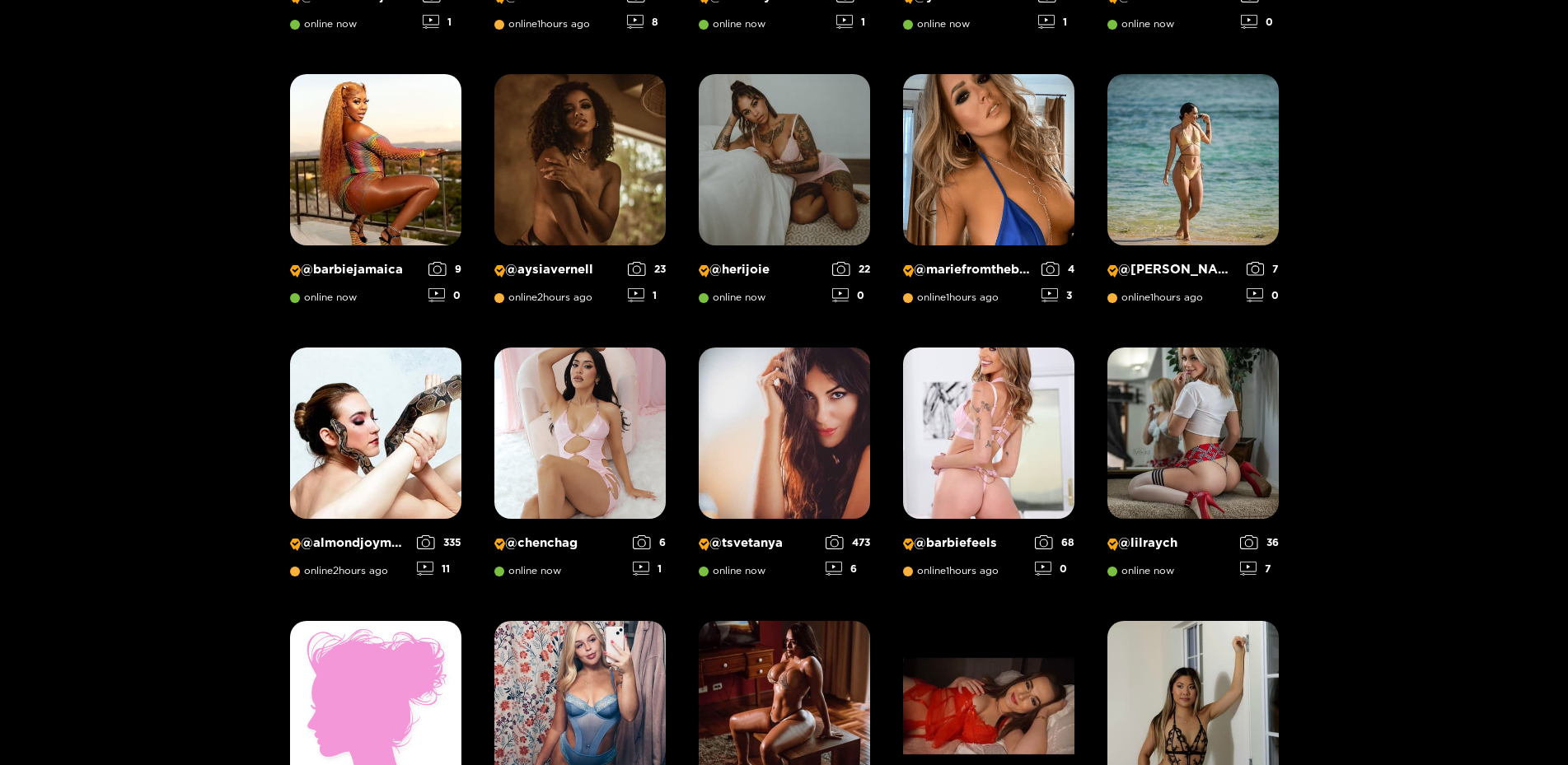
scroll to position [1030, 0]
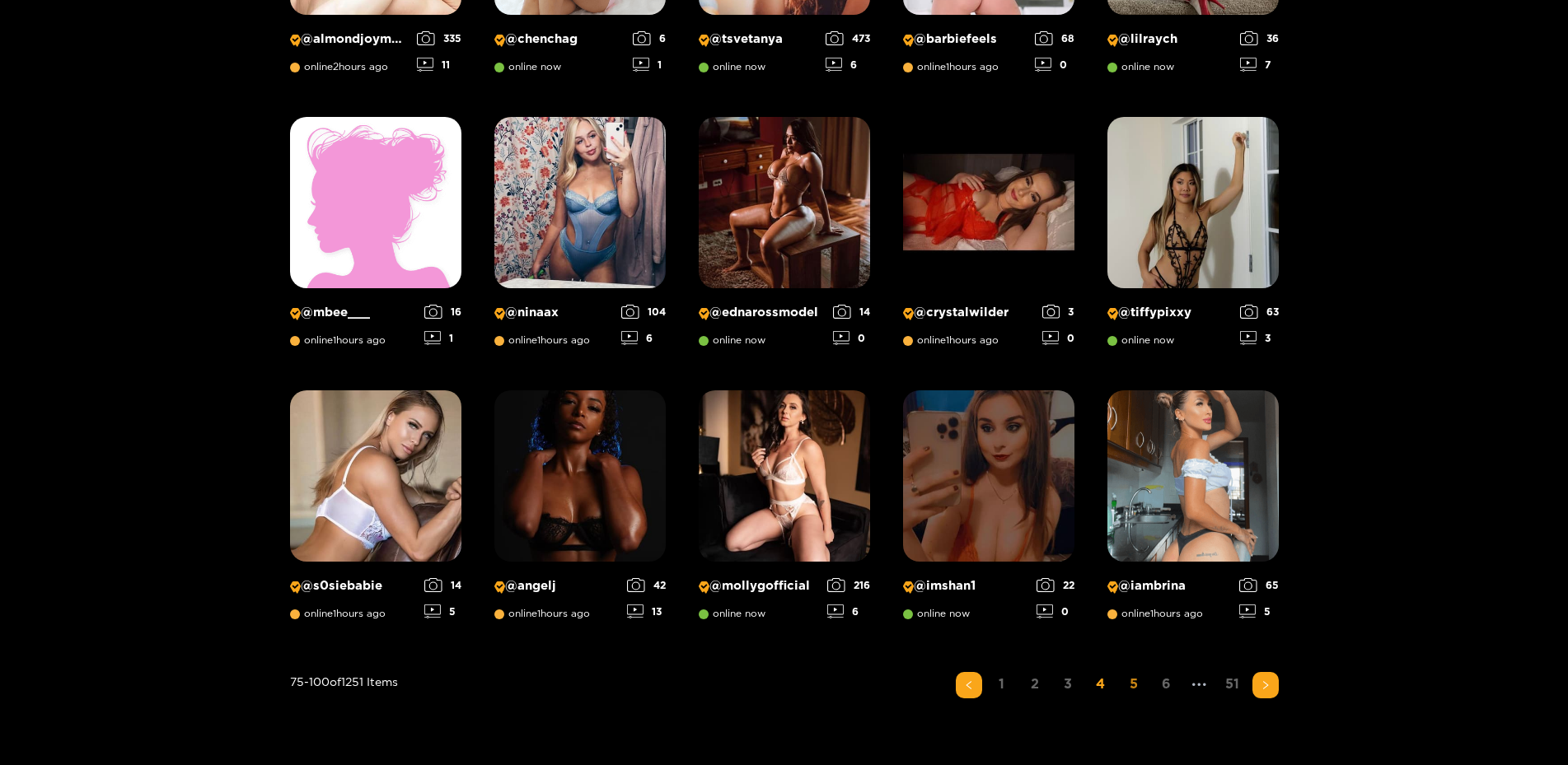
click at [1128, 687] on link "5" at bounding box center [1134, 684] width 27 height 24
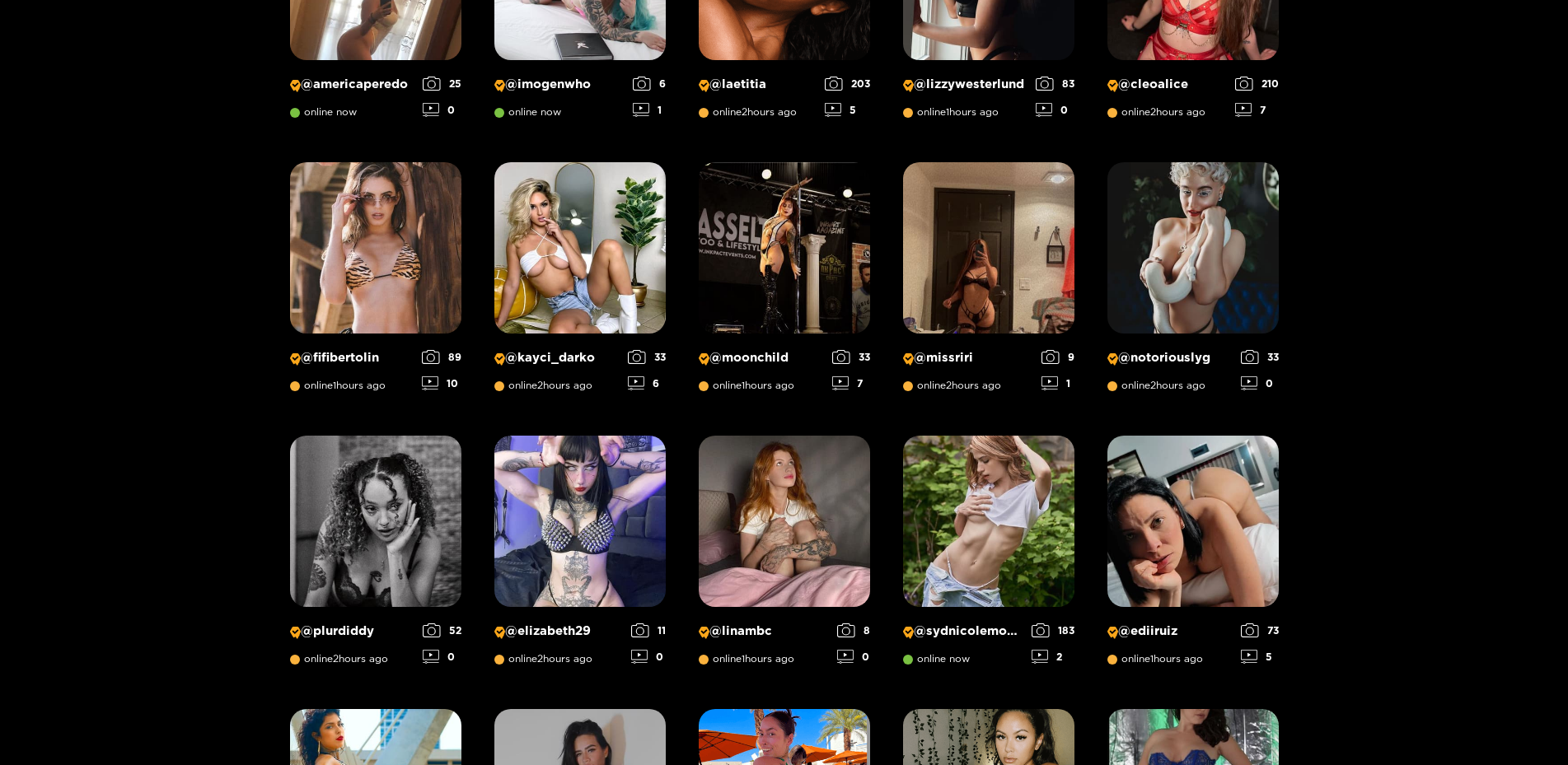
scroll to position [526, 0]
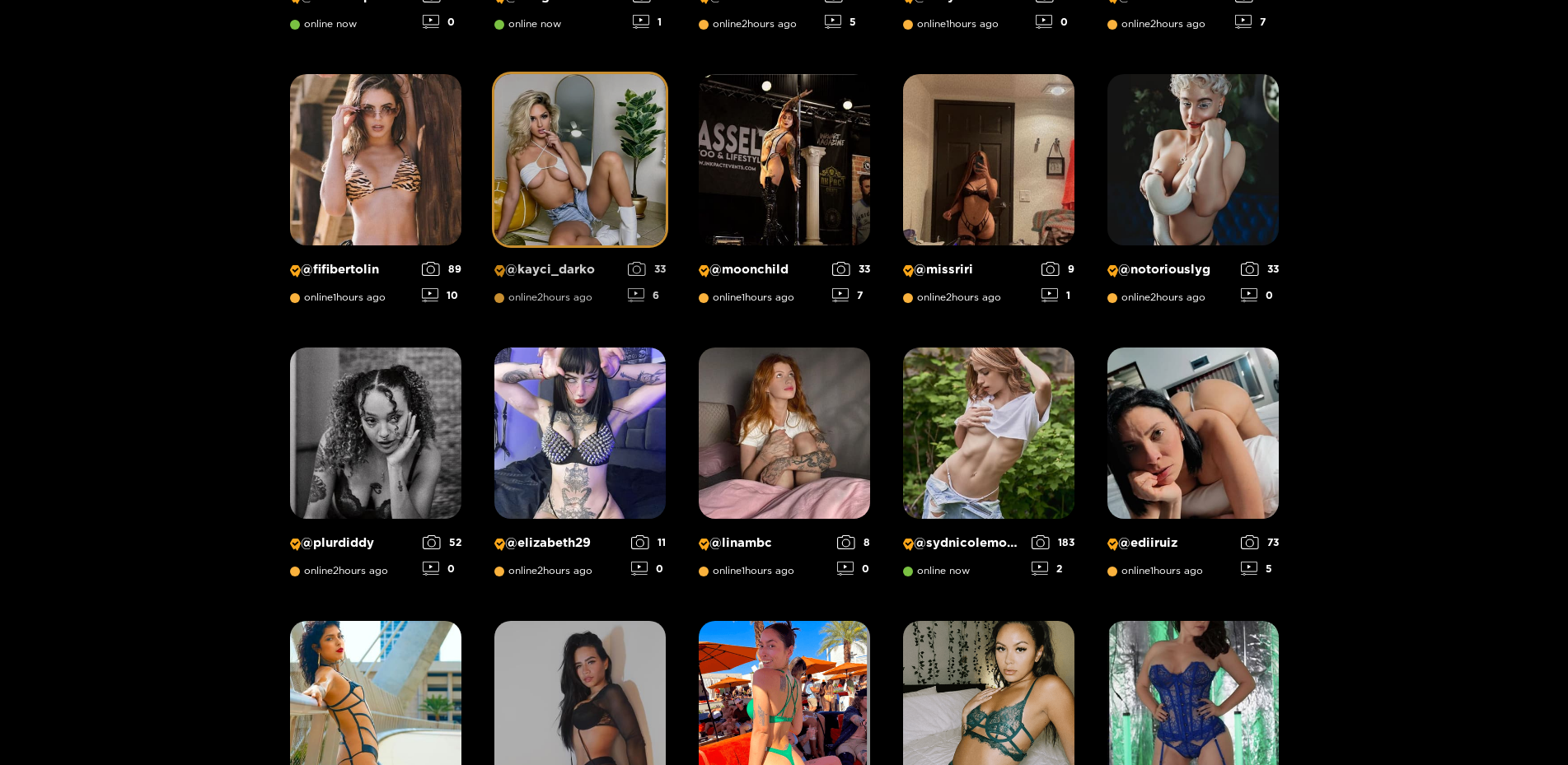
click at [626, 196] on img at bounding box center [580, 159] width 171 height 171
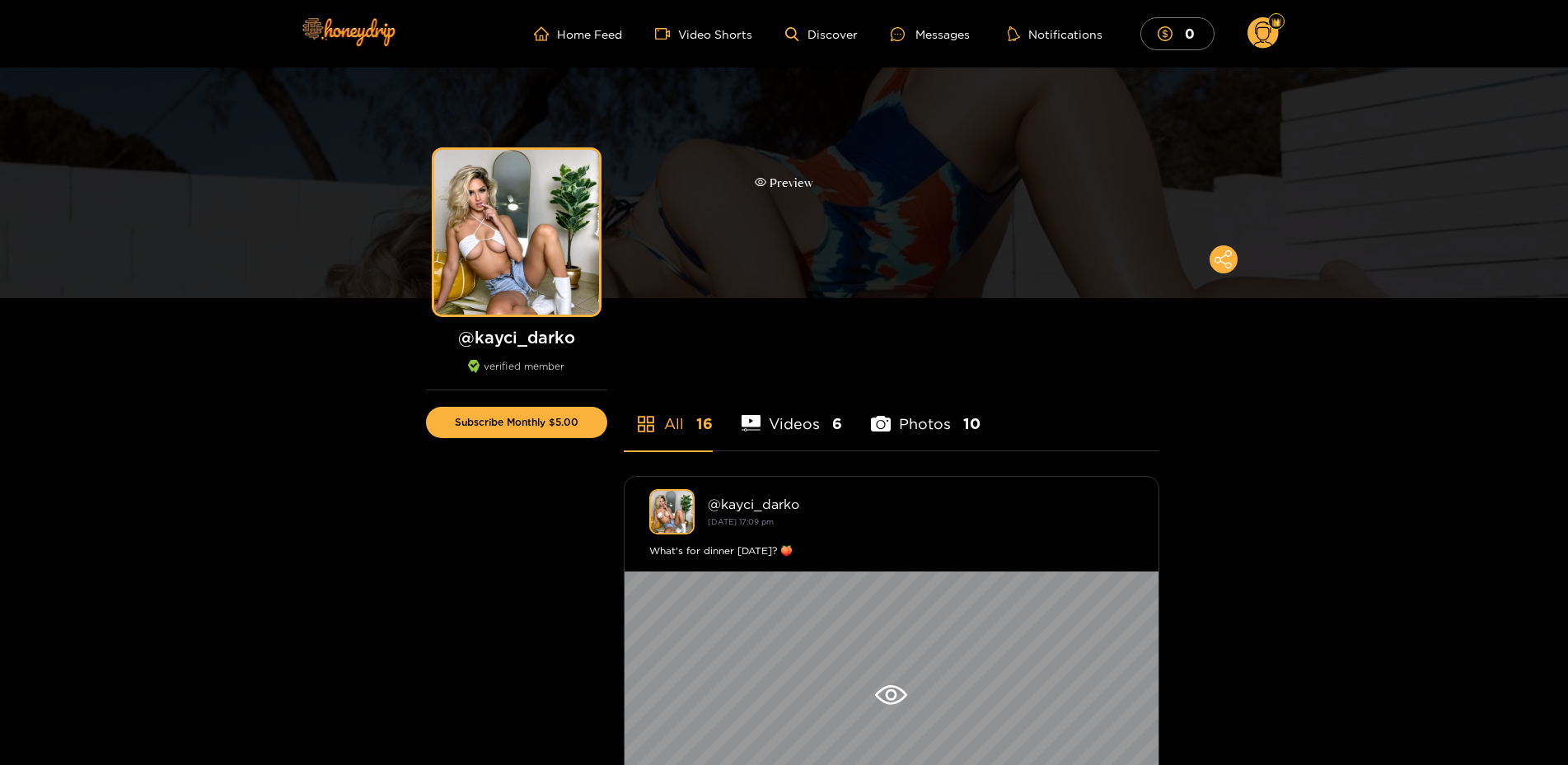
click at [884, 160] on div "Preview" at bounding box center [784, 183] width 1568 height 230
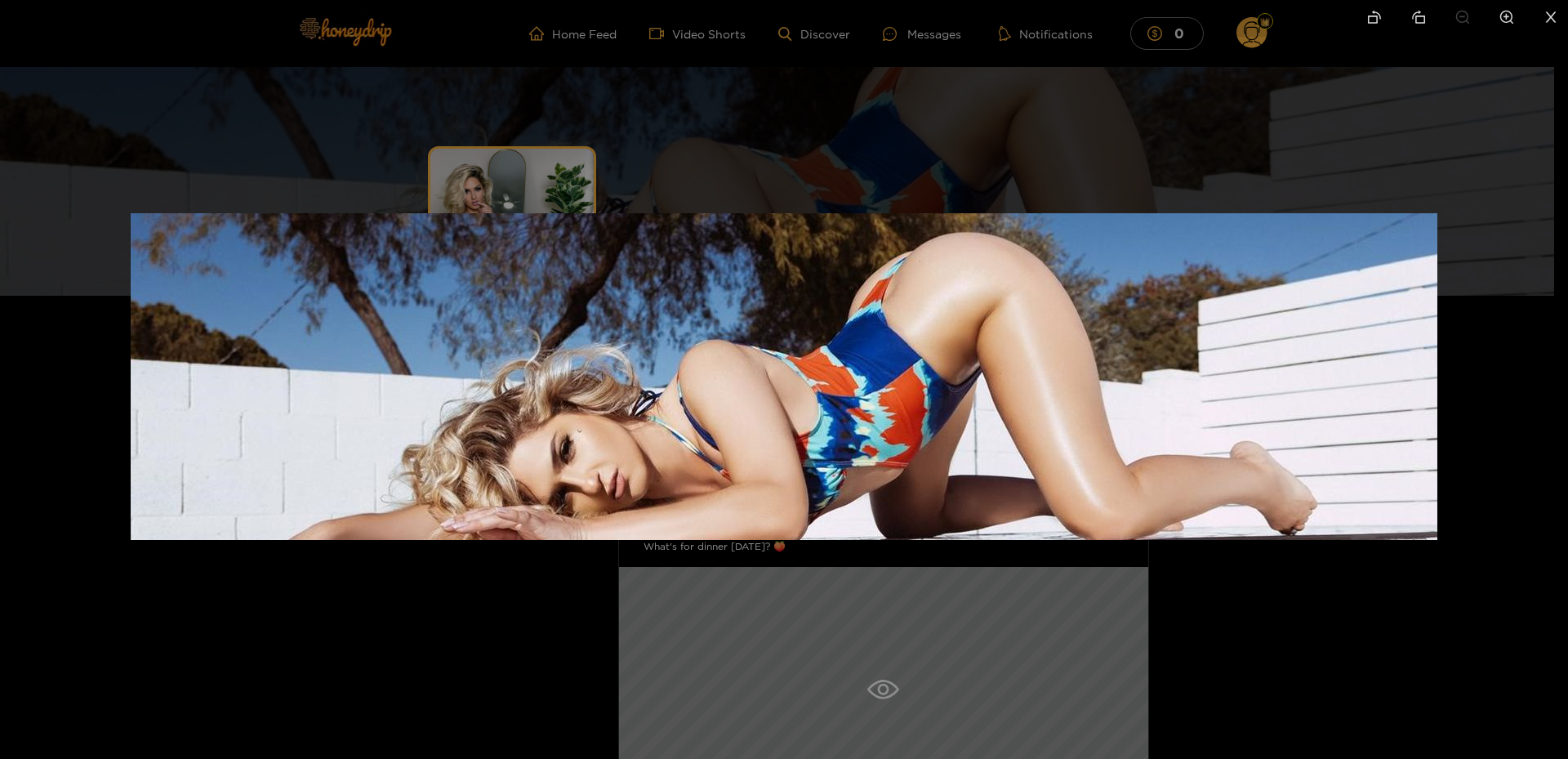
click at [948, 144] on div at bounding box center [784, 379] width 1568 height 759
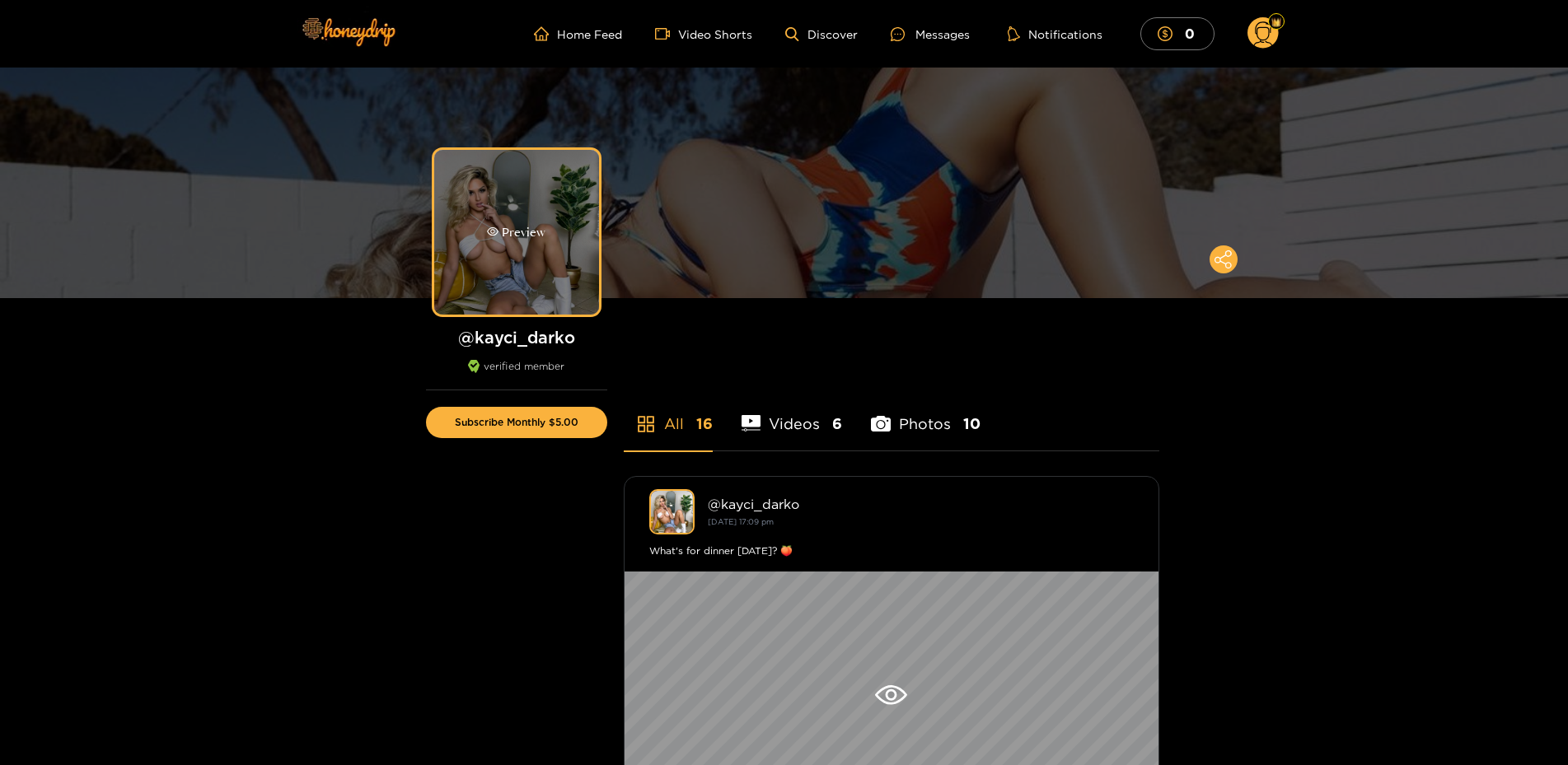
click at [541, 193] on div "Preview" at bounding box center [517, 232] width 165 height 165
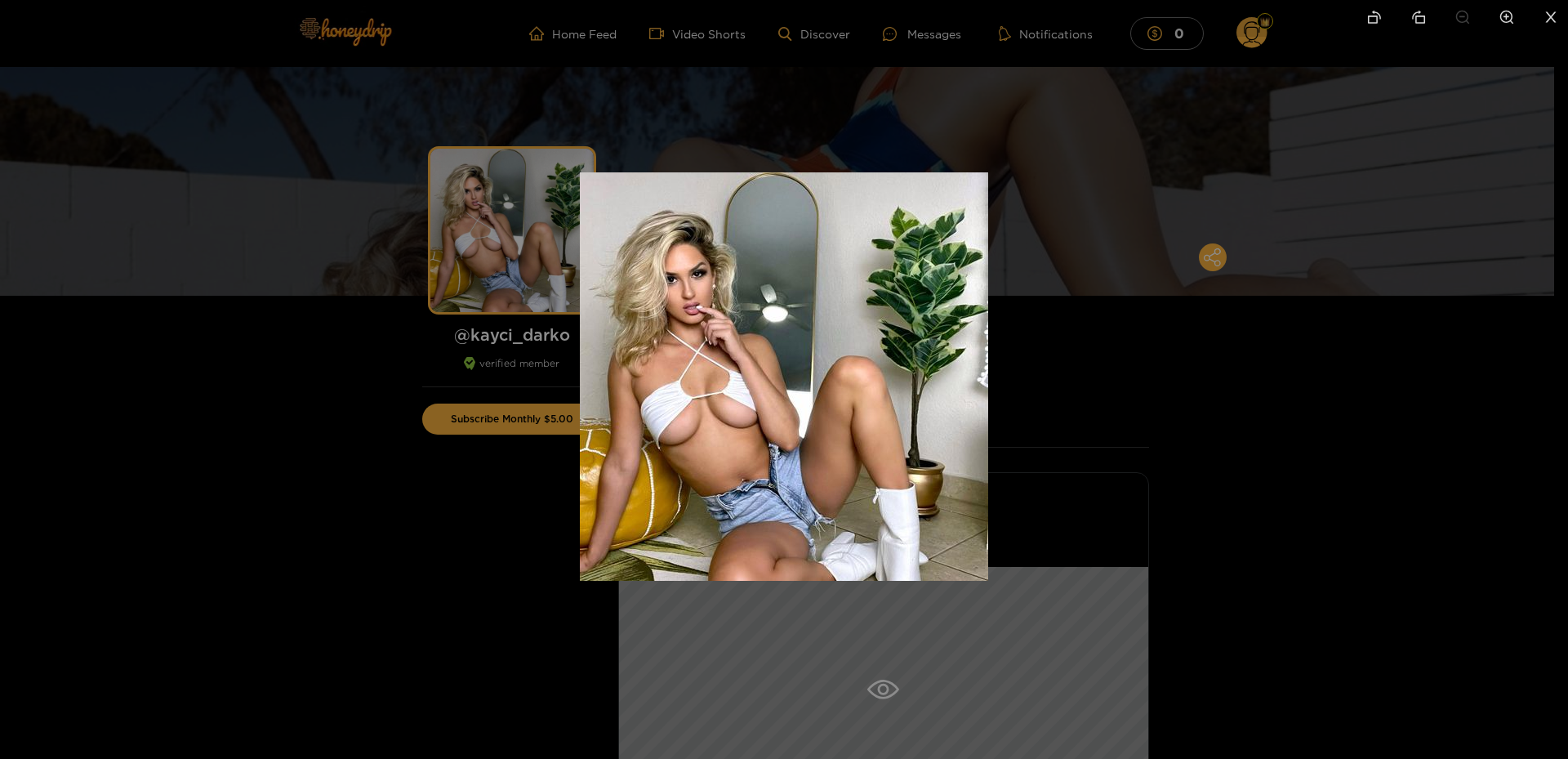
click at [924, 111] on div at bounding box center [784, 379] width 1568 height 759
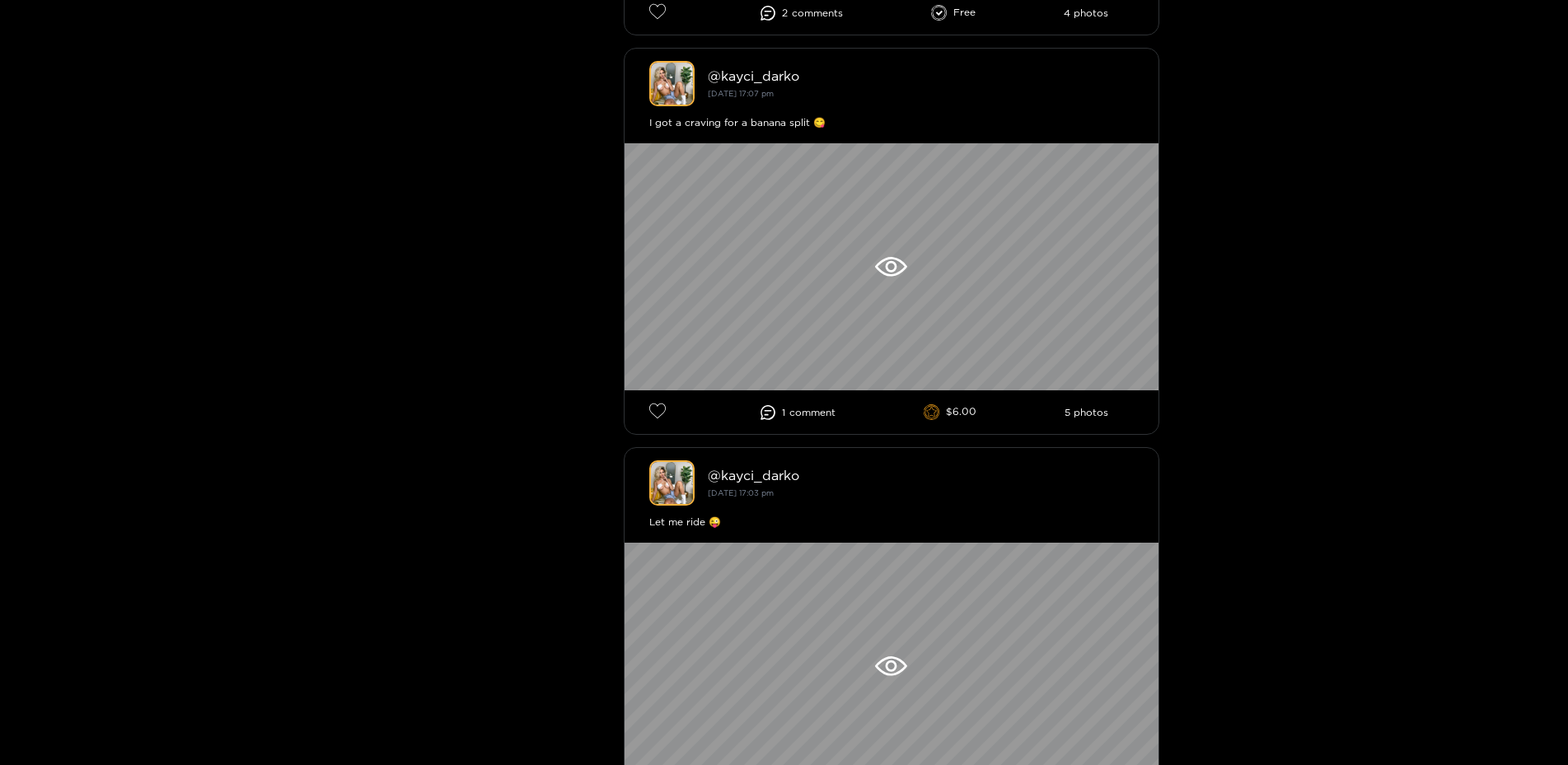
scroll to position [924, 0]
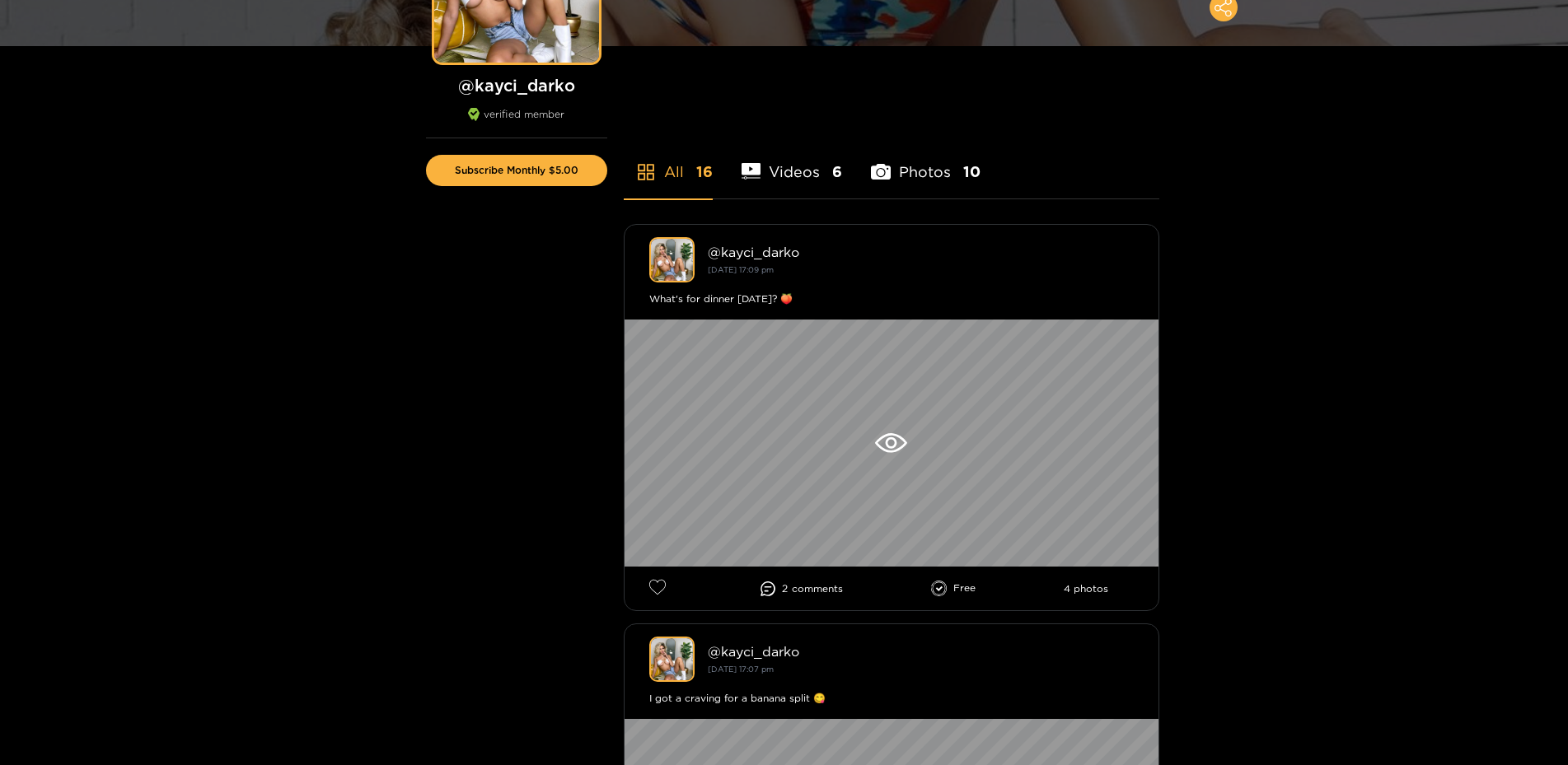
click at [805, 165] on li "Videos 6" at bounding box center [792, 161] width 101 height 74
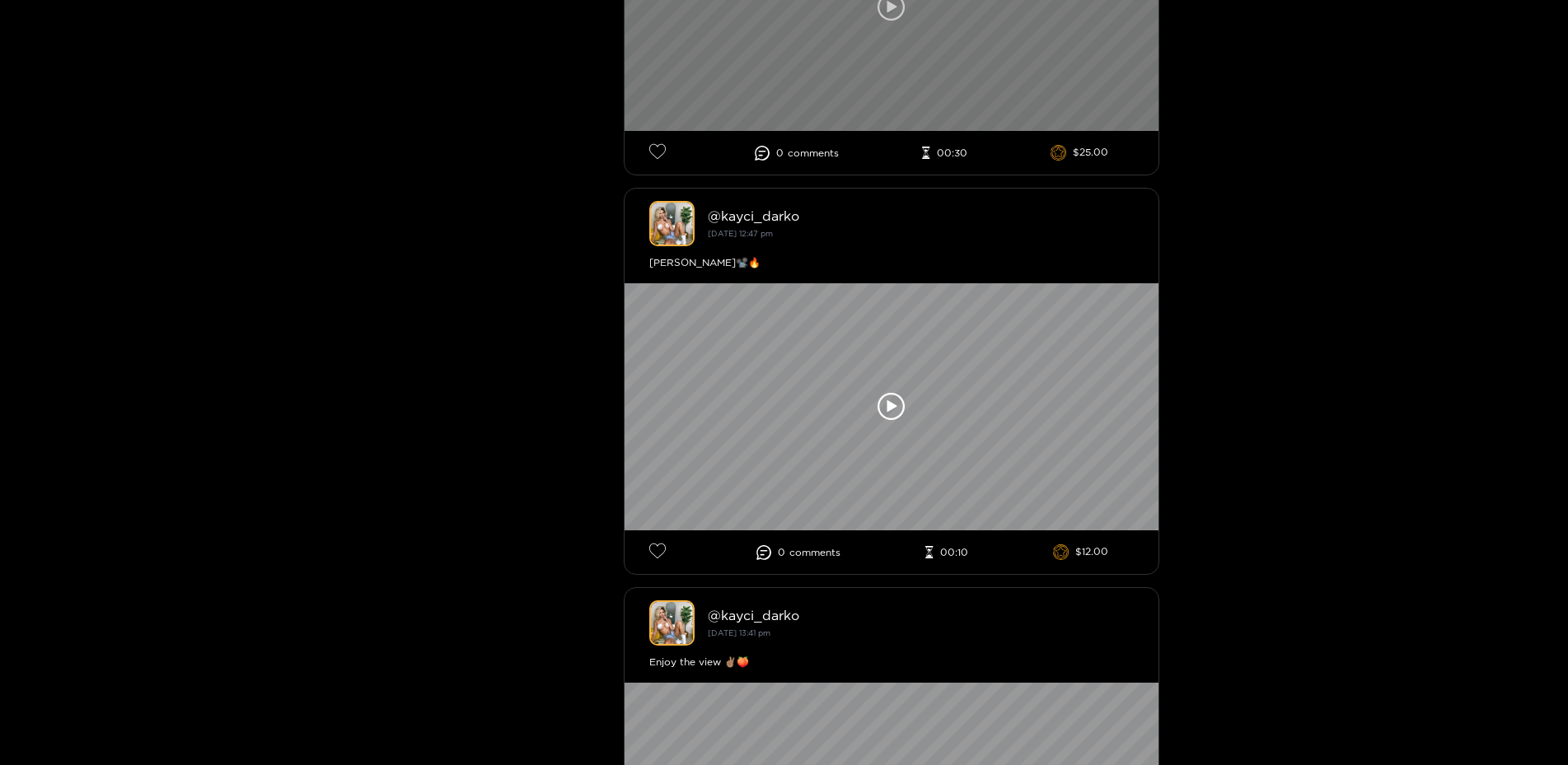
scroll to position [835, 0]
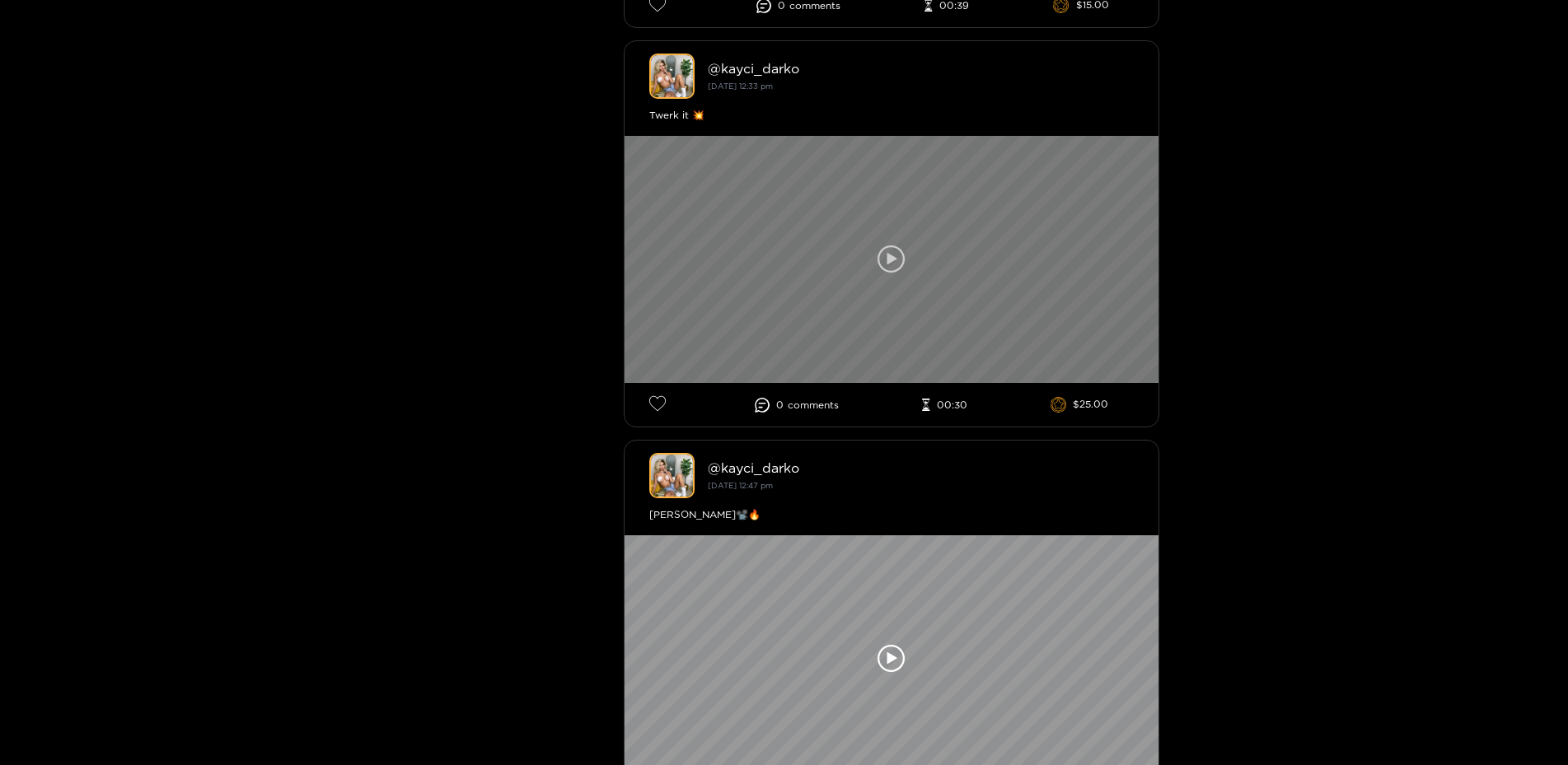
click at [902, 261] on icon at bounding box center [891, 260] width 28 height 28
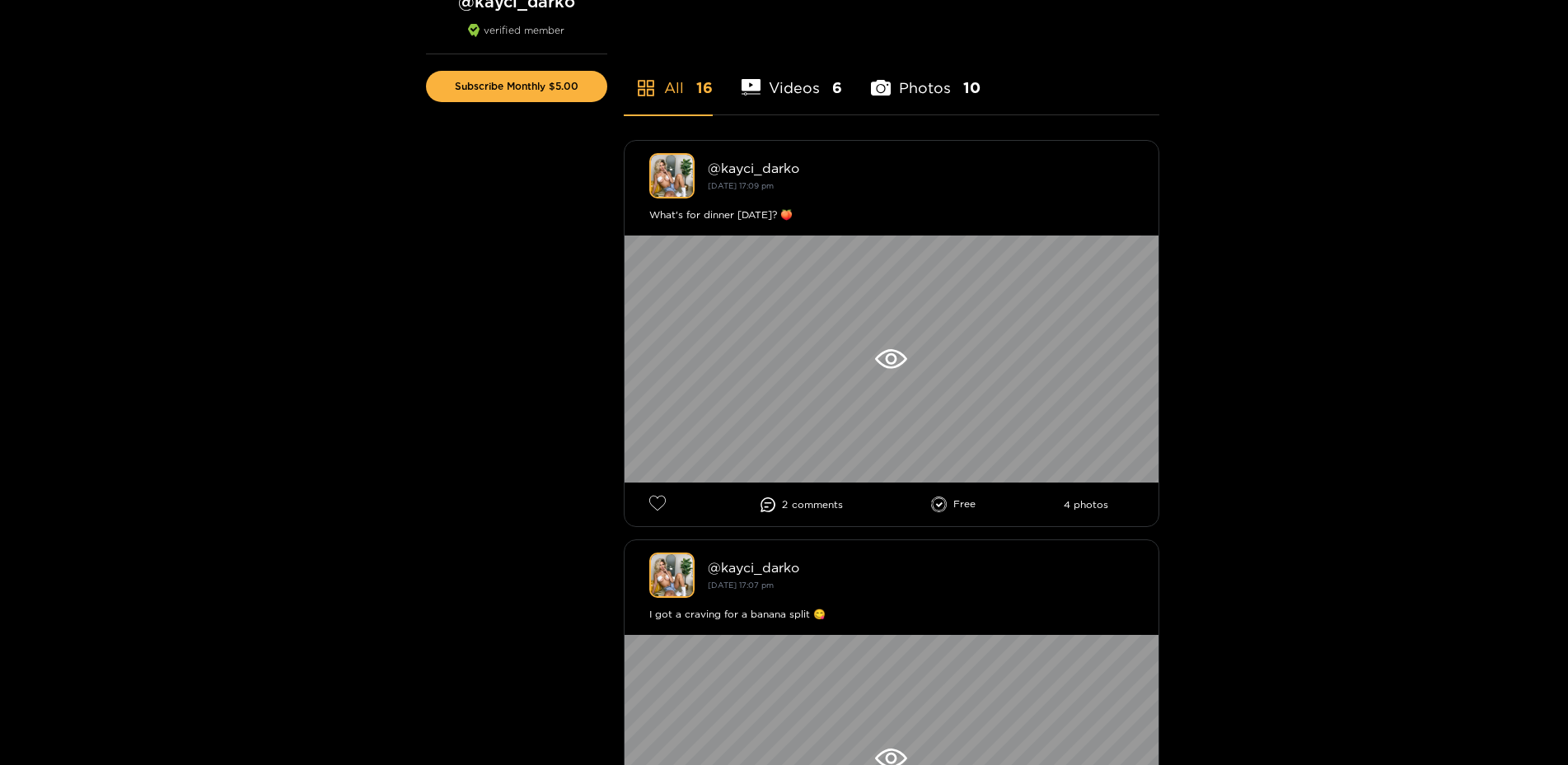
click at [948, 87] on li "Photos 10" at bounding box center [926, 77] width 110 height 74
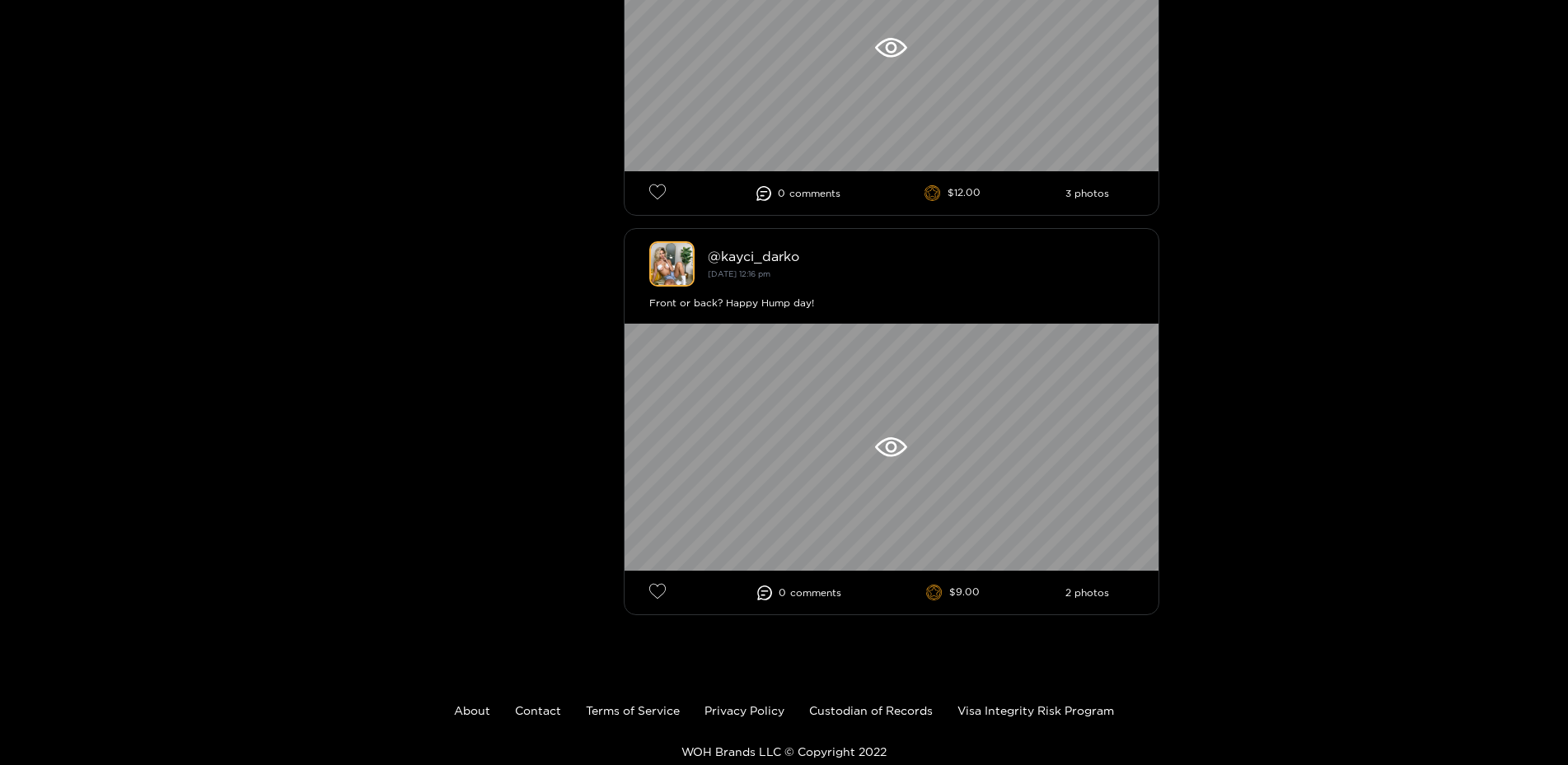
scroll to position [3654, 0]
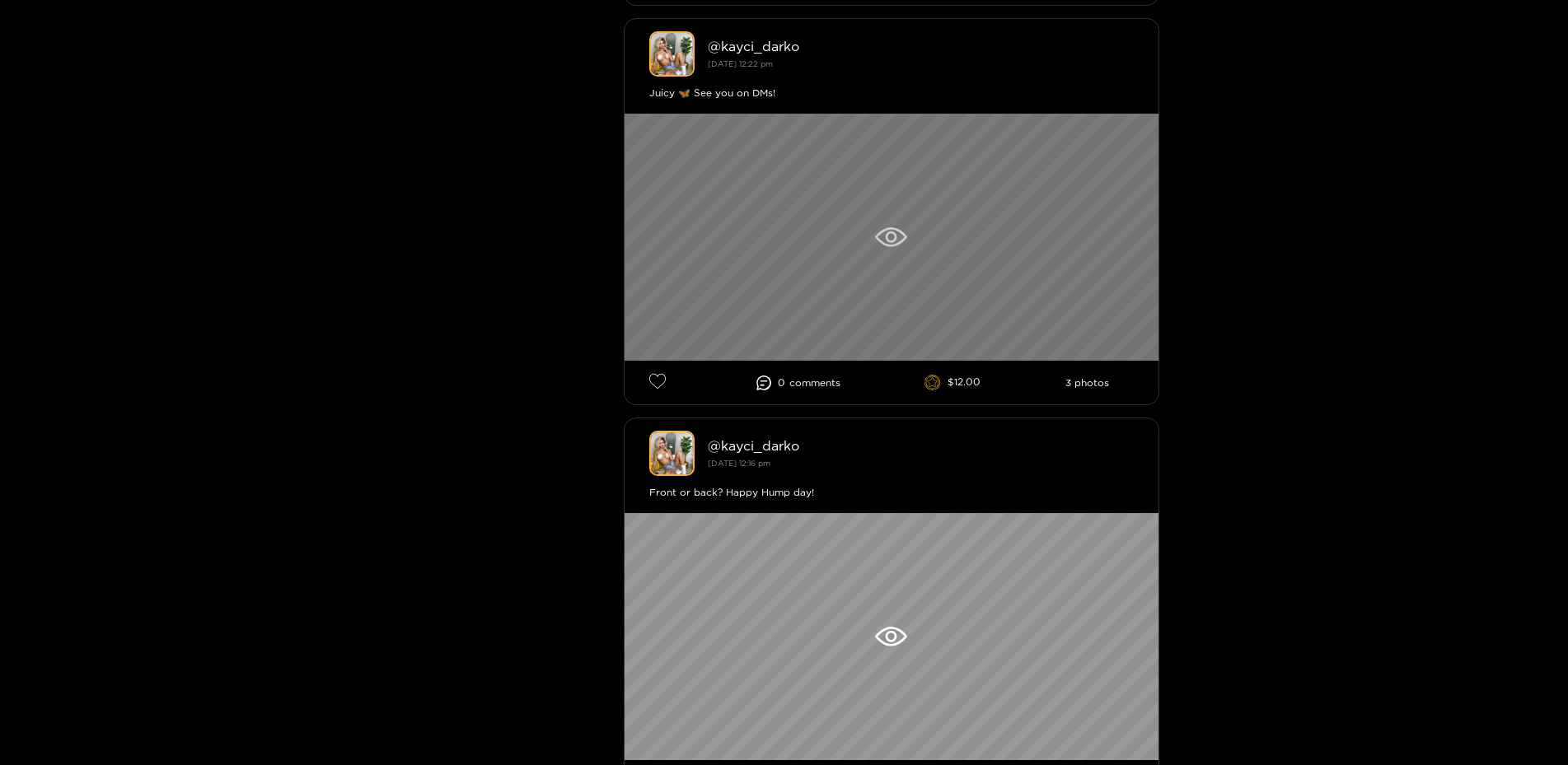
click at [917, 225] on div at bounding box center [891, 237] width 534 height 247
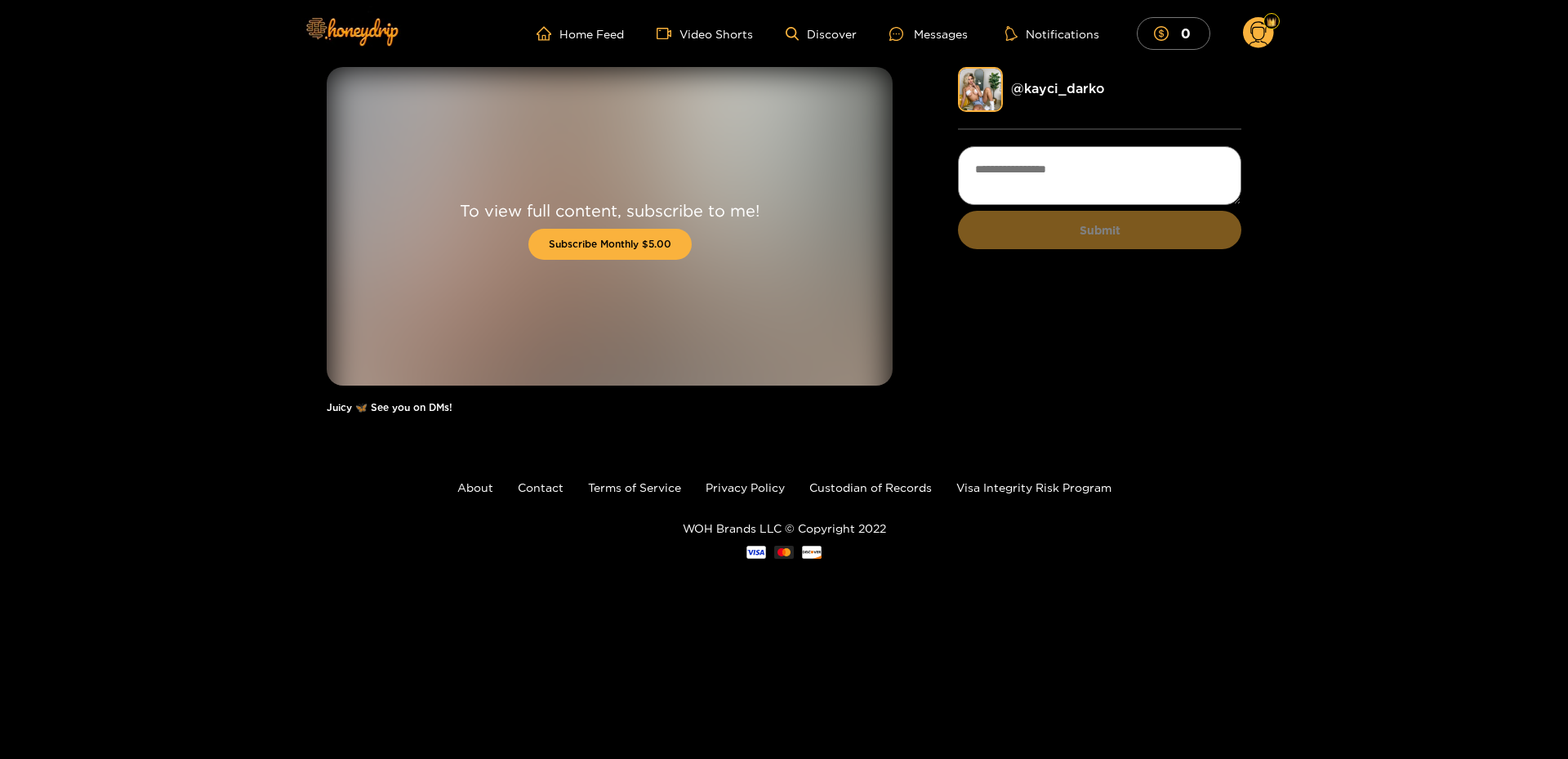
drag, startPoint x: 1406, startPoint y: 204, endPoint x: 1216, endPoint y: 118, distance: 208.6
click at [1407, 204] on div "To view full content, subscribe to me! Subscribe Monthly $5.00 Juicy 🦋 See you …" at bounding box center [784, 248] width 1568 height 363
click at [954, 24] on ul "Home Feed Video Shorts Discover Messages Notifications 0" at bounding box center [905, 34] width 738 height 33
click at [959, 34] on div "Messages" at bounding box center [928, 34] width 79 height 19
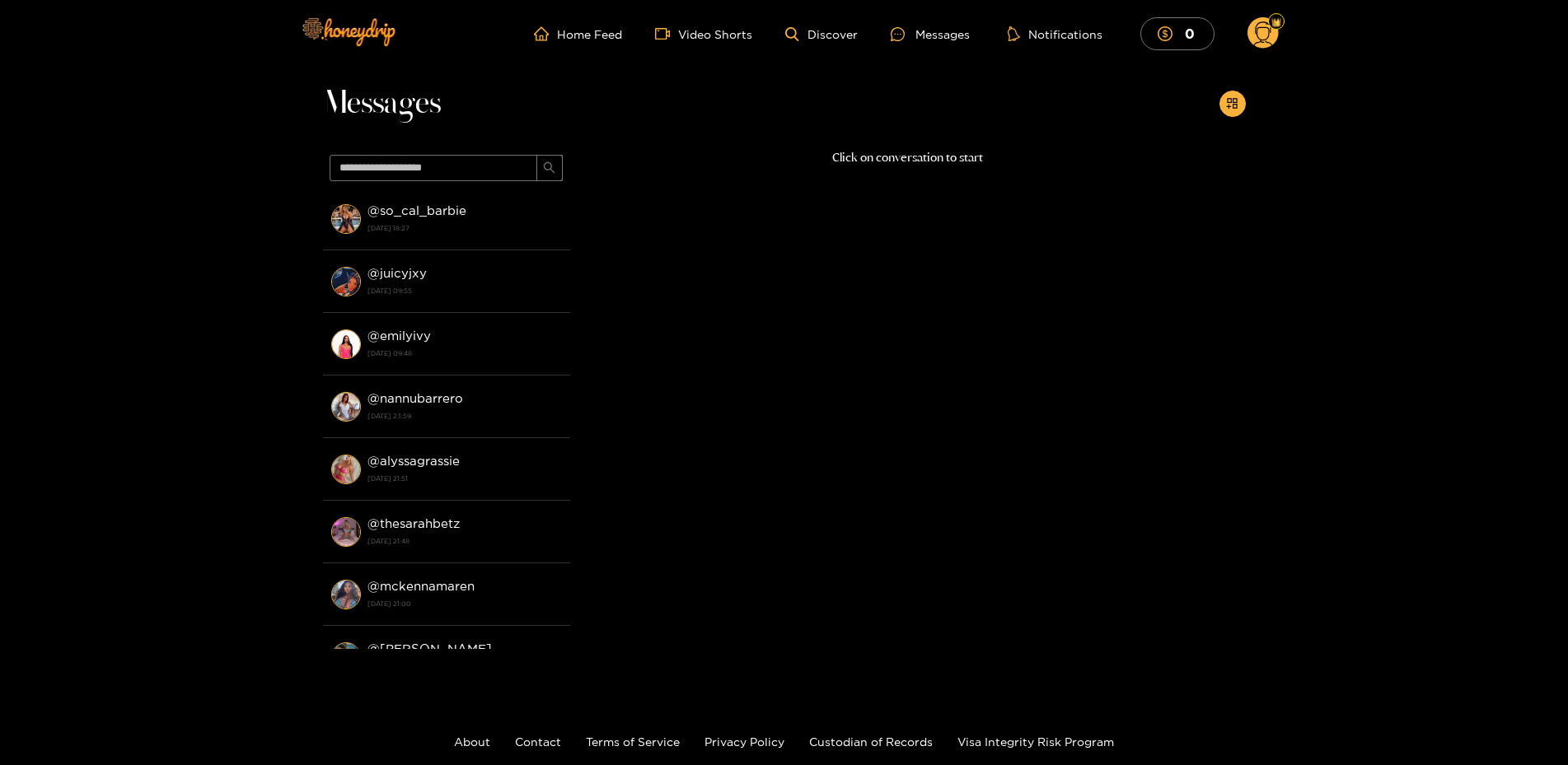
click at [435, 235] on strong "[DATE] 18:27" at bounding box center [464, 228] width 195 height 15
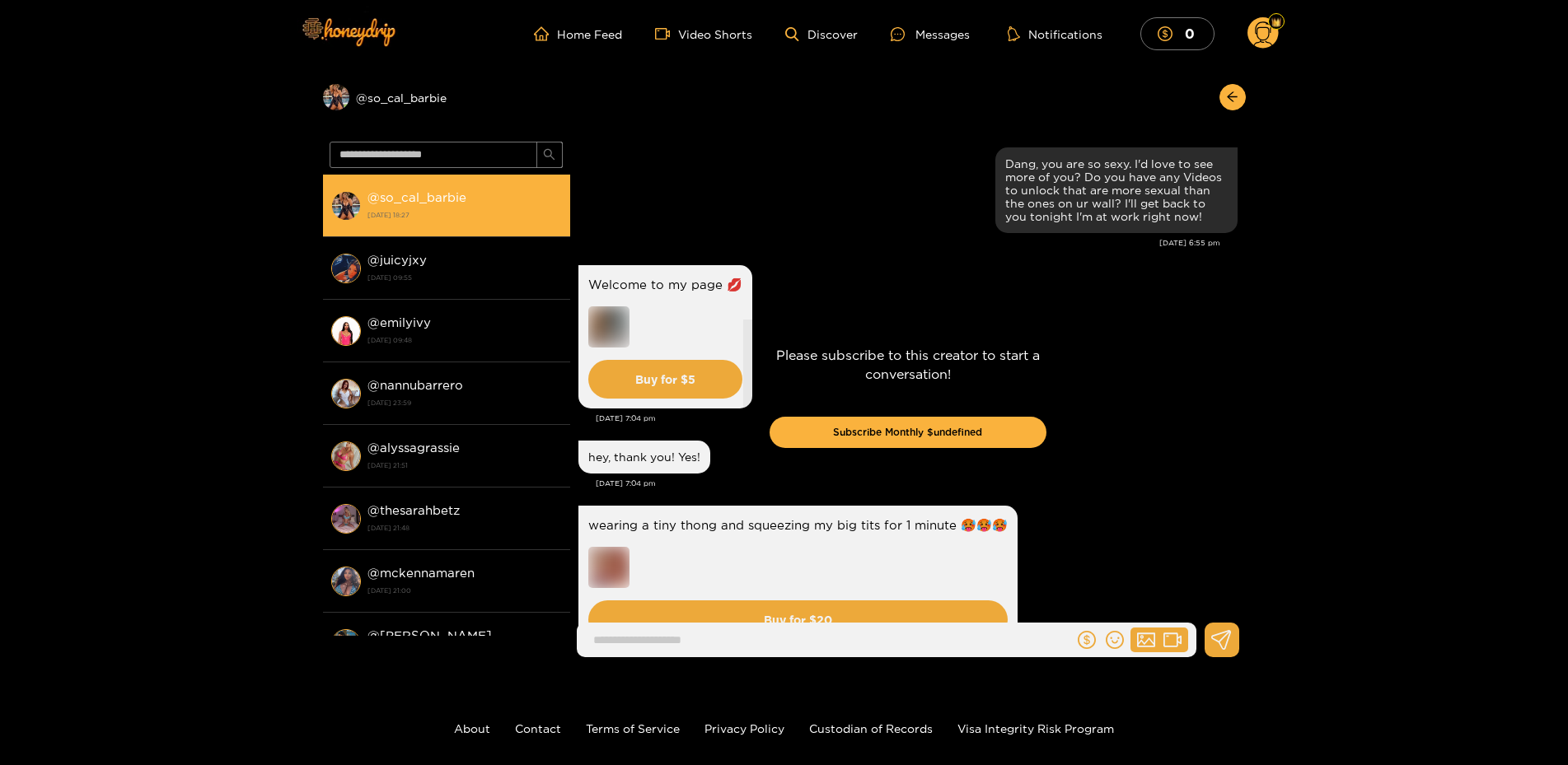
click at [444, 227] on li "@ so_cal_barbie 17 September 2025 18:27" at bounding box center [446, 206] width 247 height 62
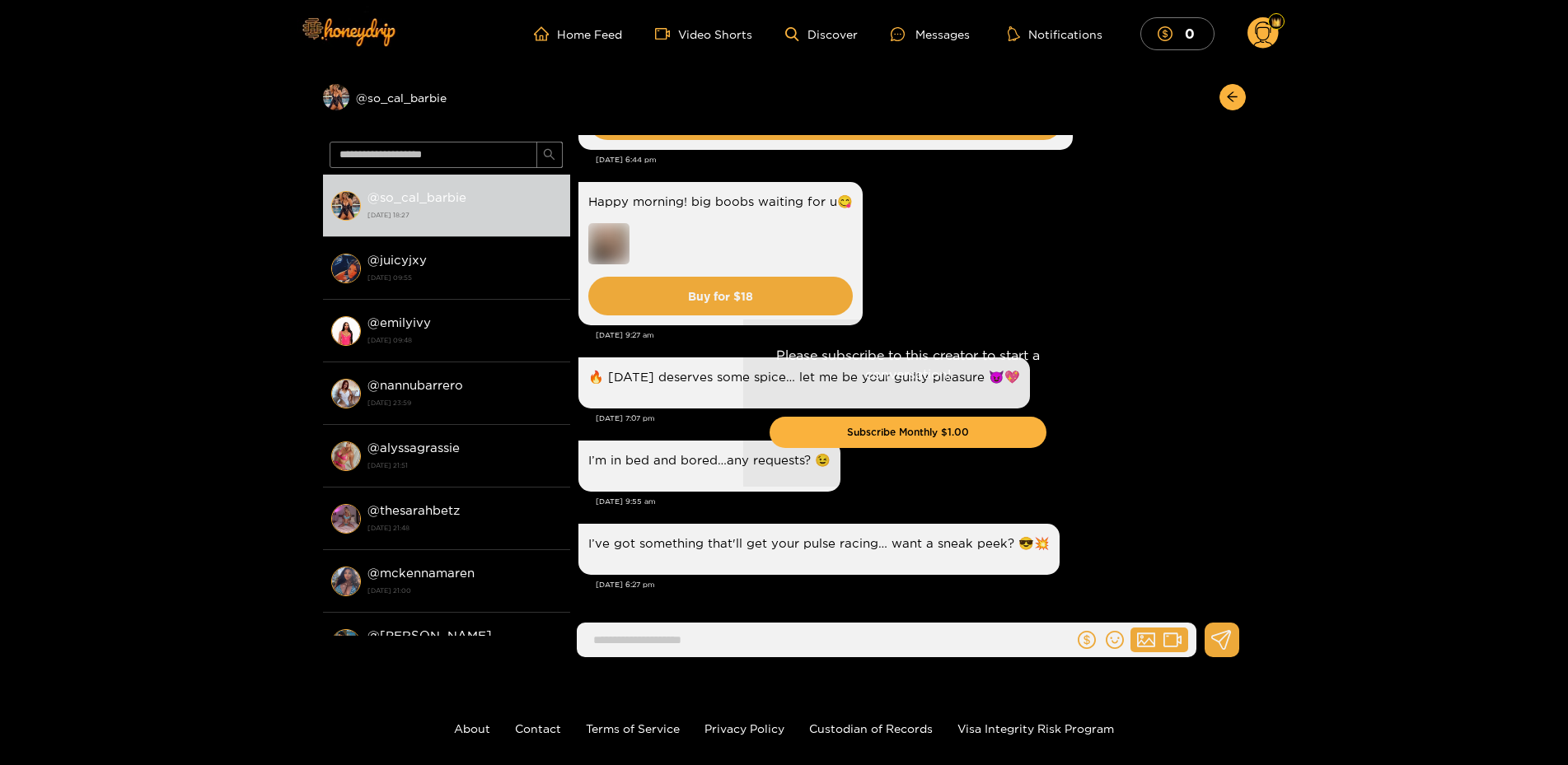
scroll to position [2361, 0]
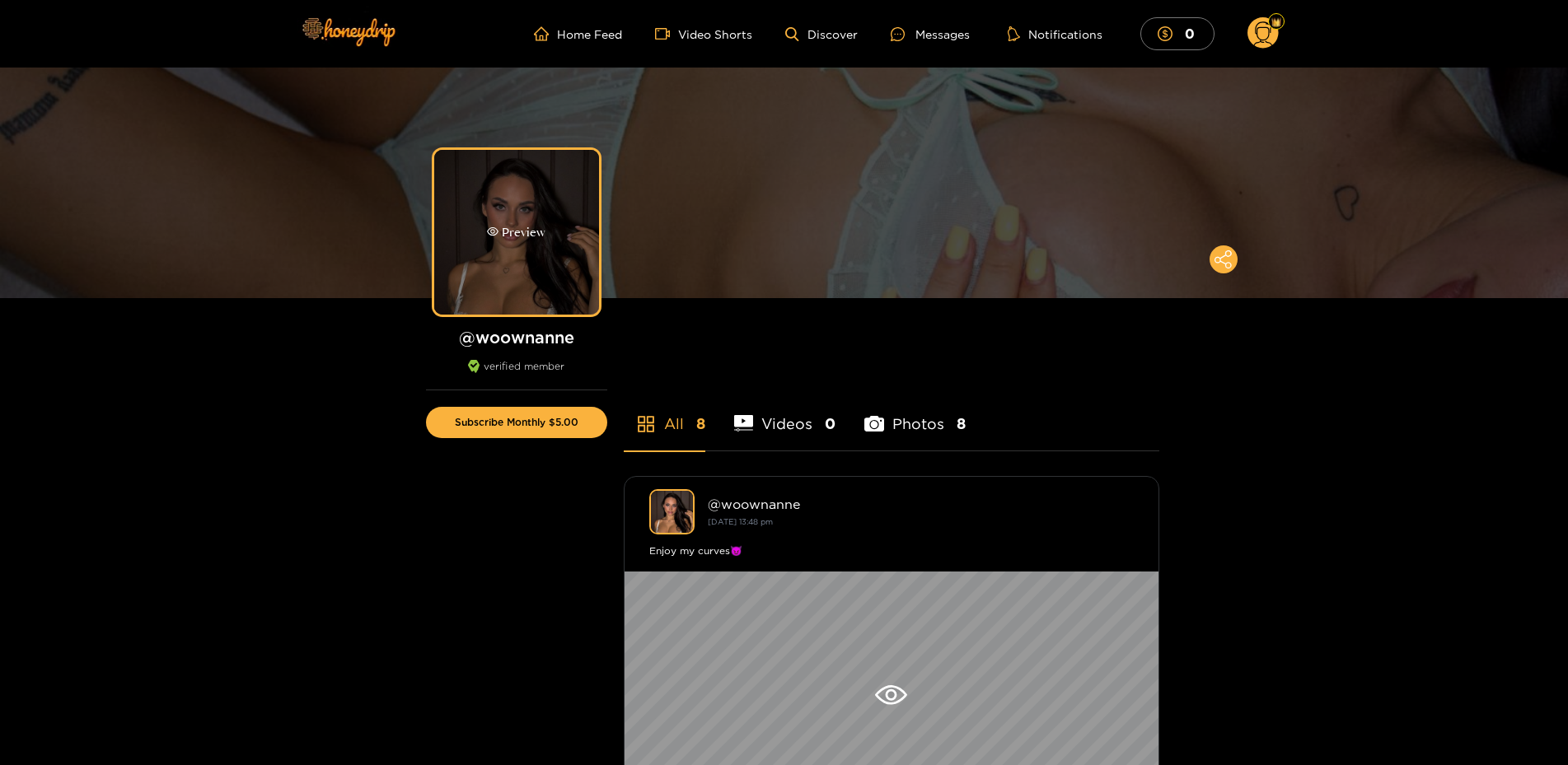
click at [539, 240] on div "Preview" at bounding box center [517, 232] width 59 height 19
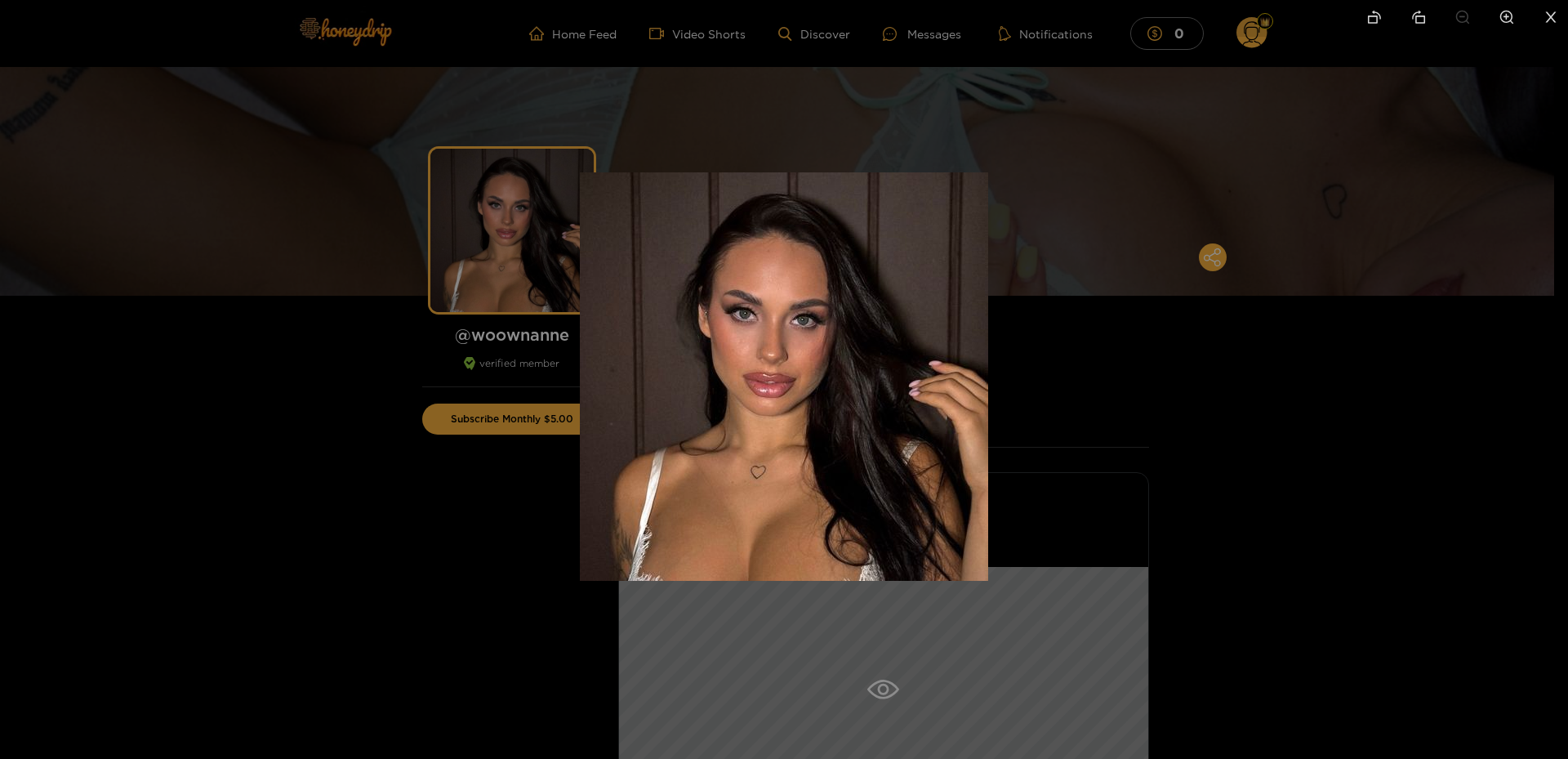
click at [980, 183] on img at bounding box center [784, 376] width 409 height 409
click at [979, 183] on img at bounding box center [784, 376] width 409 height 409
click at [1039, 153] on div at bounding box center [784, 379] width 1568 height 759
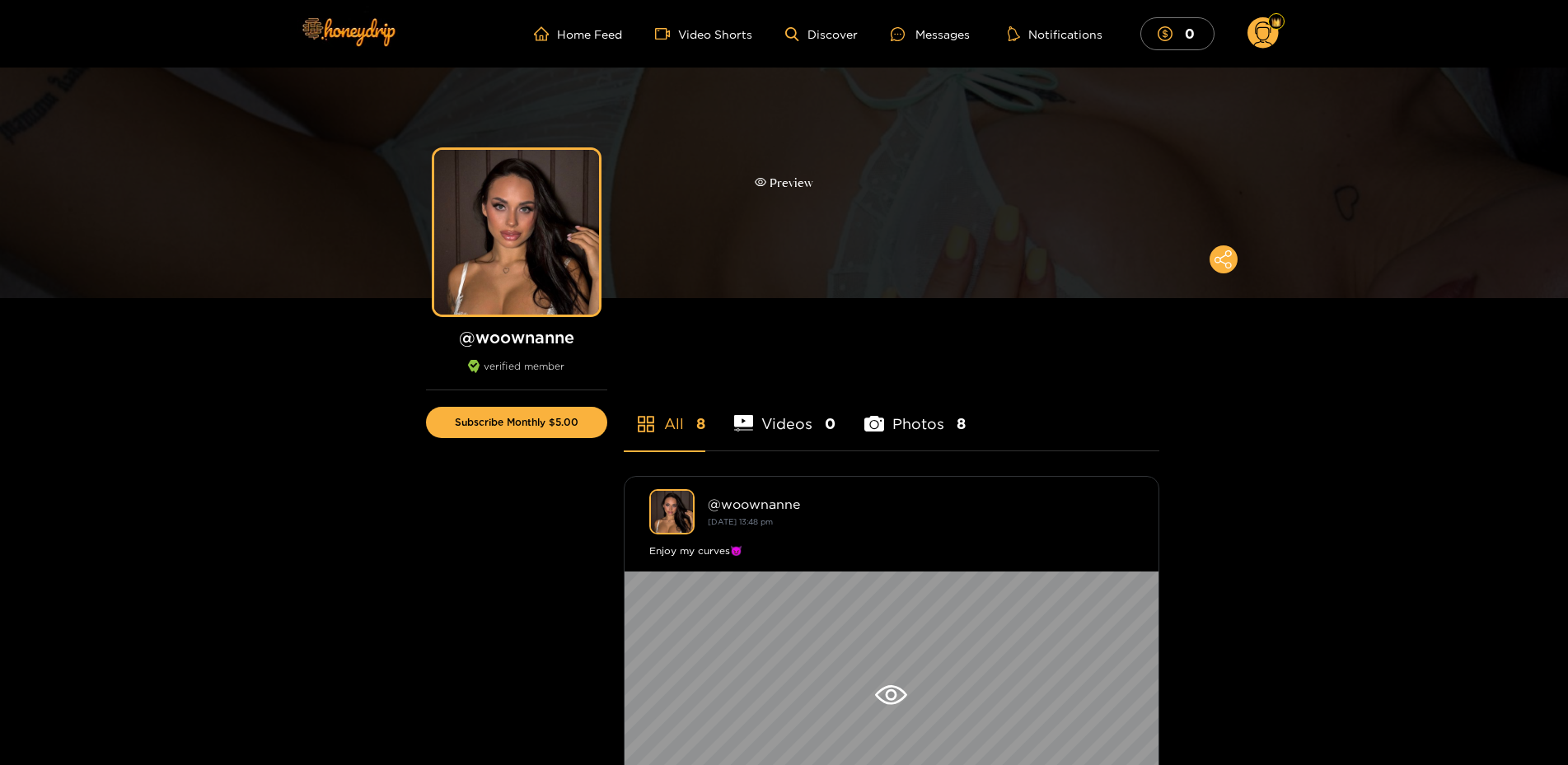
click at [1033, 146] on div "Preview" at bounding box center [784, 183] width 1568 height 230
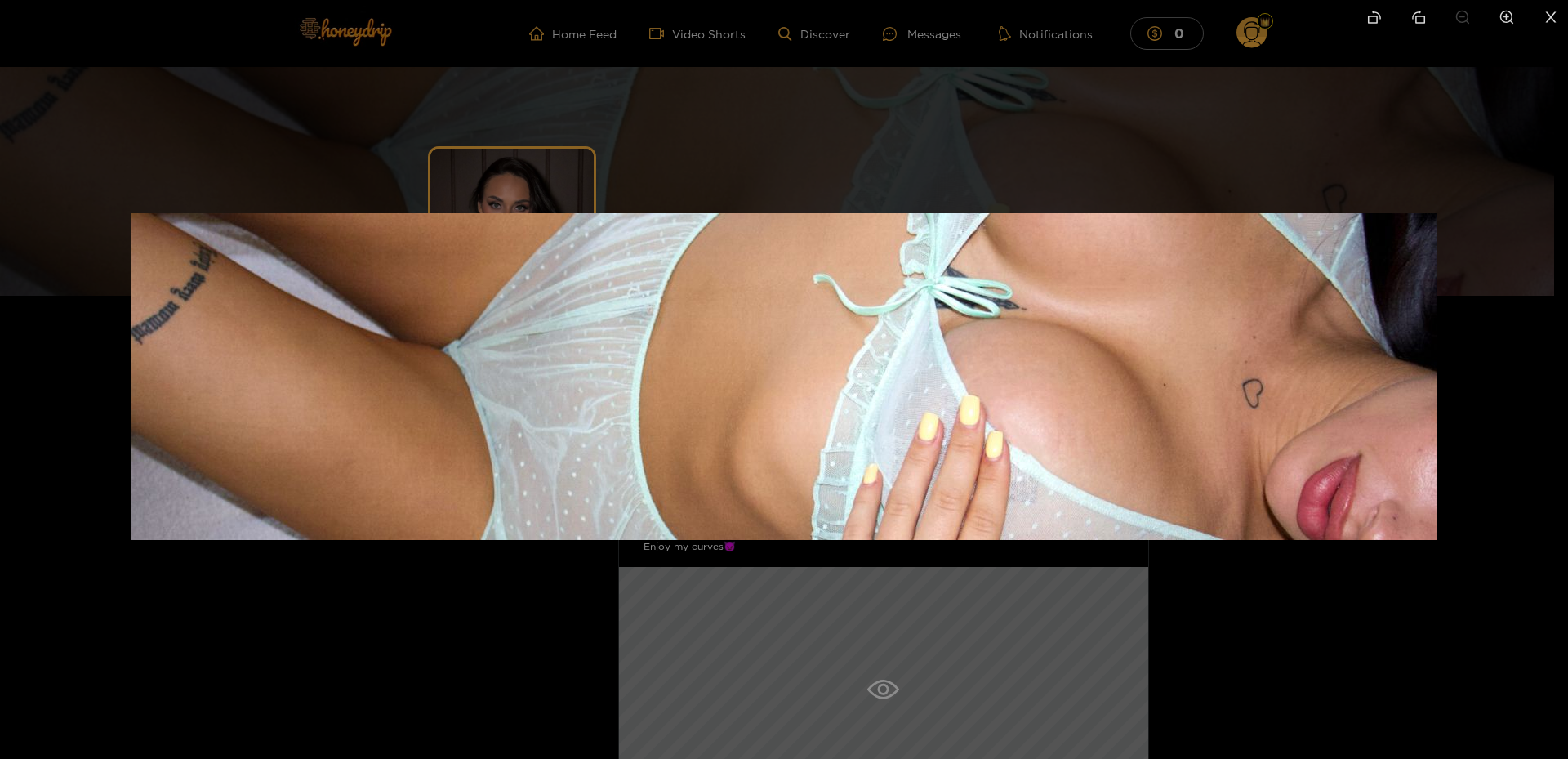
click at [745, 154] on div at bounding box center [784, 379] width 1568 height 759
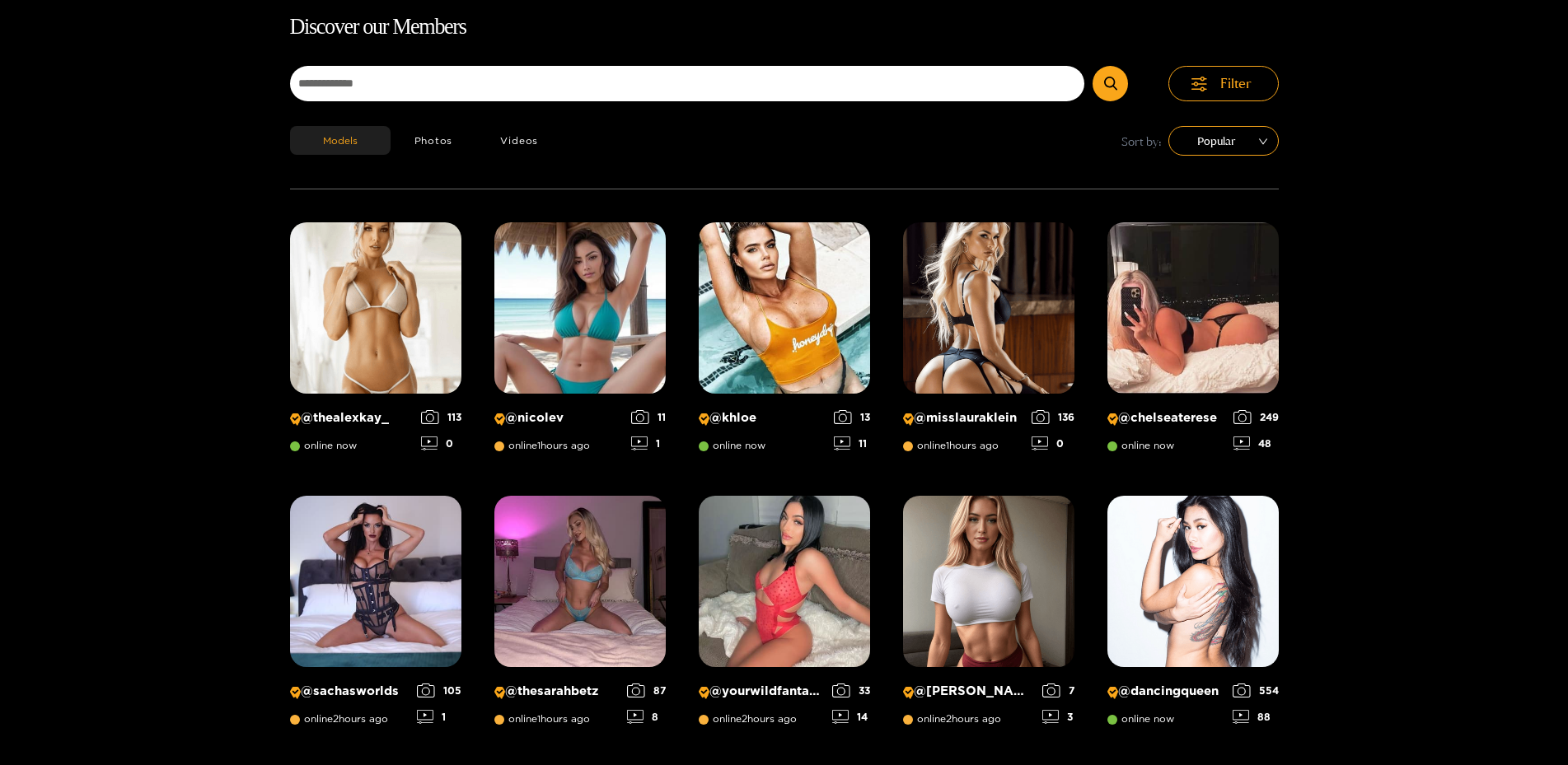
click at [841, 33] on h1 "Discover our Members" at bounding box center [784, 27] width 988 height 35
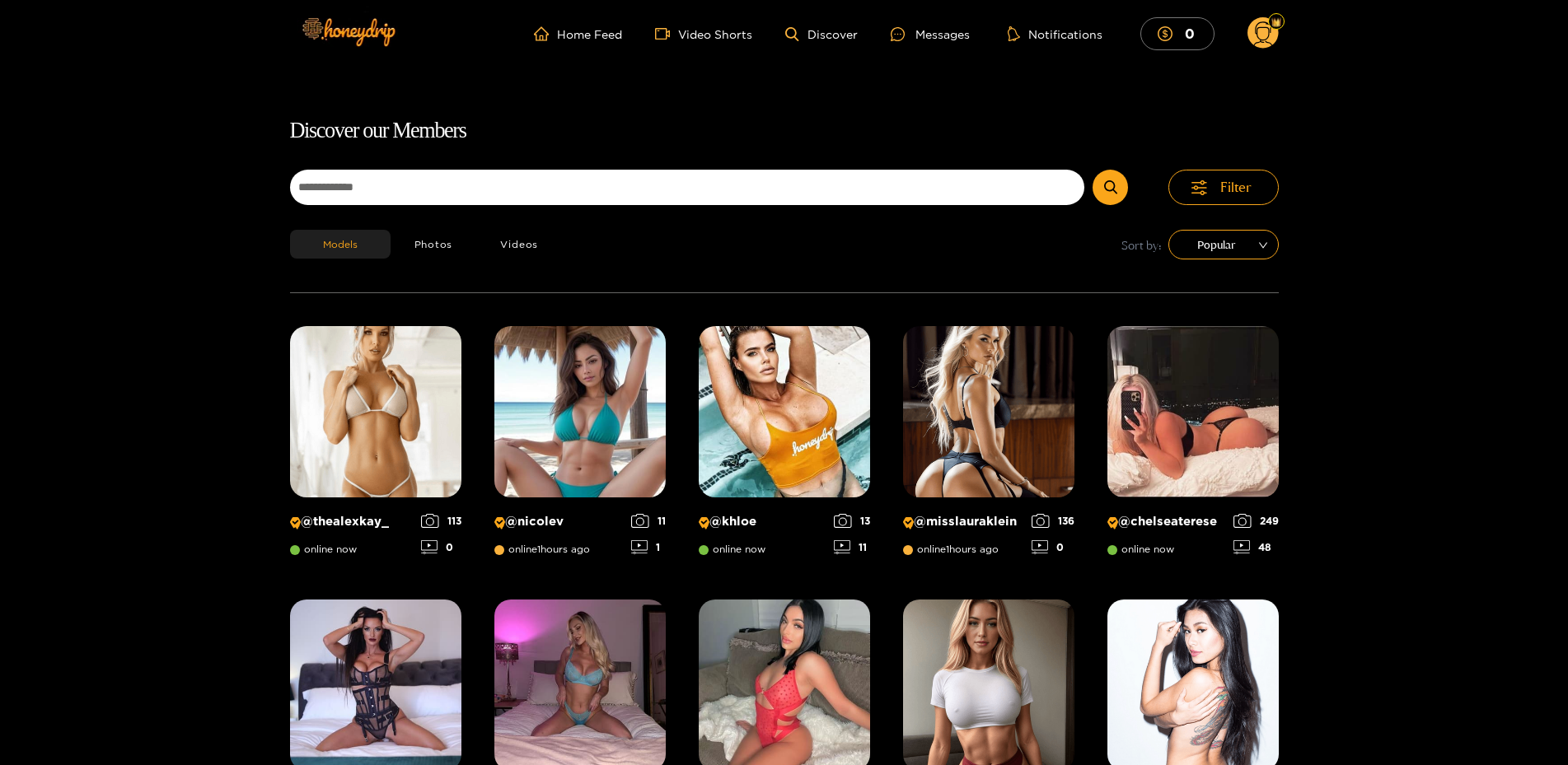
click at [822, 47] on ul "Home Feed Video Shorts Discover Messages Notifications 0" at bounding box center [906, 34] width 744 height 33
click at [827, 39] on link "Discover" at bounding box center [821, 34] width 71 height 14
click at [953, 37] on div "Messages" at bounding box center [930, 34] width 80 height 19
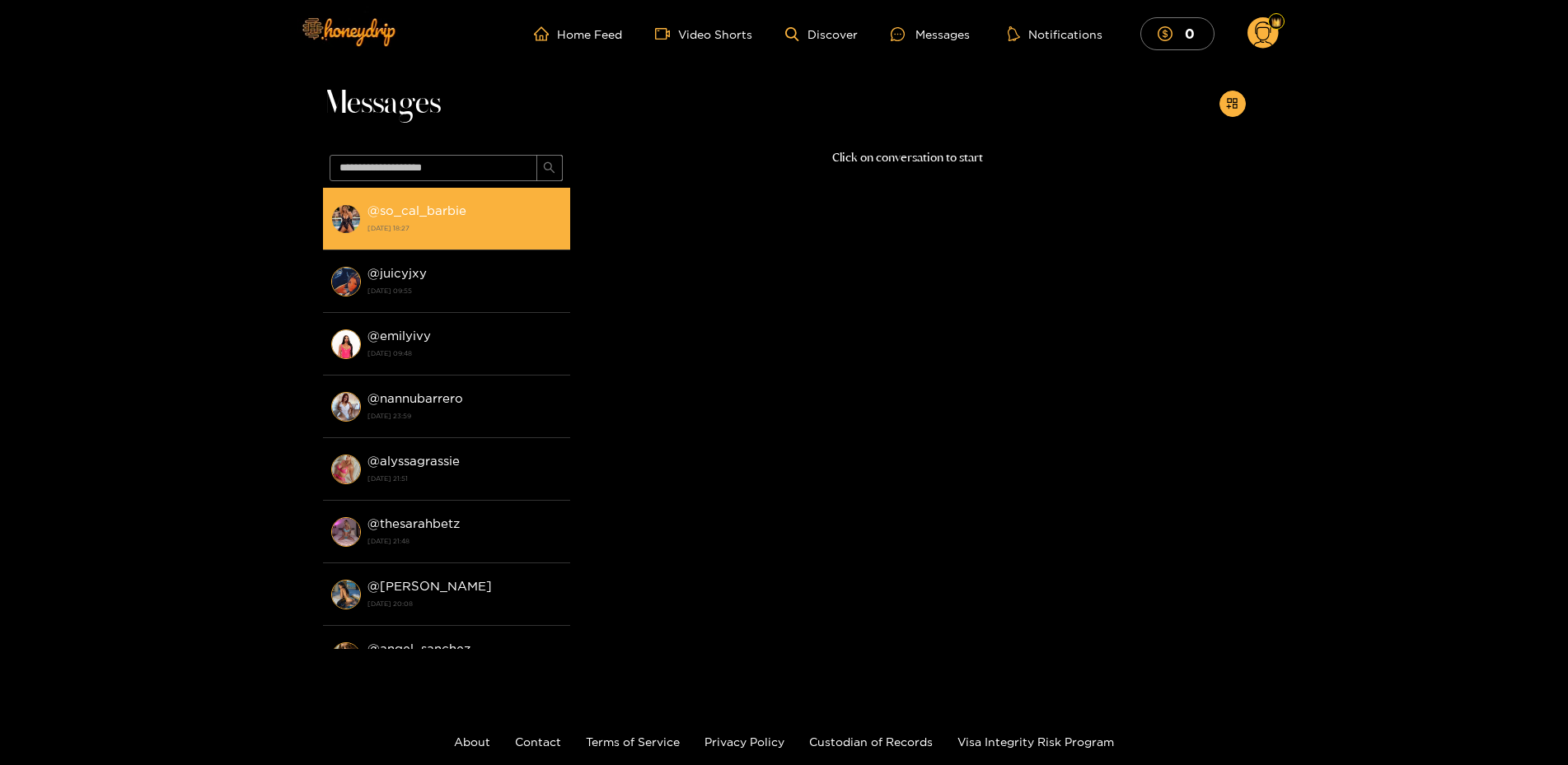
click at [415, 226] on strong "[DATE] 18:27" at bounding box center [464, 228] width 195 height 15
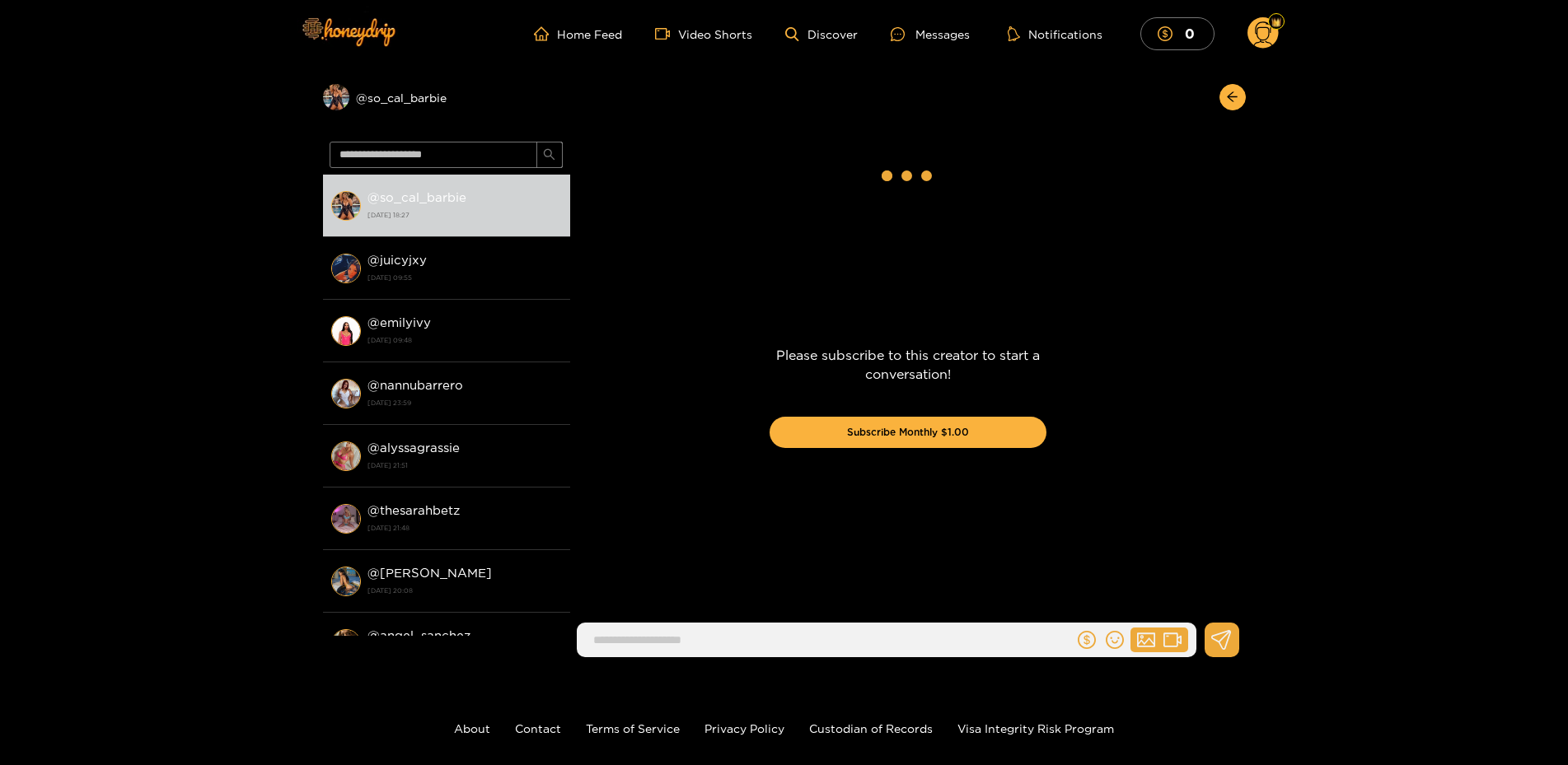
scroll to position [2361, 0]
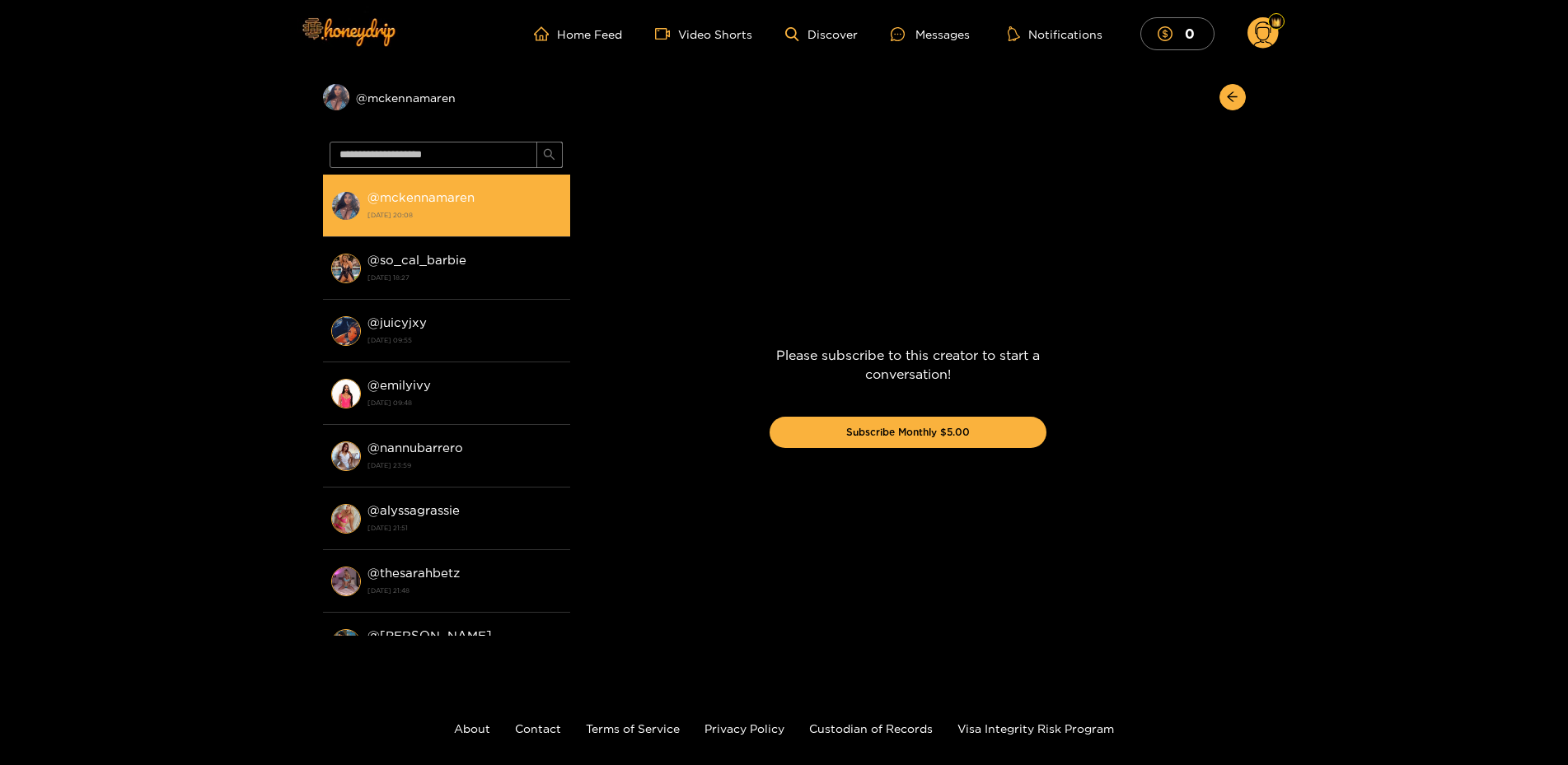
click at [441, 197] on strong "@ mckennamaren" at bounding box center [421, 197] width 107 height 14
click at [388, 198] on strong "@ kayci_darko" at bounding box center [411, 197] width 89 height 14
